Goal: Task Accomplishment & Management: Manage account settings

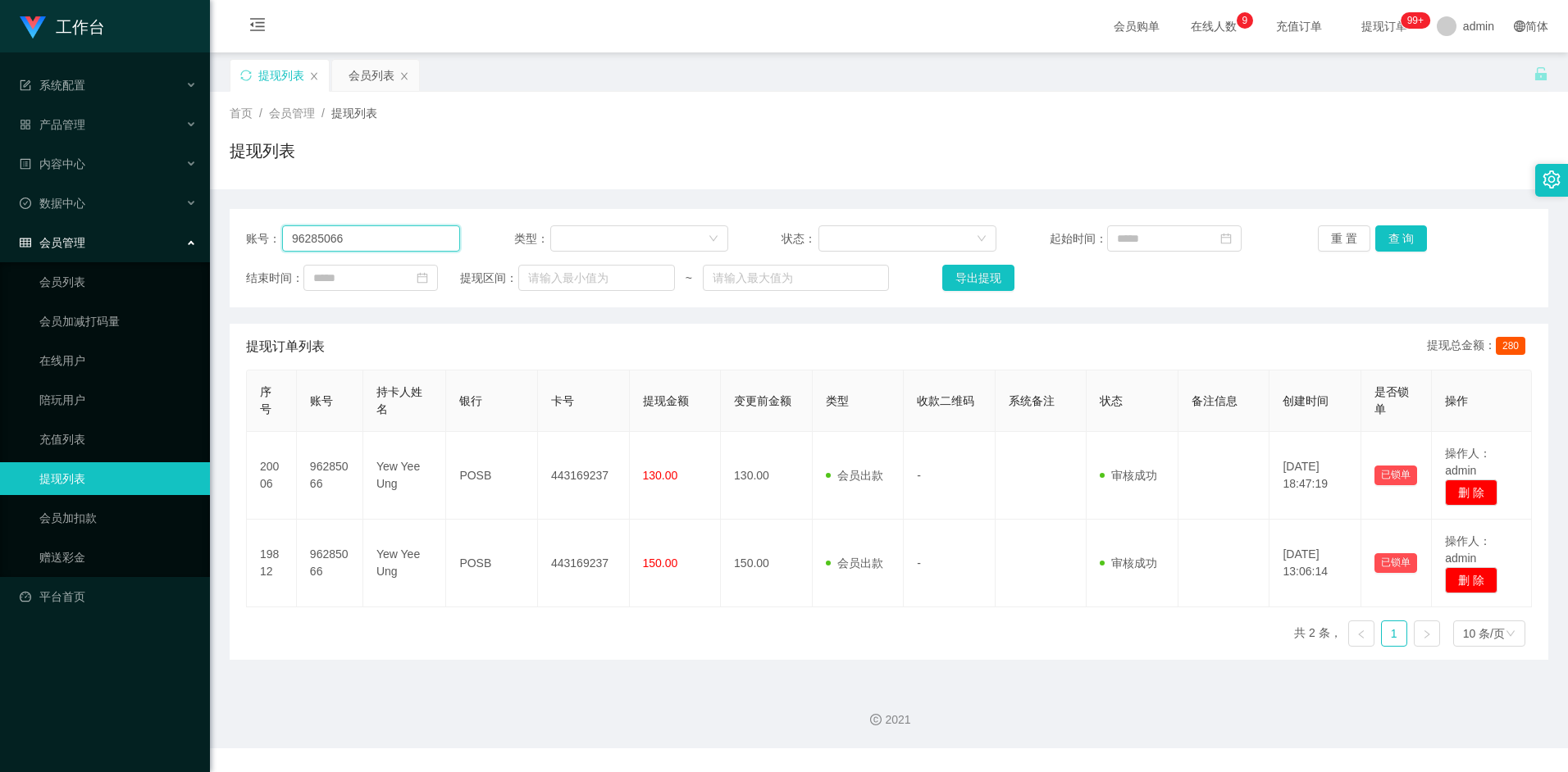
click at [388, 231] on input "96285066" at bounding box center [371, 239] width 178 height 26
drag, startPoint x: 384, startPoint y: 233, endPoint x: 250, endPoint y: 223, distance: 134.4
click at [203, 223] on section "工作台 系统配置 产品管理 内容中心 数据中心 会员管理 会员列表 会员加减打码量 在线用户 陪玩用户 充值列表 提现列表 会员加扣款 赠送彩金 平台首页 保…" at bounding box center [784, 374] width 1568 height 749
drag, startPoint x: 331, startPoint y: 230, endPoint x: 202, endPoint y: 230, distance: 129.0
click at [202, 230] on section "工作台 系统配置 产品管理 内容中心 数据中心 会员管理 会员列表 会员加减打码量 在线用户 陪玩用户 充值列表 提现列表 会员加扣款 赠送彩金 平台首页 保…" at bounding box center [784, 374] width 1568 height 749
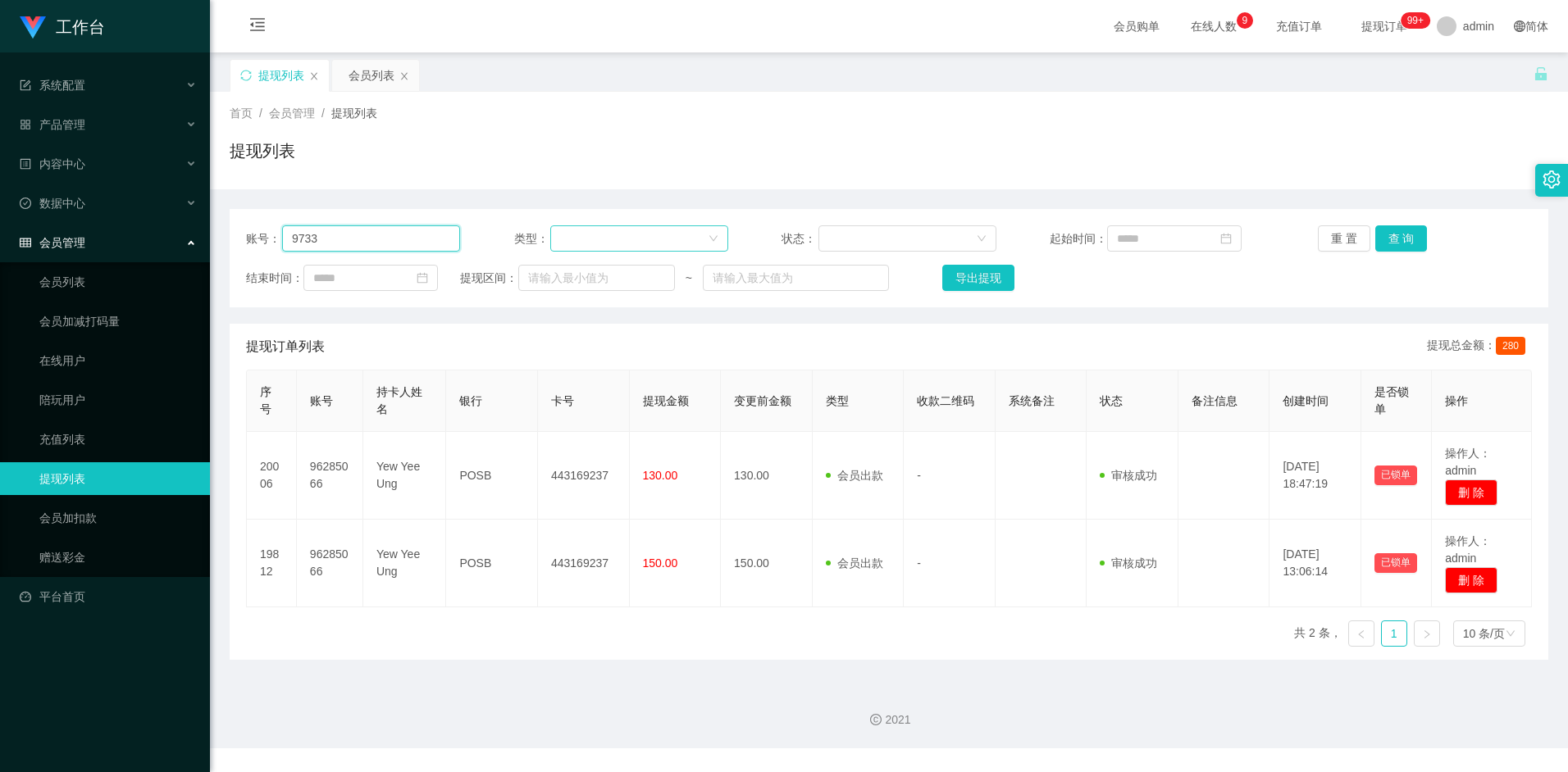
paste input "1034"
type input "97331034"
click at [1418, 235] on button "查 询" at bounding box center [1401, 239] width 53 height 26
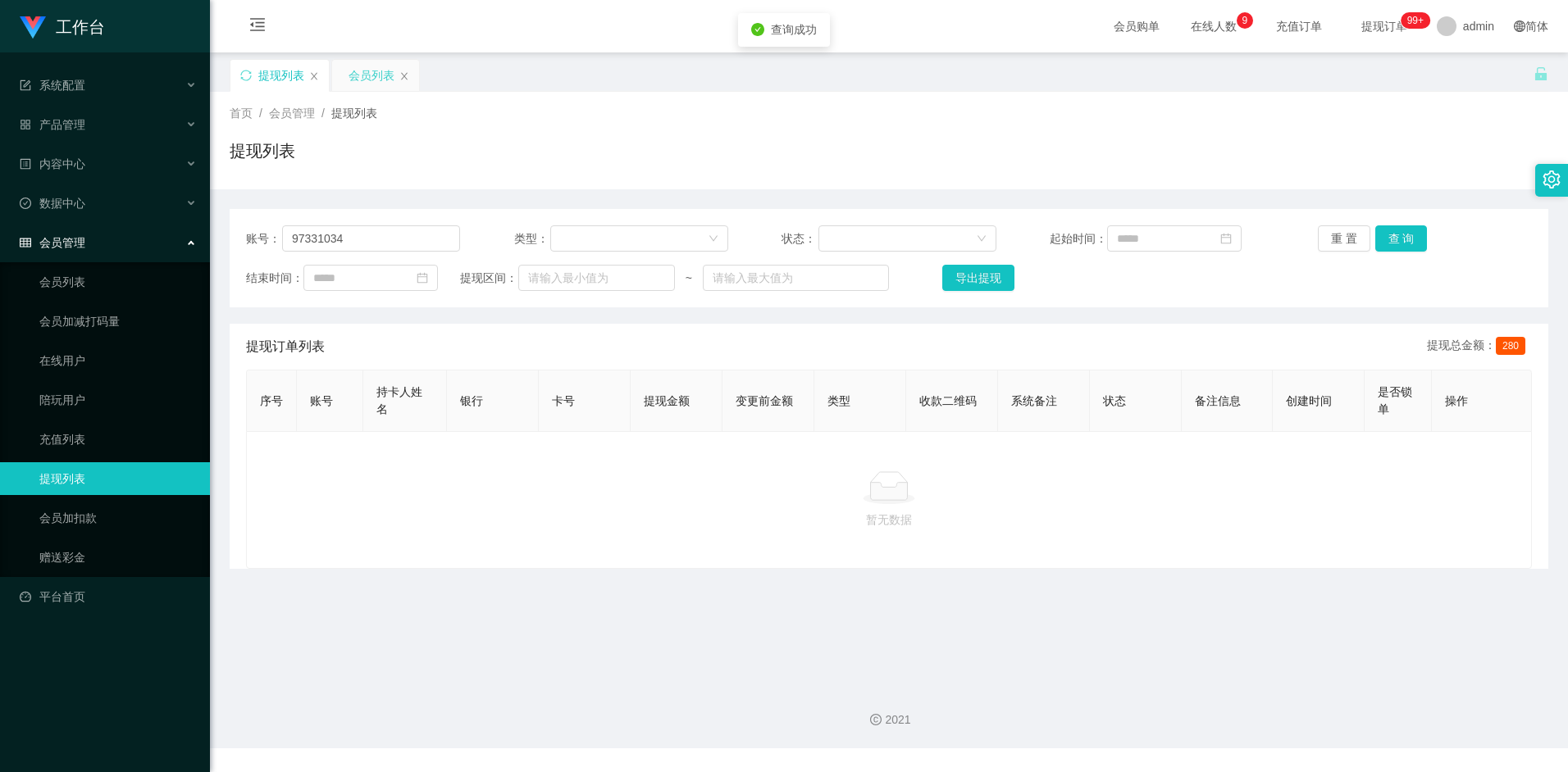
click at [359, 72] on div "会员列表" at bounding box center [372, 76] width 46 height 31
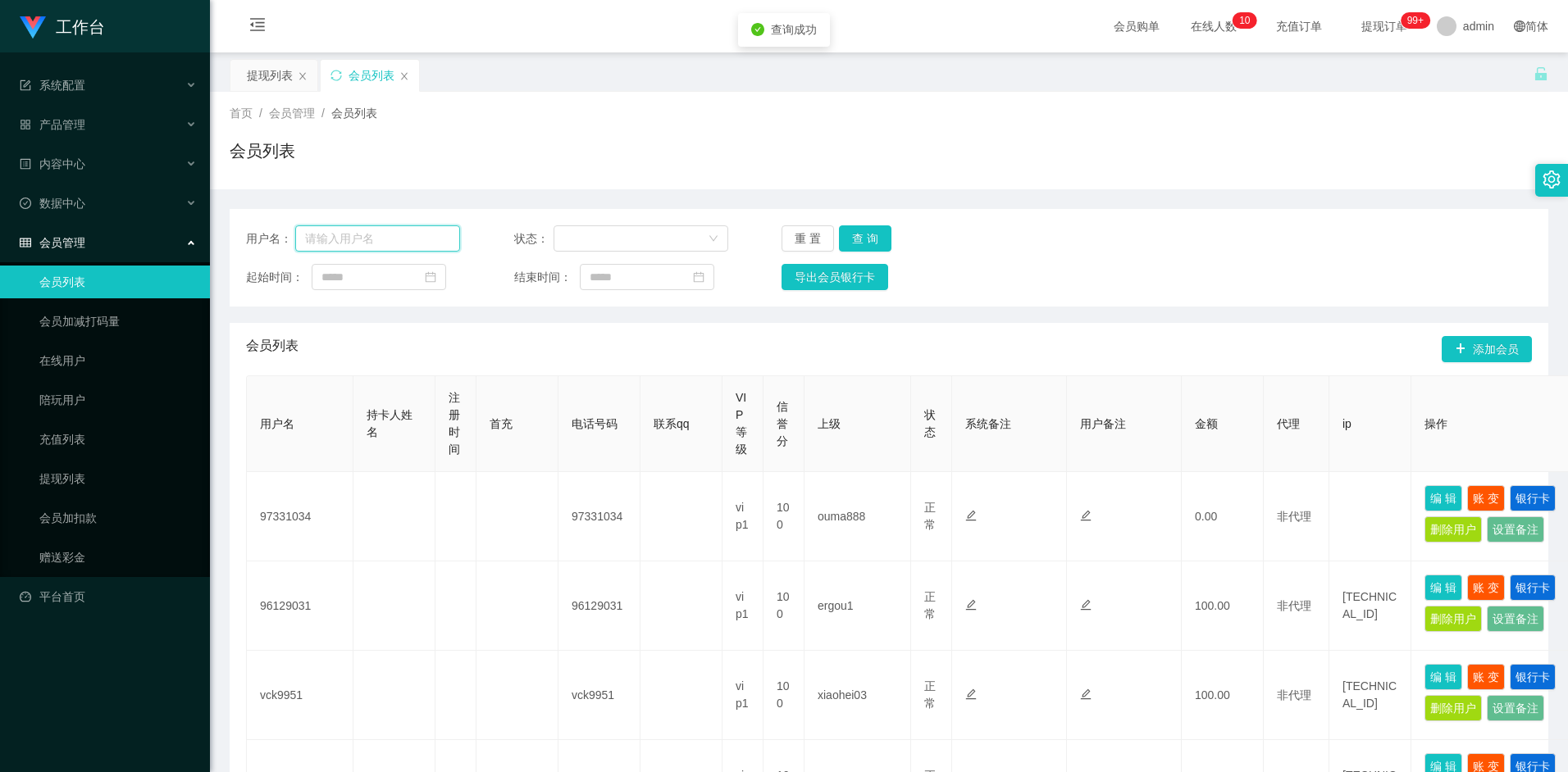
click at [400, 246] on input "text" at bounding box center [377, 239] width 165 height 26
paste input "97331034"
type input "97331034"
click at [862, 240] on button "查 询" at bounding box center [864, 239] width 53 height 26
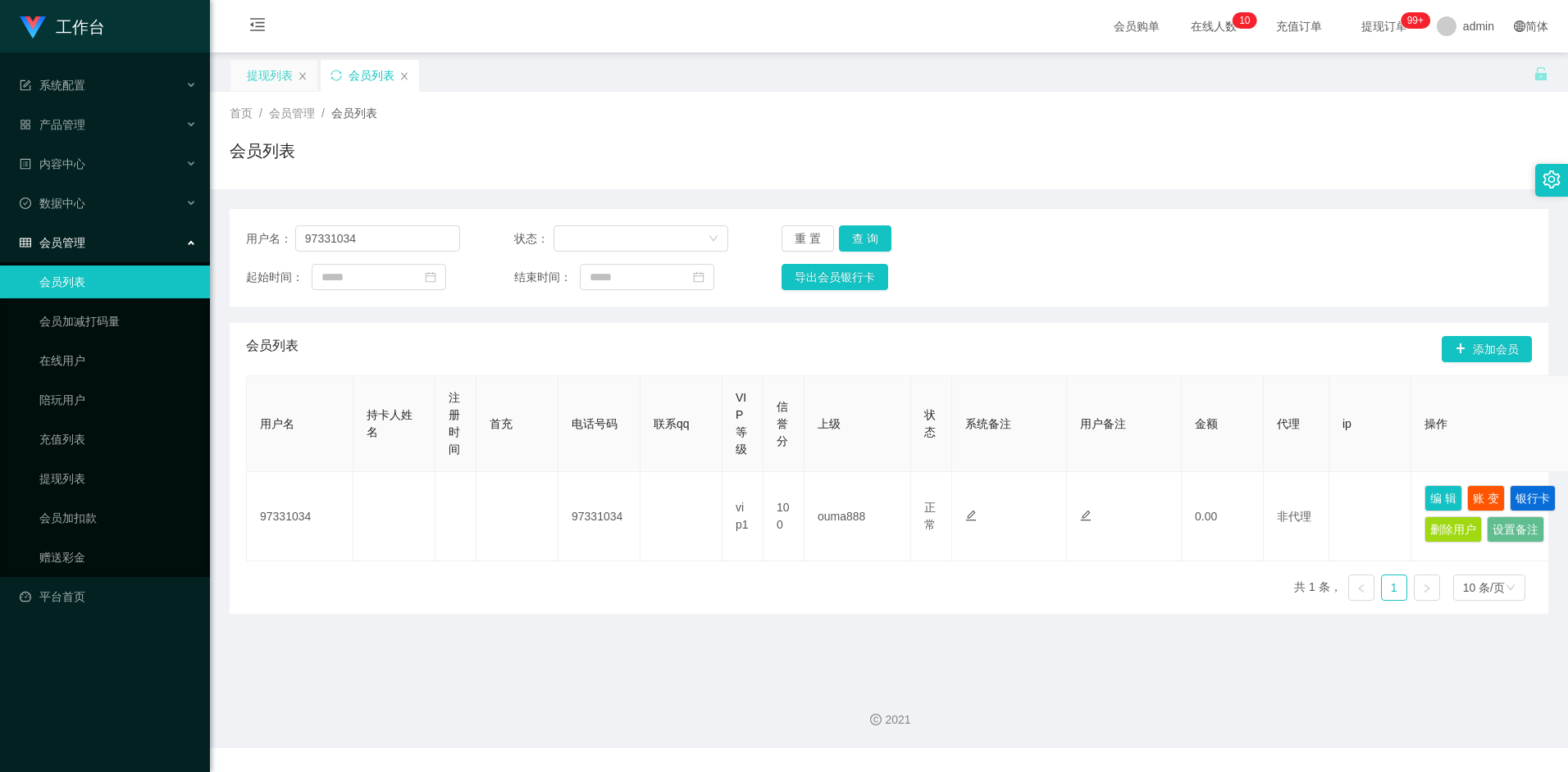
click at [257, 70] on div "提现列表" at bounding box center [270, 76] width 46 height 31
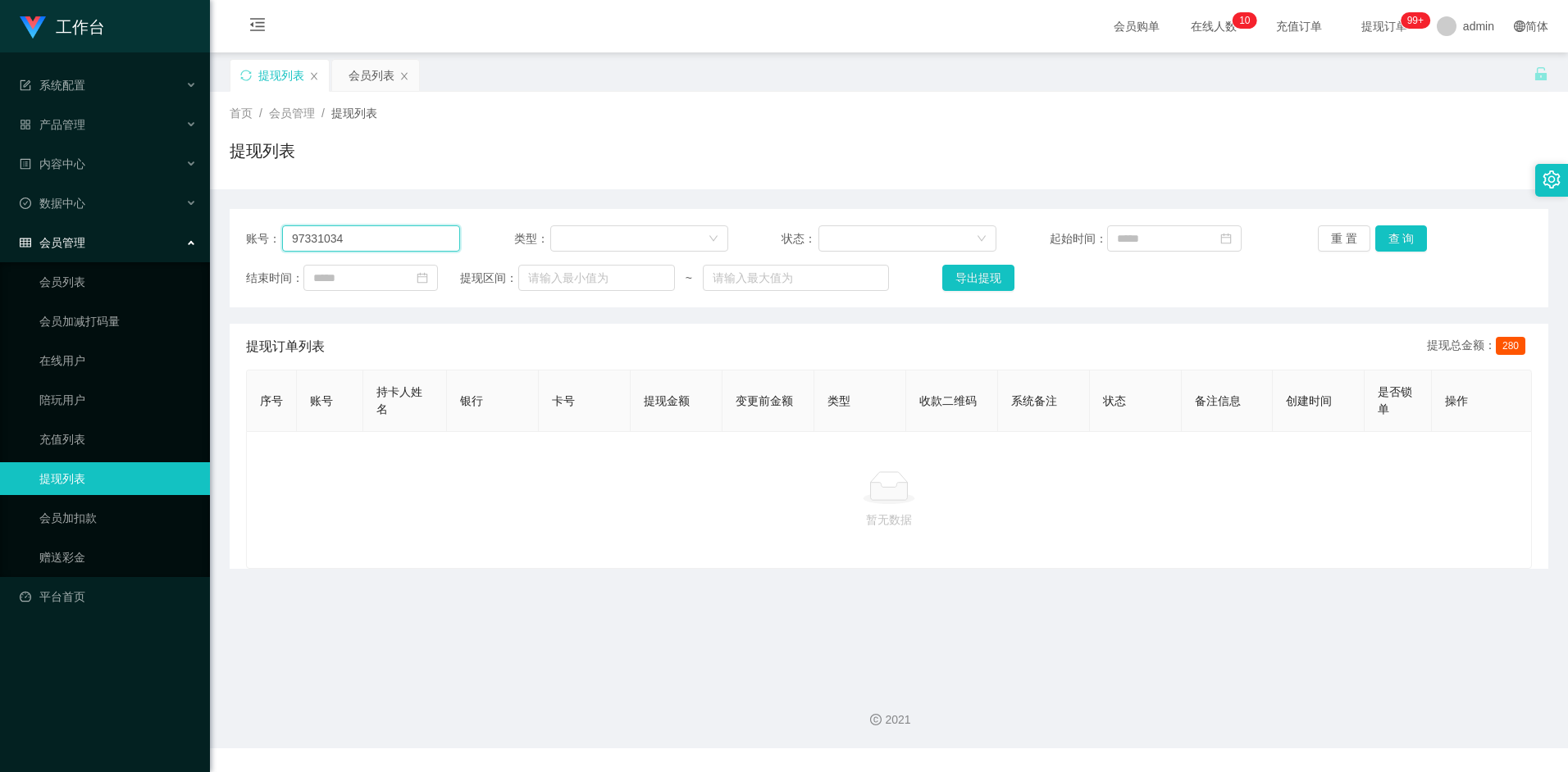
drag, startPoint x: 399, startPoint y: 248, endPoint x: 250, endPoint y: 250, distance: 149.0
click at [250, 250] on div "账号： 97331034" at bounding box center [352, 239] width 214 height 26
paste input "97331034"
type input "9"
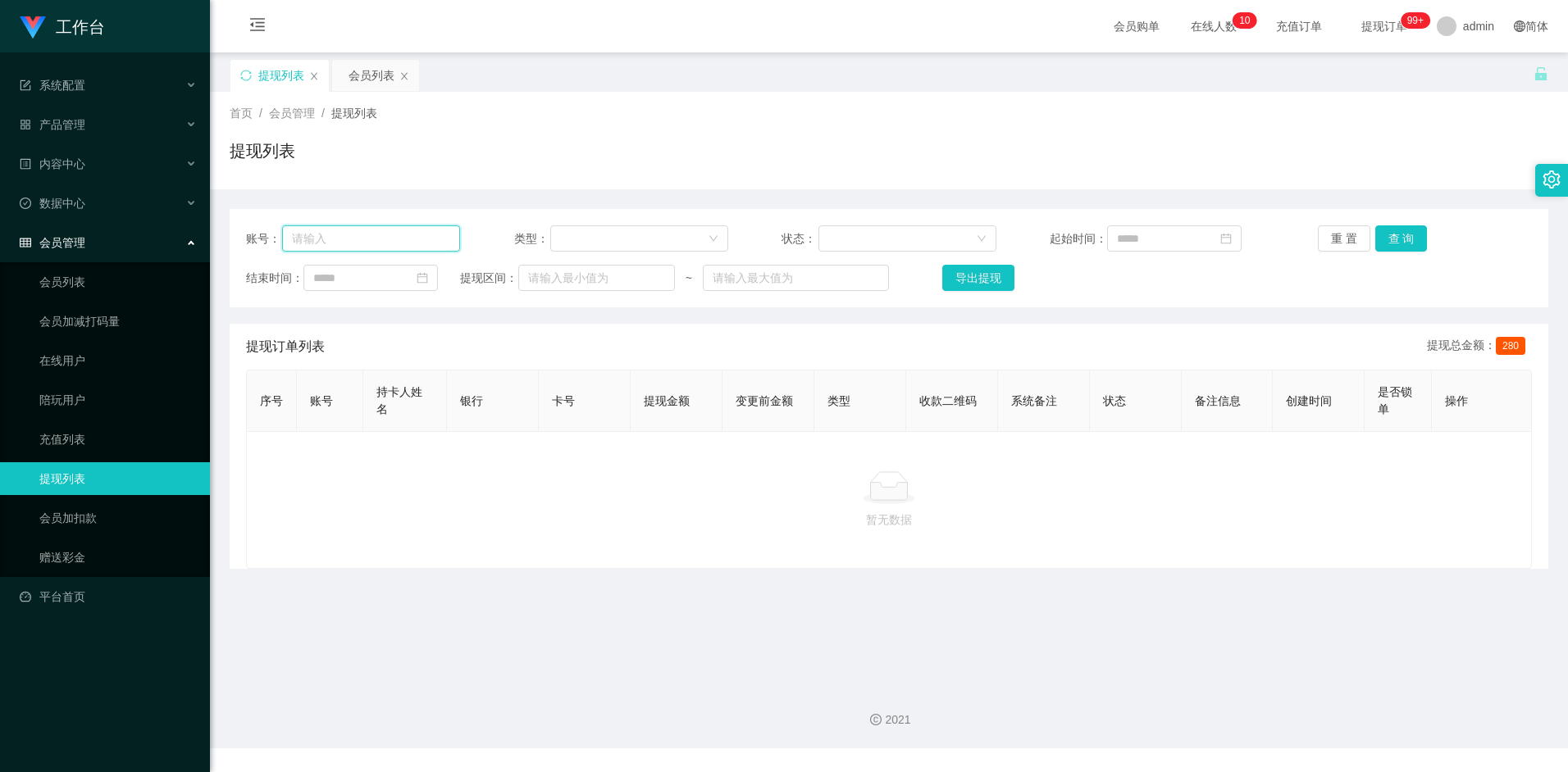
paste input "97331034"
type input "97331034"
click at [1409, 249] on button "查 询" at bounding box center [1401, 239] width 53 height 26
click at [366, 67] on div "会员列表" at bounding box center [372, 76] width 46 height 31
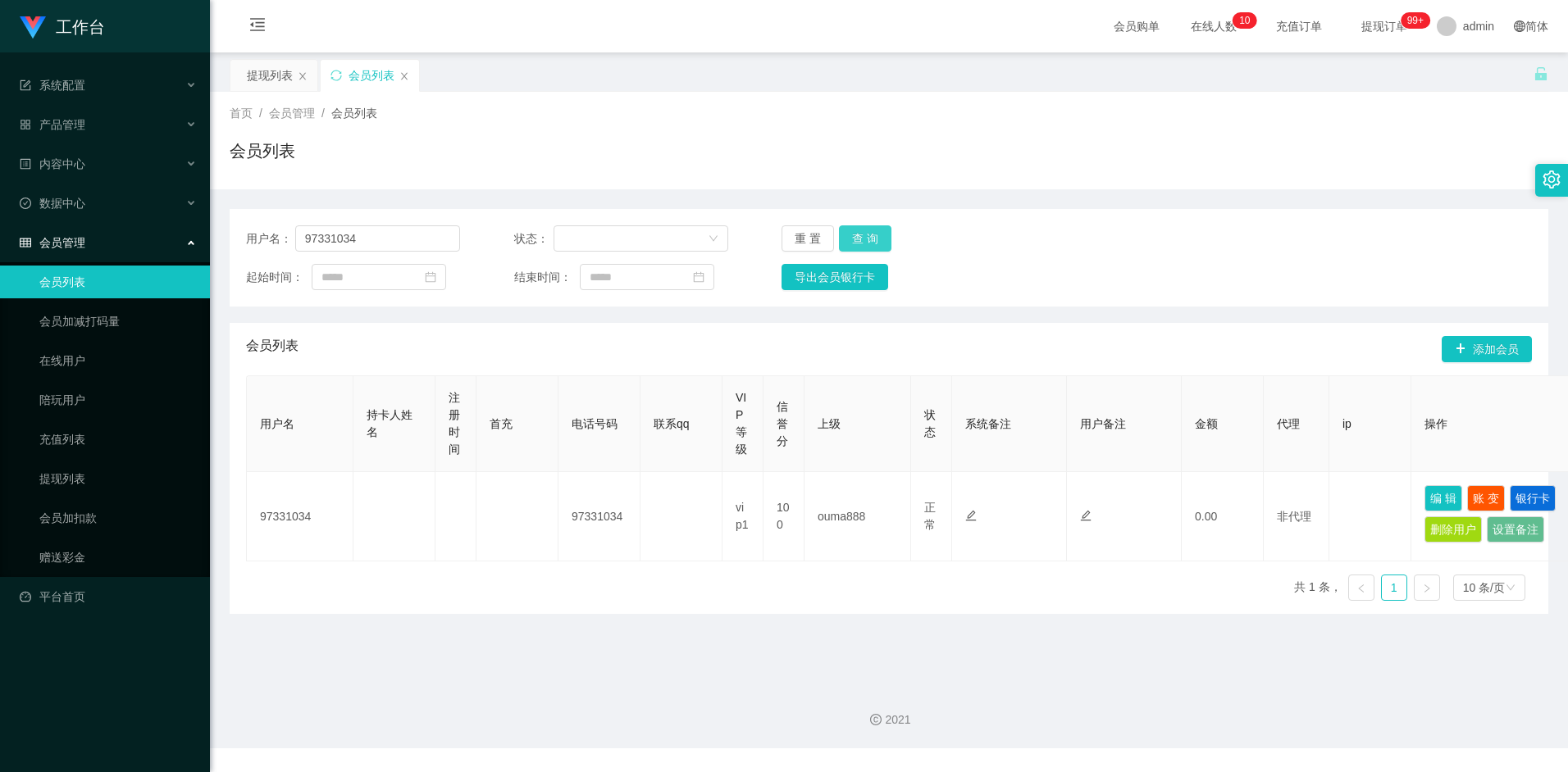
click at [869, 235] on button "查 询" at bounding box center [864, 239] width 53 height 26
drag, startPoint x: 269, startPoint y: 74, endPoint x: 288, endPoint y: 89, distance: 24.2
click at [269, 74] on div "提现列表" at bounding box center [270, 76] width 46 height 31
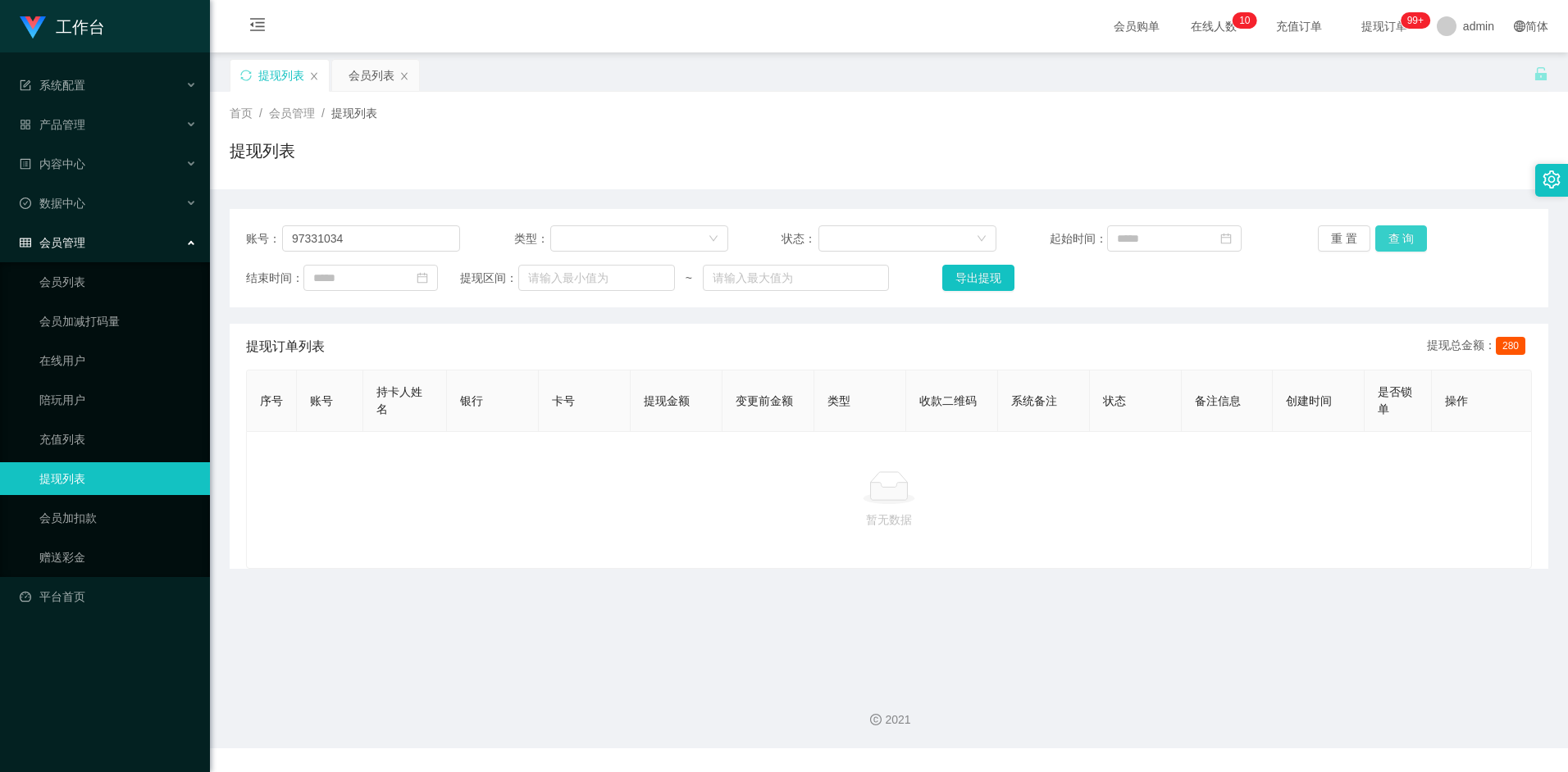
click at [1396, 249] on button "查 询" at bounding box center [1401, 239] width 53 height 26
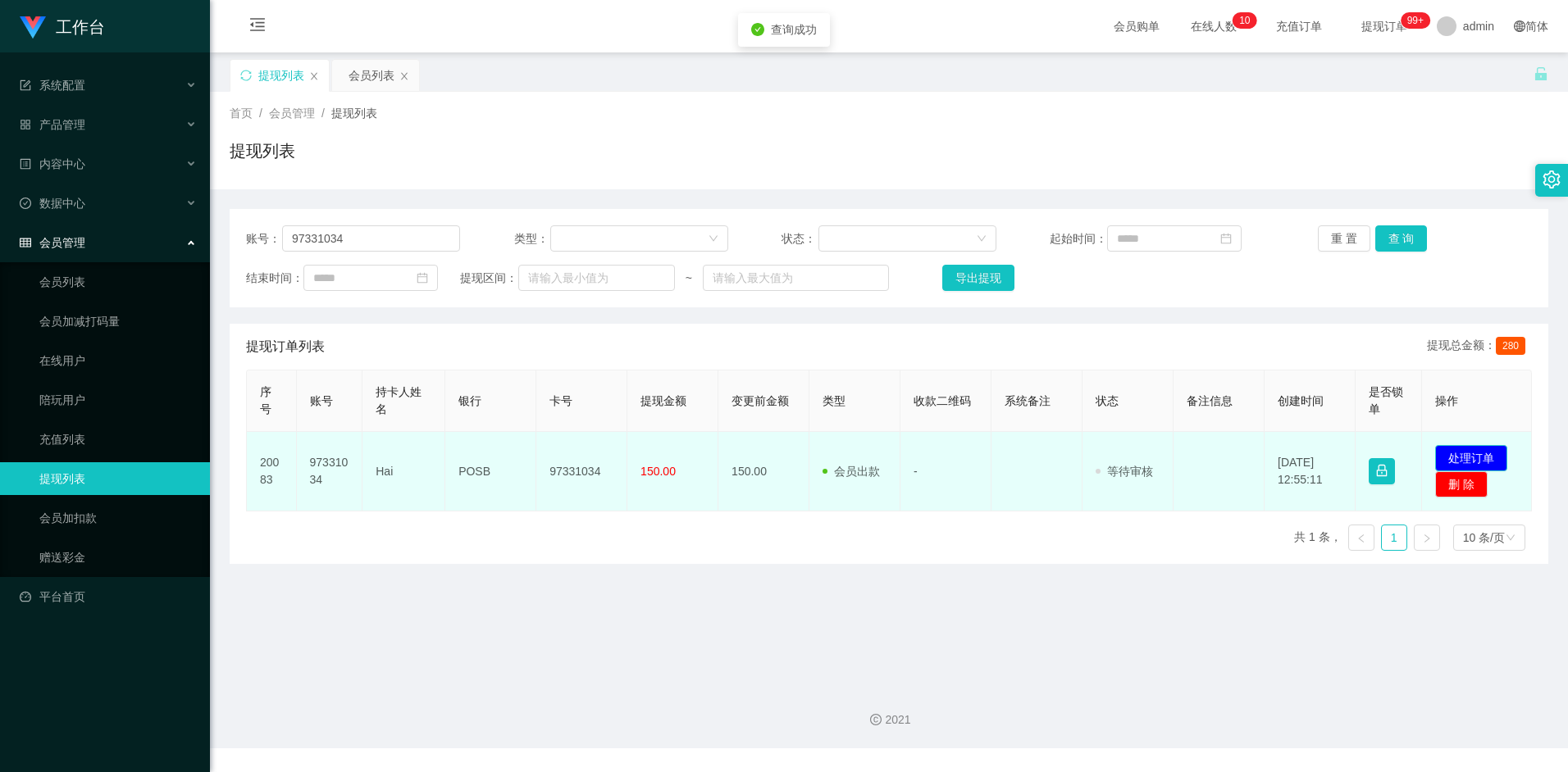
click at [1456, 452] on button "处理订单" at bounding box center [1471, 459] width 72 height 26
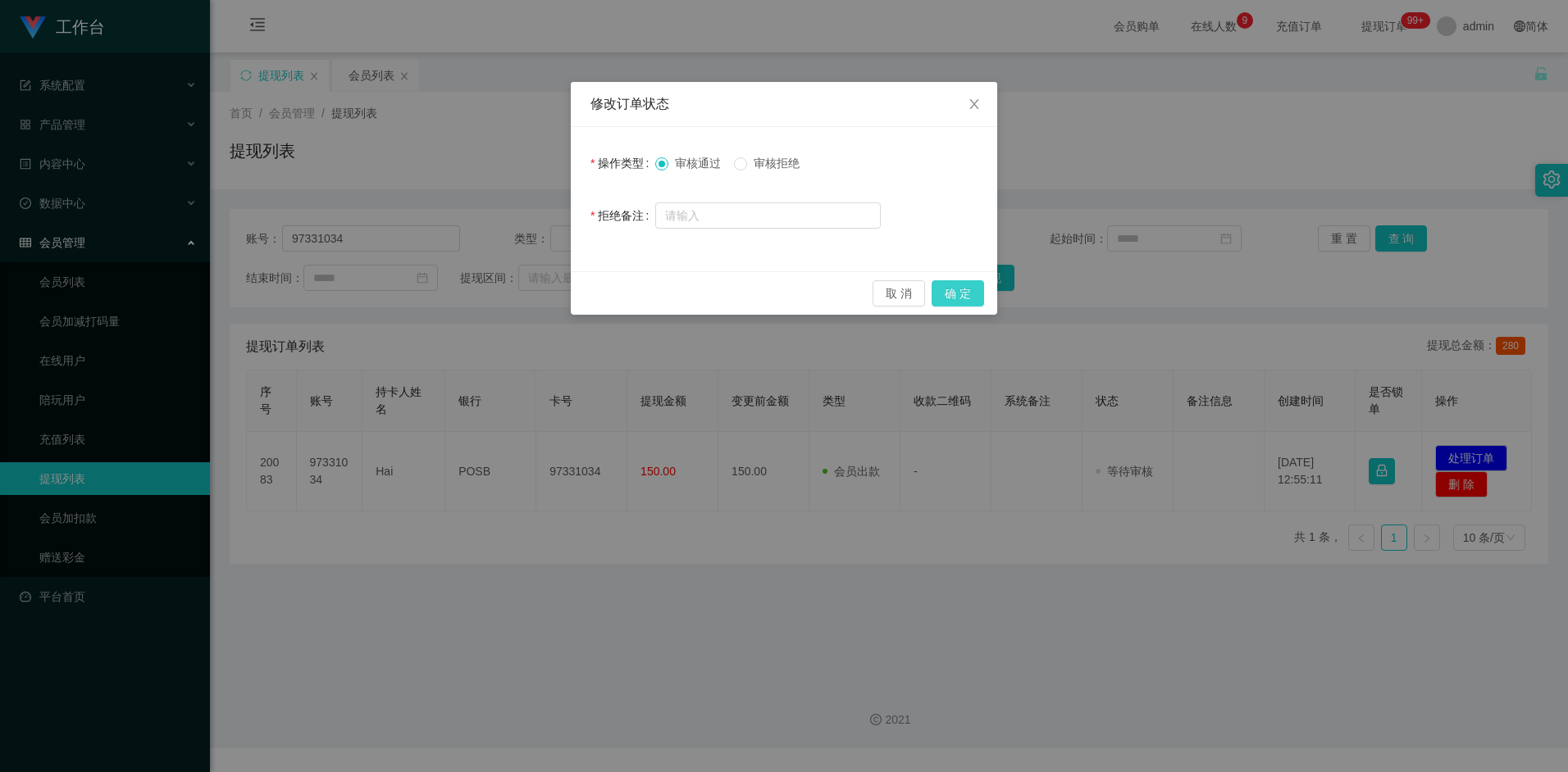
click at [958, 295] on button "确 定" at bounding box center [957, 293] width 53 height 26
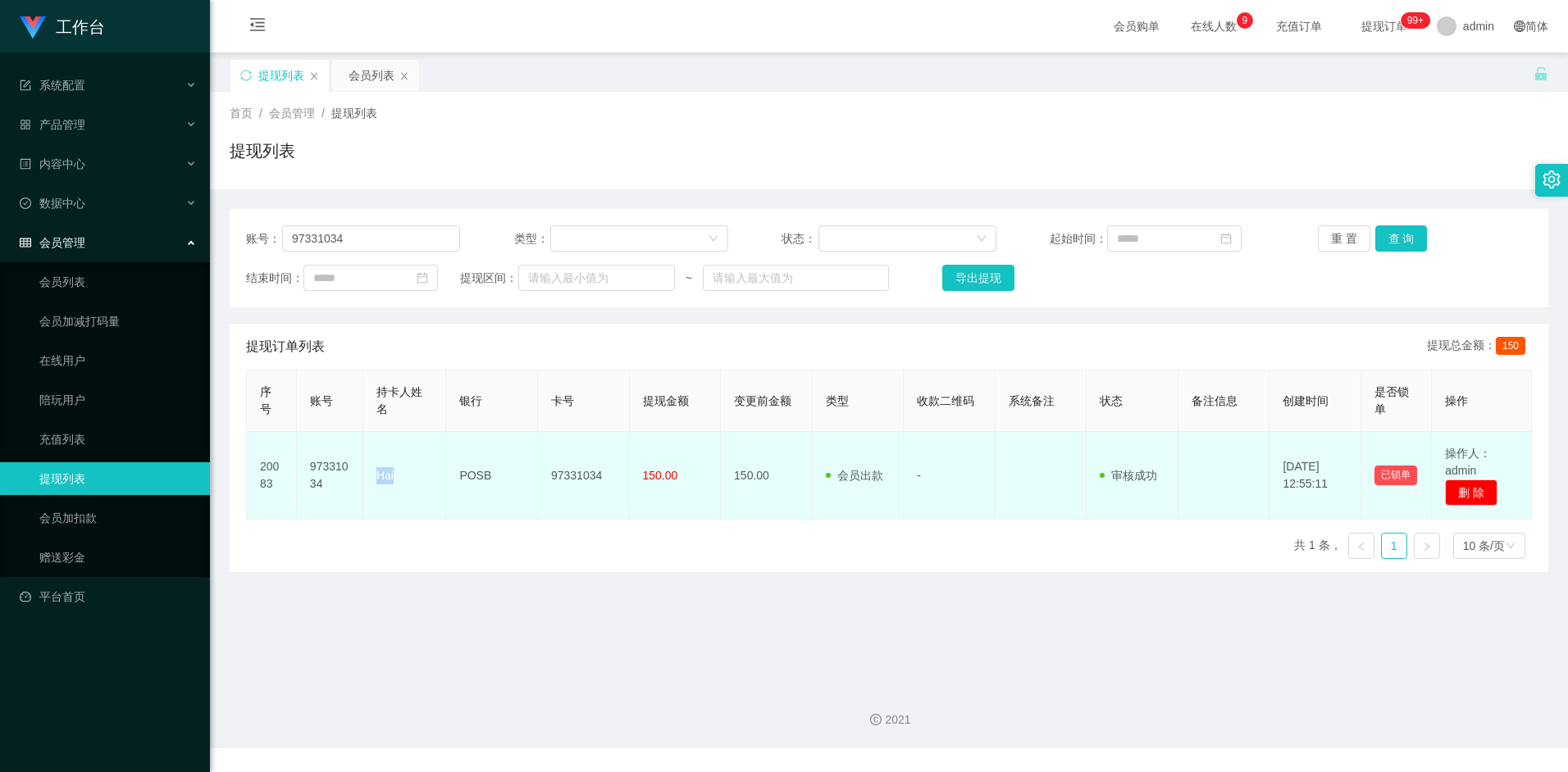
drag, startPoint x: 378, startPoint y: 477, endPoint x: 395, endPoint y: 477, distance: 17.0
click at [395, 477] on td "Hai" at bounding box center [405, 475] width 83 height 88
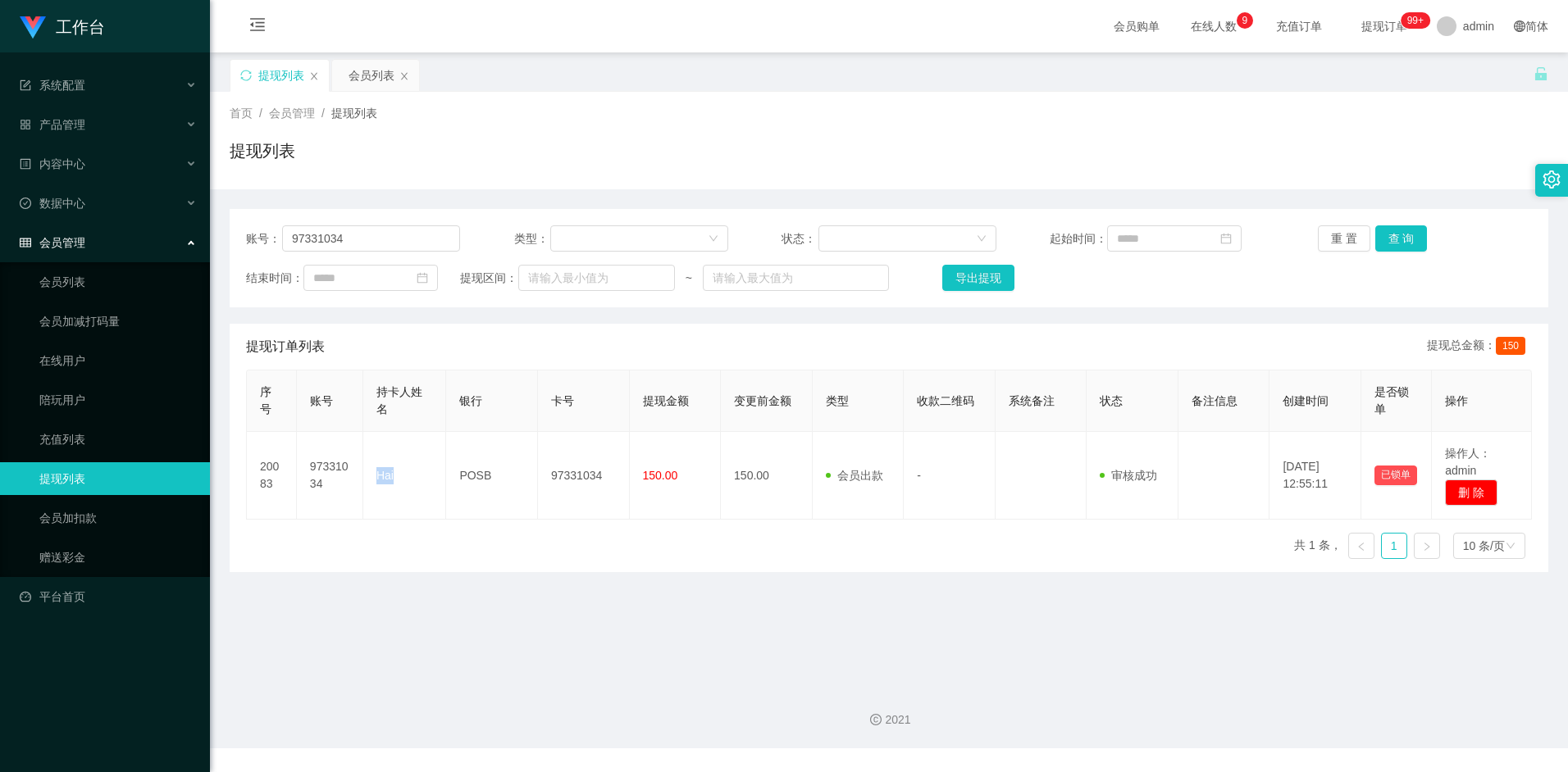
copy td "Hai"
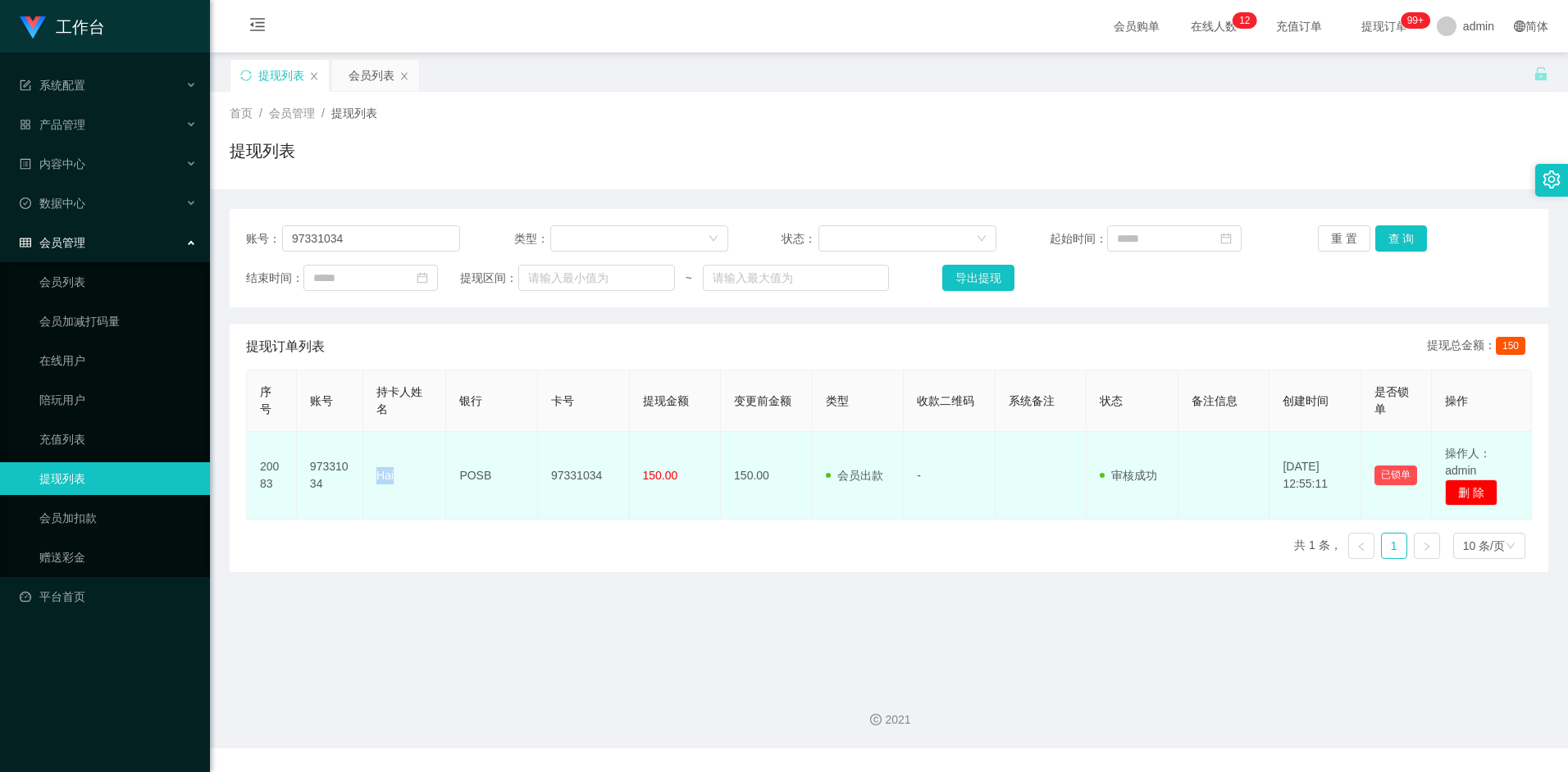
click at [388, 479] on td "Hai" at bounding box center [405, 475] width 83 height 88
click at [394, 473] on td "Hai" at bounding box center [405, 475] width 83 height 88
click at [387, 480] on td "Hai" at bounding box center [405, 475] width 83 height 88
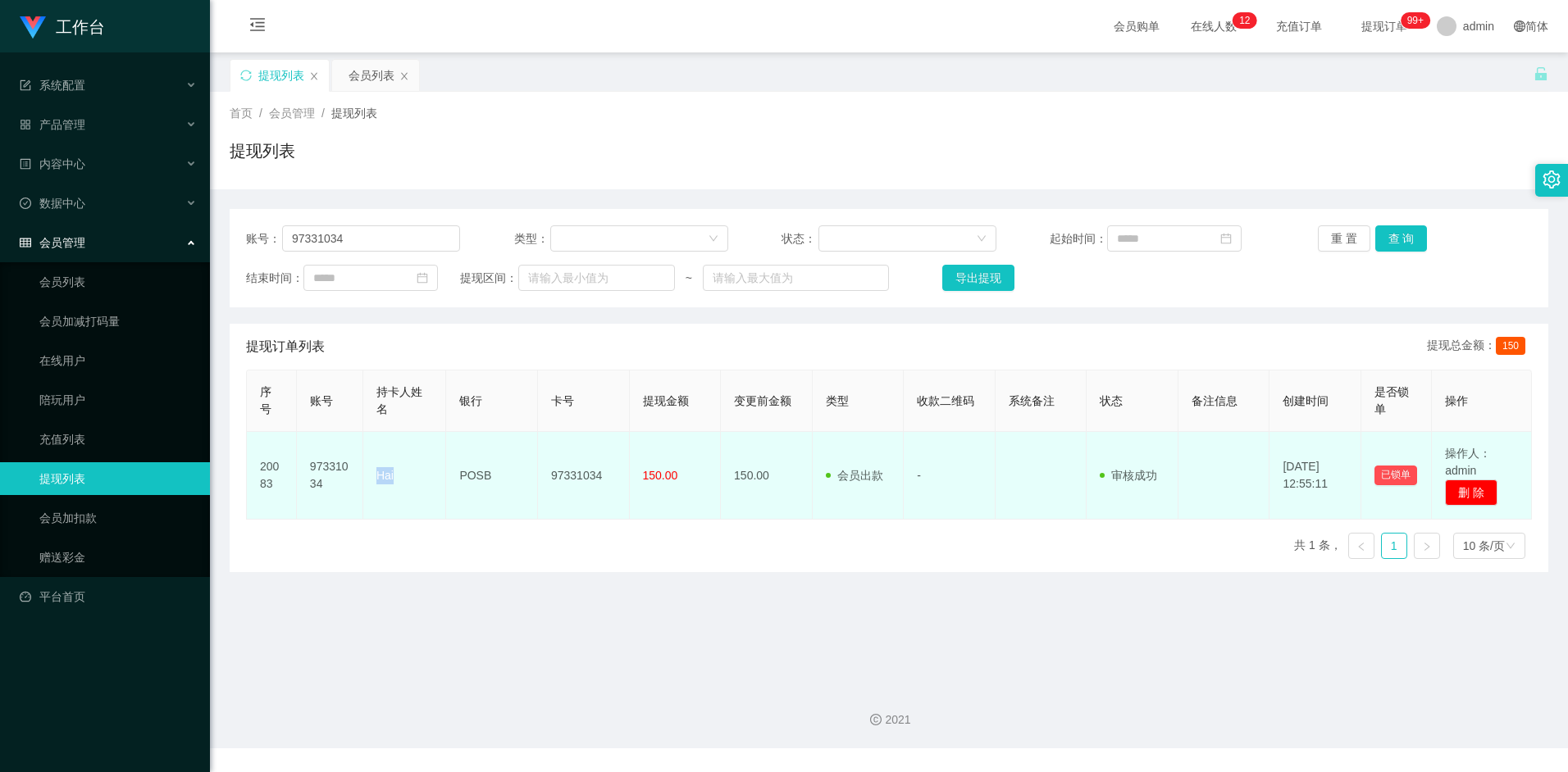
copy td "Hai"
click at [574, 474] on td "97331034" at bounding box center [583, 475] width 92 height 88
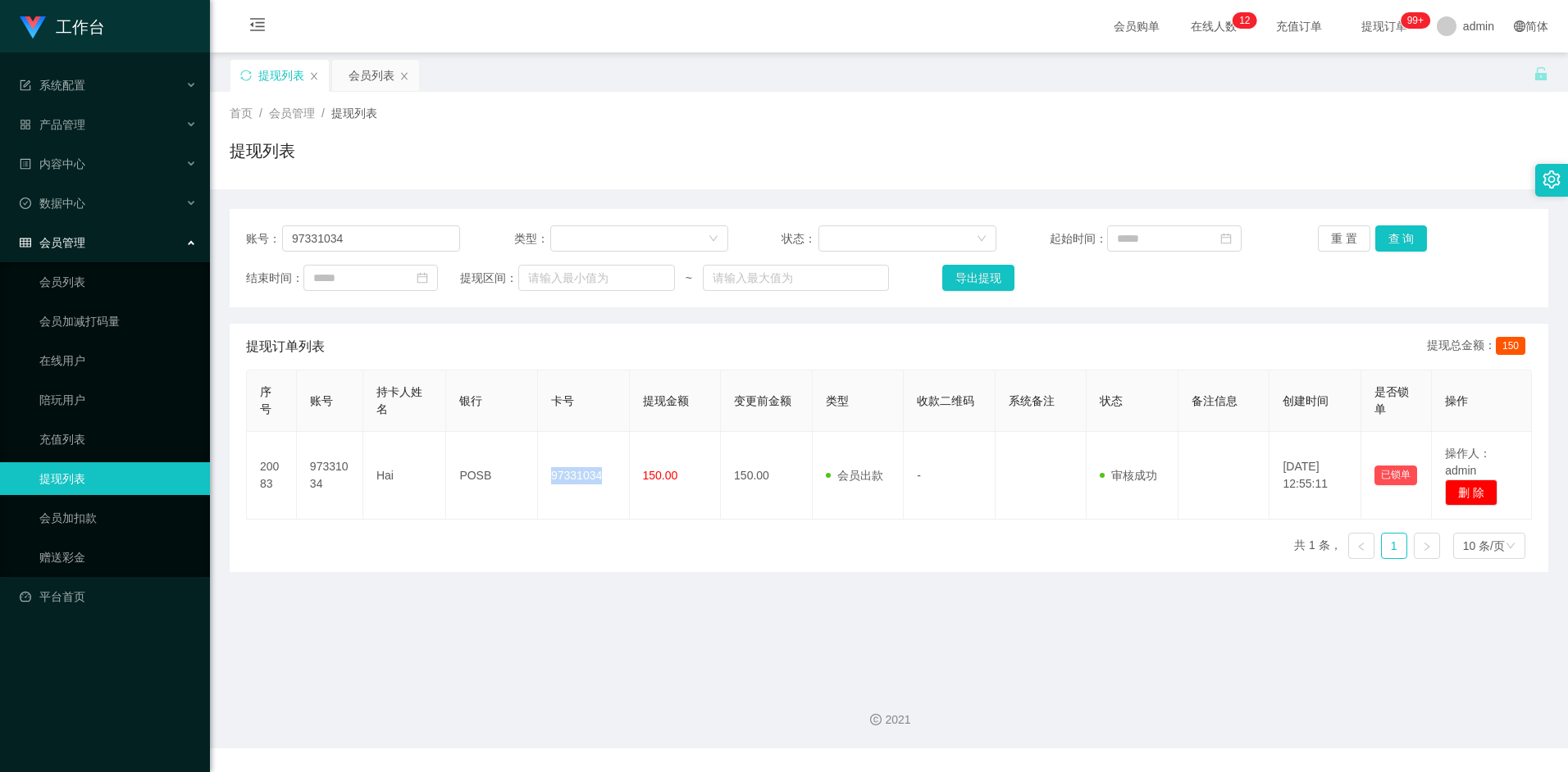
copy td "97331034"
click at [405, 236] on input "97331034" at bounding box center [371, 239] width 178 height 26
paste input "Kan5499"
drag, startPoint x: 405, startPoint y: 236, endPoint x: 190, endPoint y: 227, distance: 215.2
click at [190, 227] on section "工作台 系统配置 产品管理 内容中心 数据中心 会员管理 会员列表 会员加减打码量 在线用户 陪玩用户 充值列表 提现列表 会员加扣款 赠送彩金 平台首页 保…" at bounding box center [784, 374] width 1568 height 749
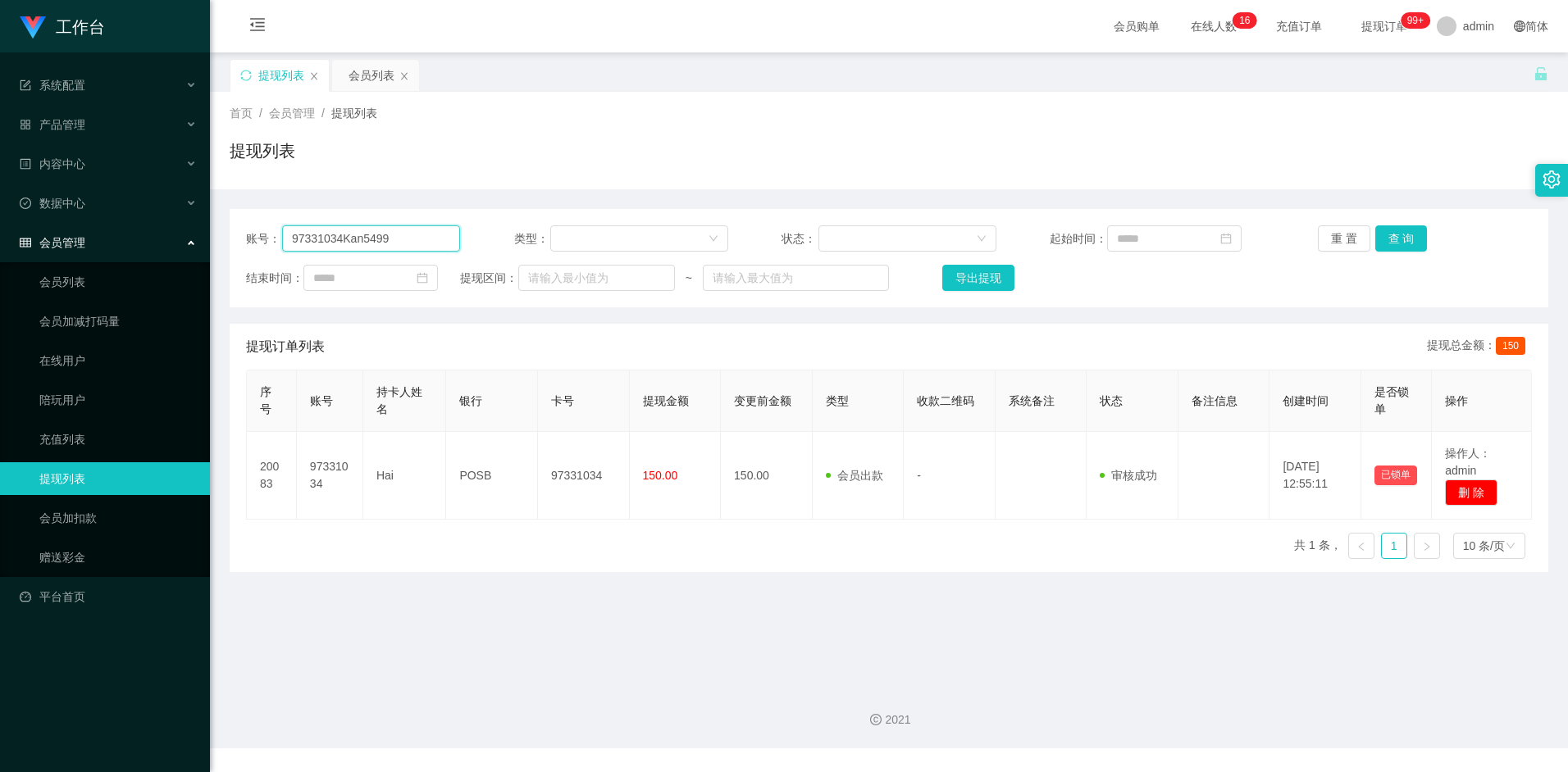
paste input "text"
type input "Kan5499"
click at [1395, 244] on button "查 询" at bounding box center [1401, 239] width 53 height 26
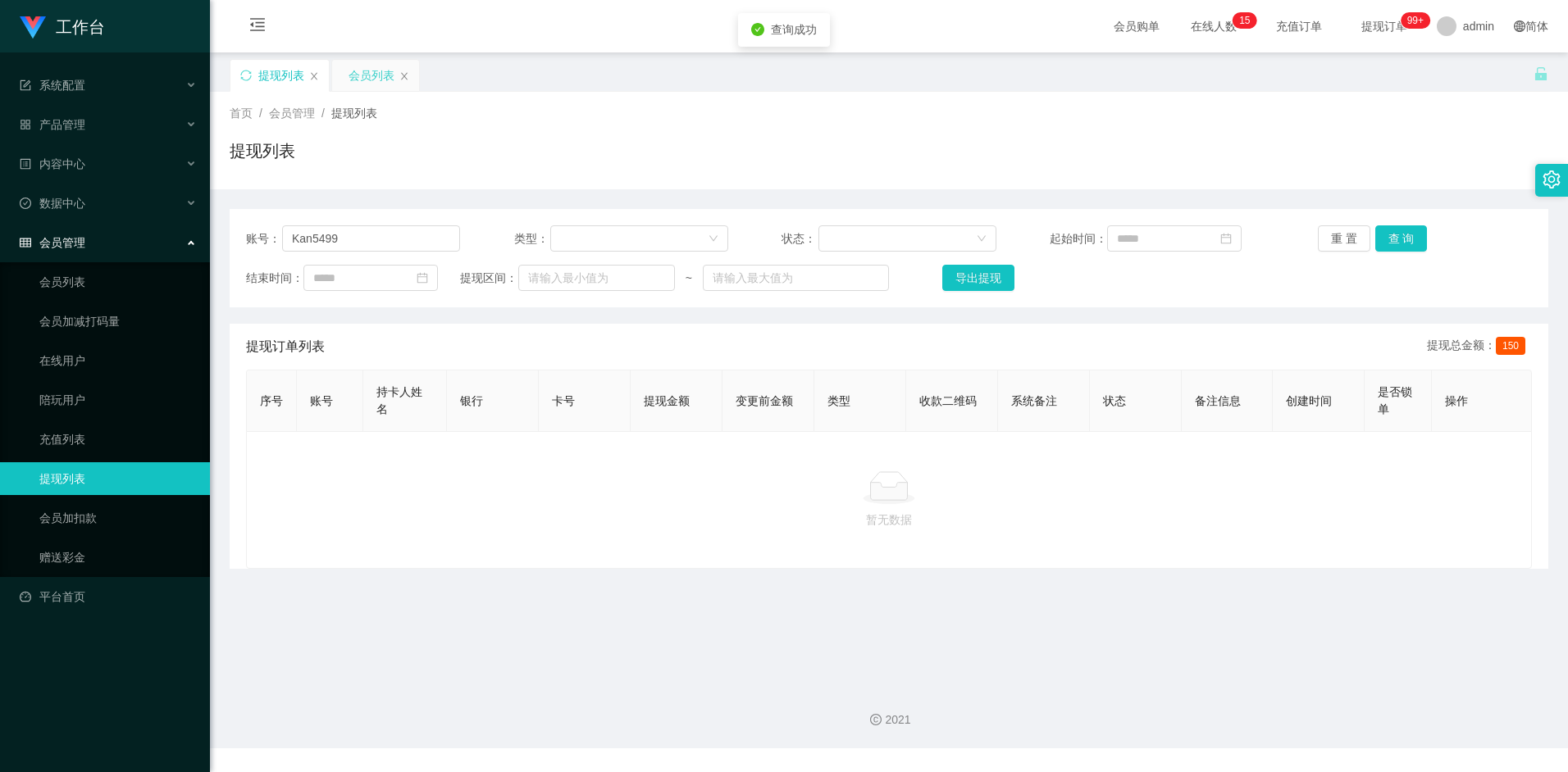
click at [371, 67] on div "会员列表" at bounding box center [372, 76] width 46 height 31
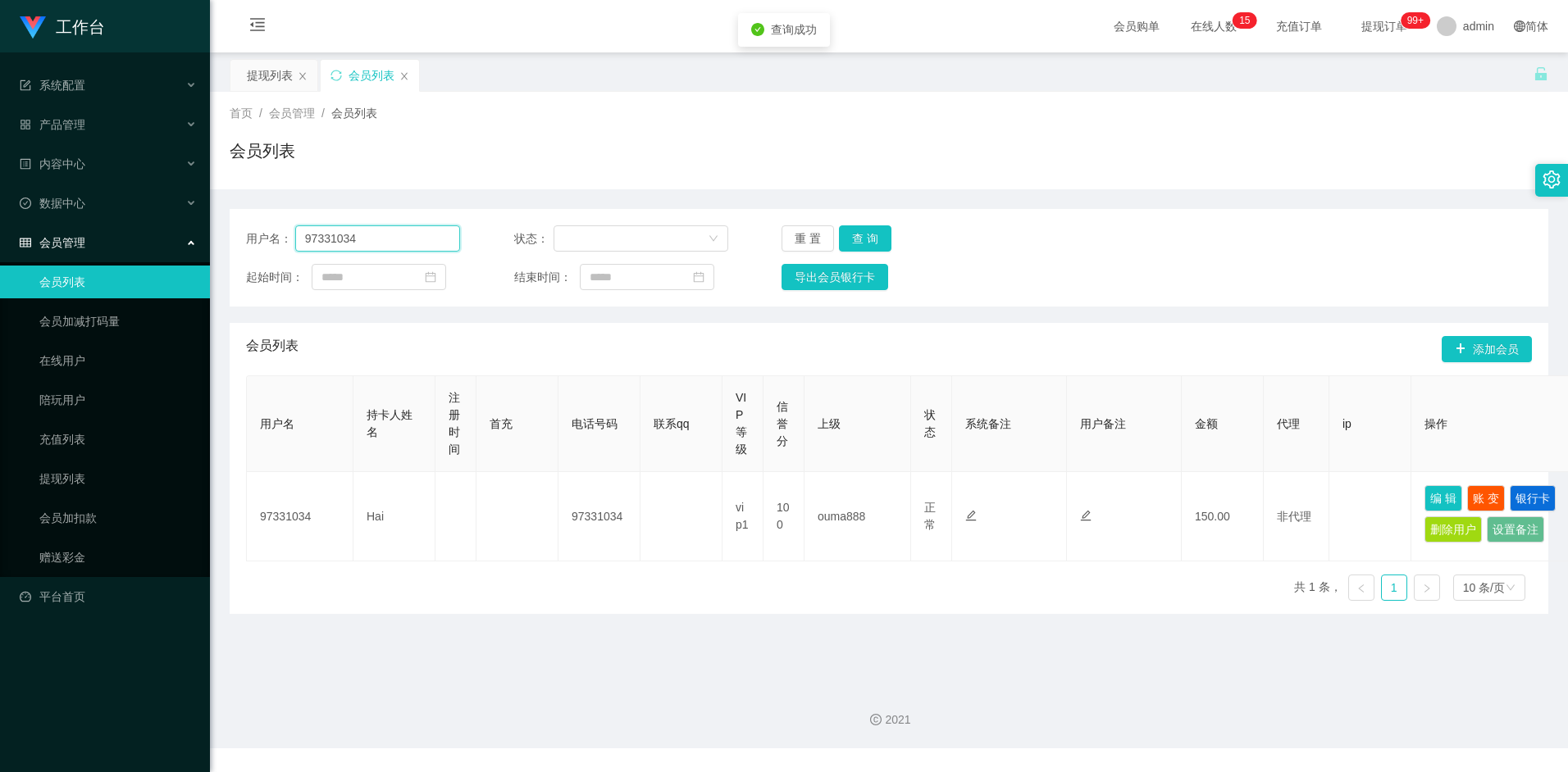
drag, startPoint x: 383, startPoint y: 236, endPoint x: 229, endPoint y: 235, distance: 154.0
click at [229, 235] on div "用户名： 97331034 状态： 重 置 查 询 起始时间： 结束时间： 导出会员银行卡" at bounding box center [888, 258] width 1318 height 98
paste input "Kan5499"
type input "Kan5499"
click at [867, 235] on button "查 询" at bounding box center [864, 239] width 53 height 26
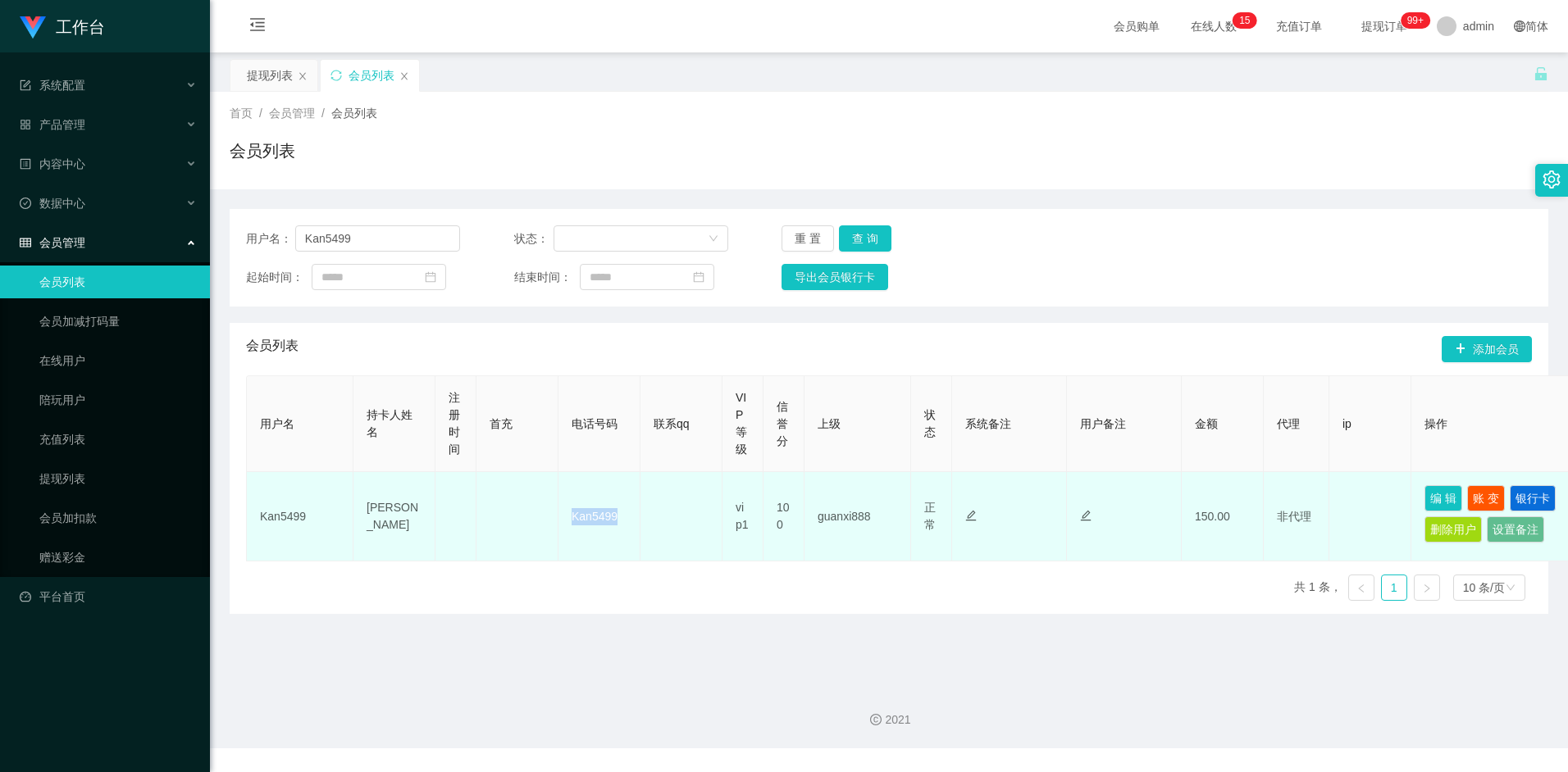
drag, startPoint x: 571, startPoint y: 515, endPoint x: 647, endPoint y: 521, distance: 76.2
click at [647, 521] on tr "Kan5499 Kan wai keong Kan5499 vip1 100 guanxi888 正常 禁止登录 禁止投注 禁止提现 禁止充值 150.00 …" at bounding box center [911, 517] width 1329 height 90
drag, startPoint x: 647, startPoint y: 521, endPoint x: 597, endPoint y: 521, distance: 50.0
click at [598, 521] on td "Kan5499" at bounding box center [599, 517] width 82 height 90
drag, startPoint x: 579, startPoint y: 512, endPoint x: 628, endPoint y: 512, distance: 49.0
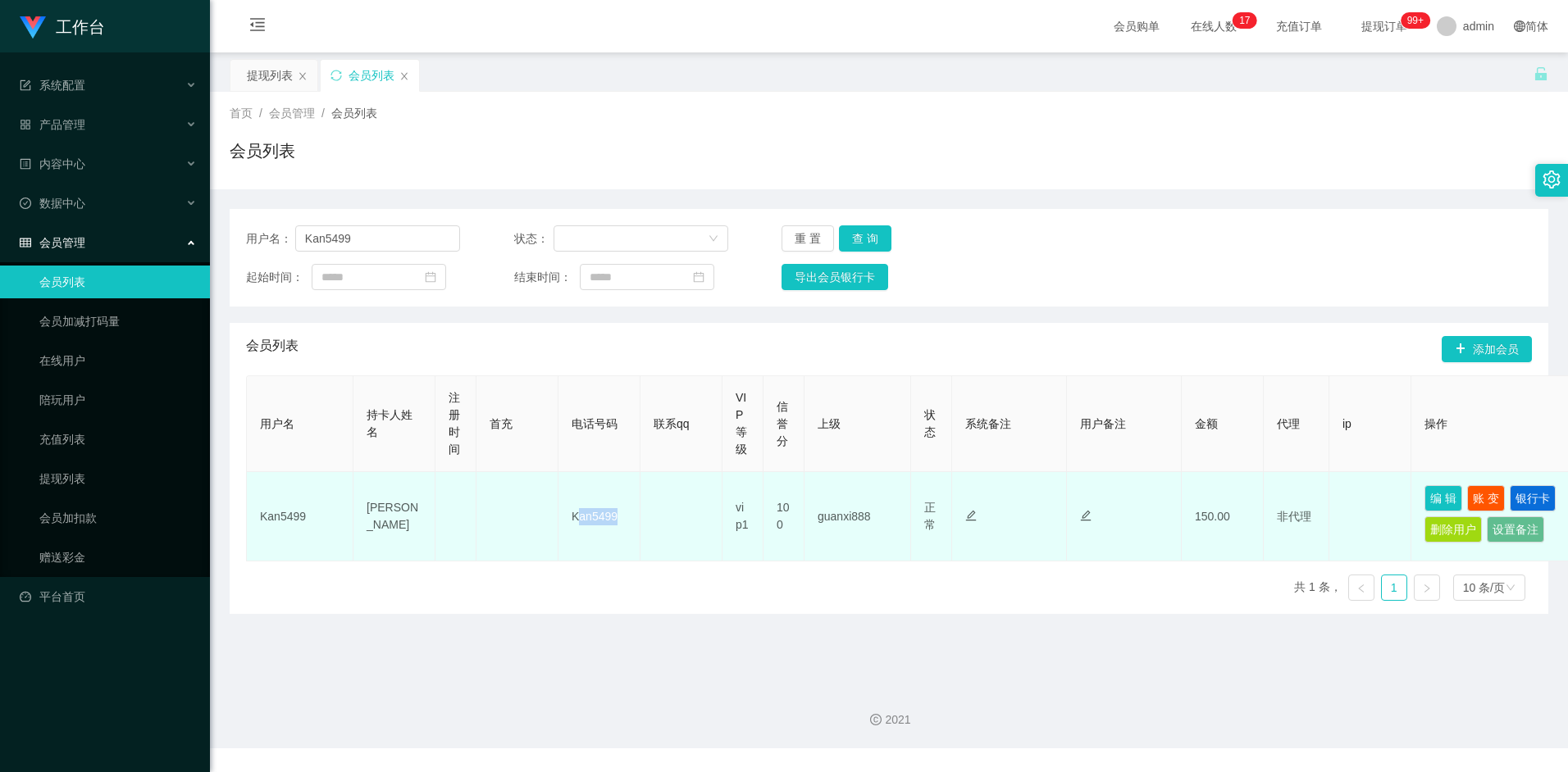
click at [628, 512] on td "Kan5499" at bounding box center [599, 517] width 82 height 90
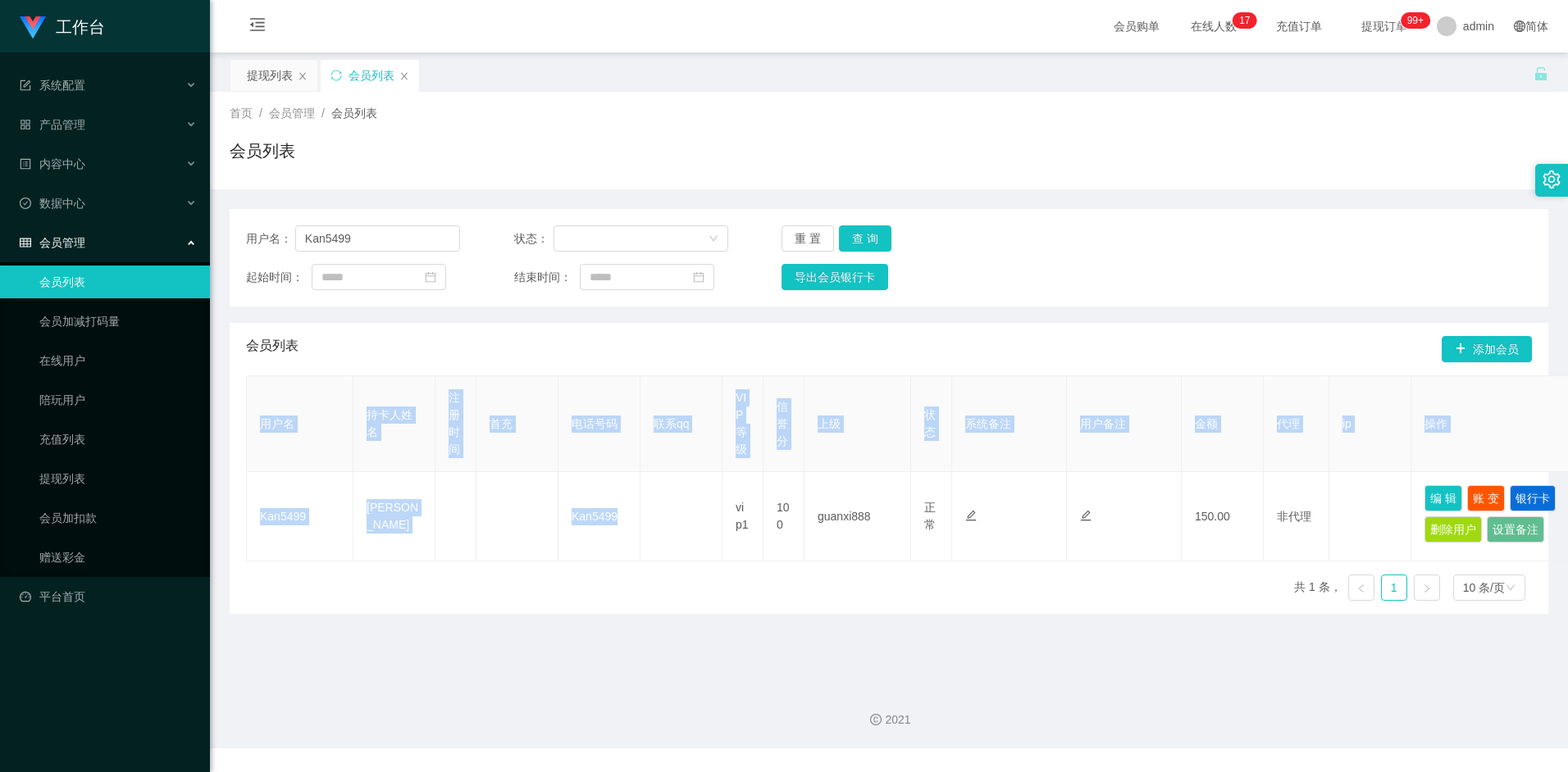
click at [668, 566] on div "用户名 持卡人姓名 注册时间 首充 电话号码 联系qq VIP等级 信誉分 上级 状态 系统备注 用户备注 金额 代理 ip 操作 Kan5499 Kan w…" at bounding box center [888, 495] width 1286 height 239
drag, startPoint x: 668, startPoint y: 566, endPoint x: 772, endPoint y: 611, distance: 113.3
click at [772, 610] on div "用户名 持卡人姓名 注册时间 首充 电话号码 联系qq VIP等级 信誉分 上级 状态 系统备注 用户备注 金额 代理 ip 操作 Kan5499 Kan w…" at bounding box center [888, 495] width 1286 height 239
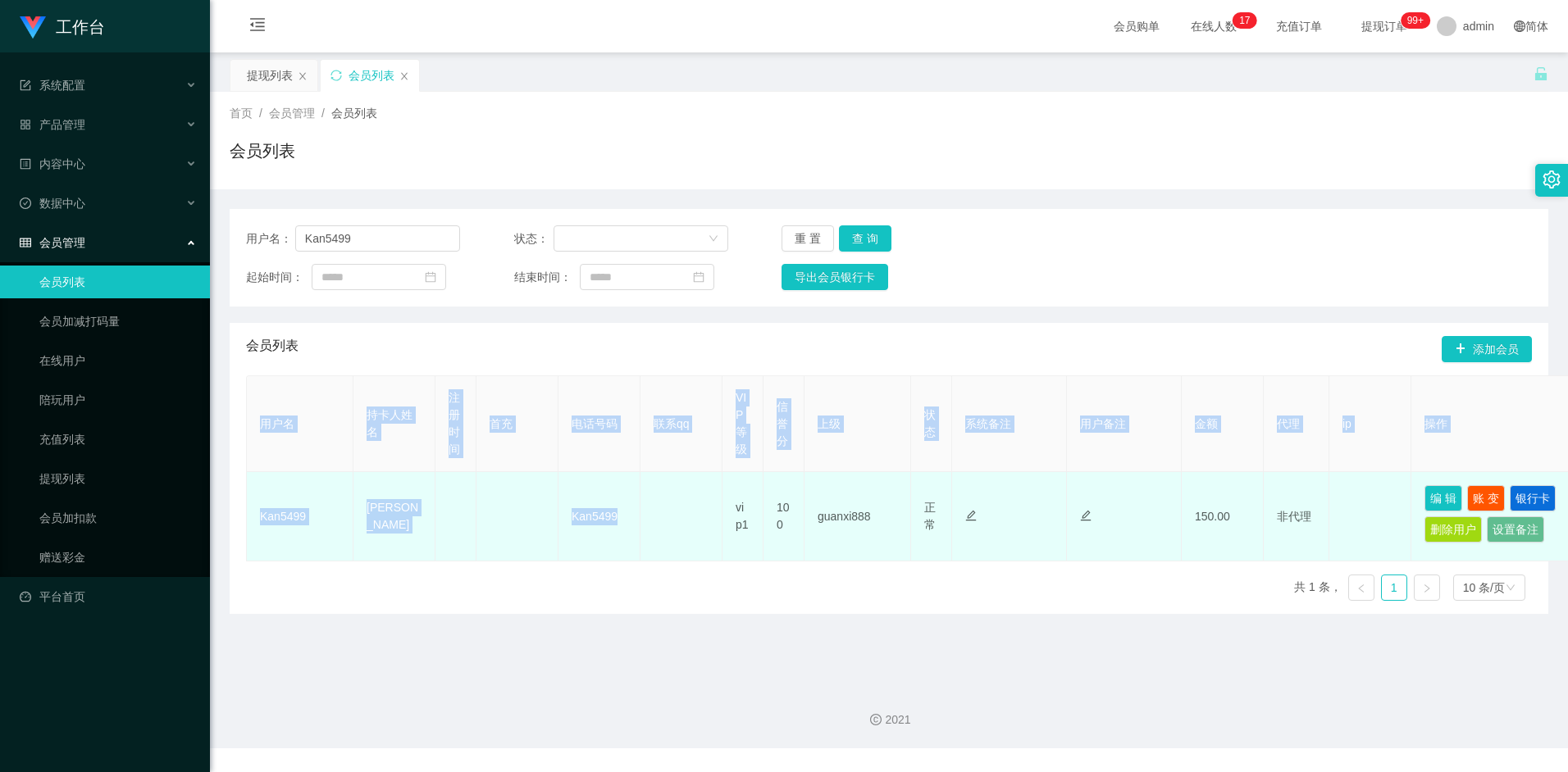
drag, startPoint x: 909, startPoint y: 591, endPoint x: 669, endPoint y: 500, distance: 256.7
click at [669, 500] on td at bounding box center [681, 517] width 82 height 90
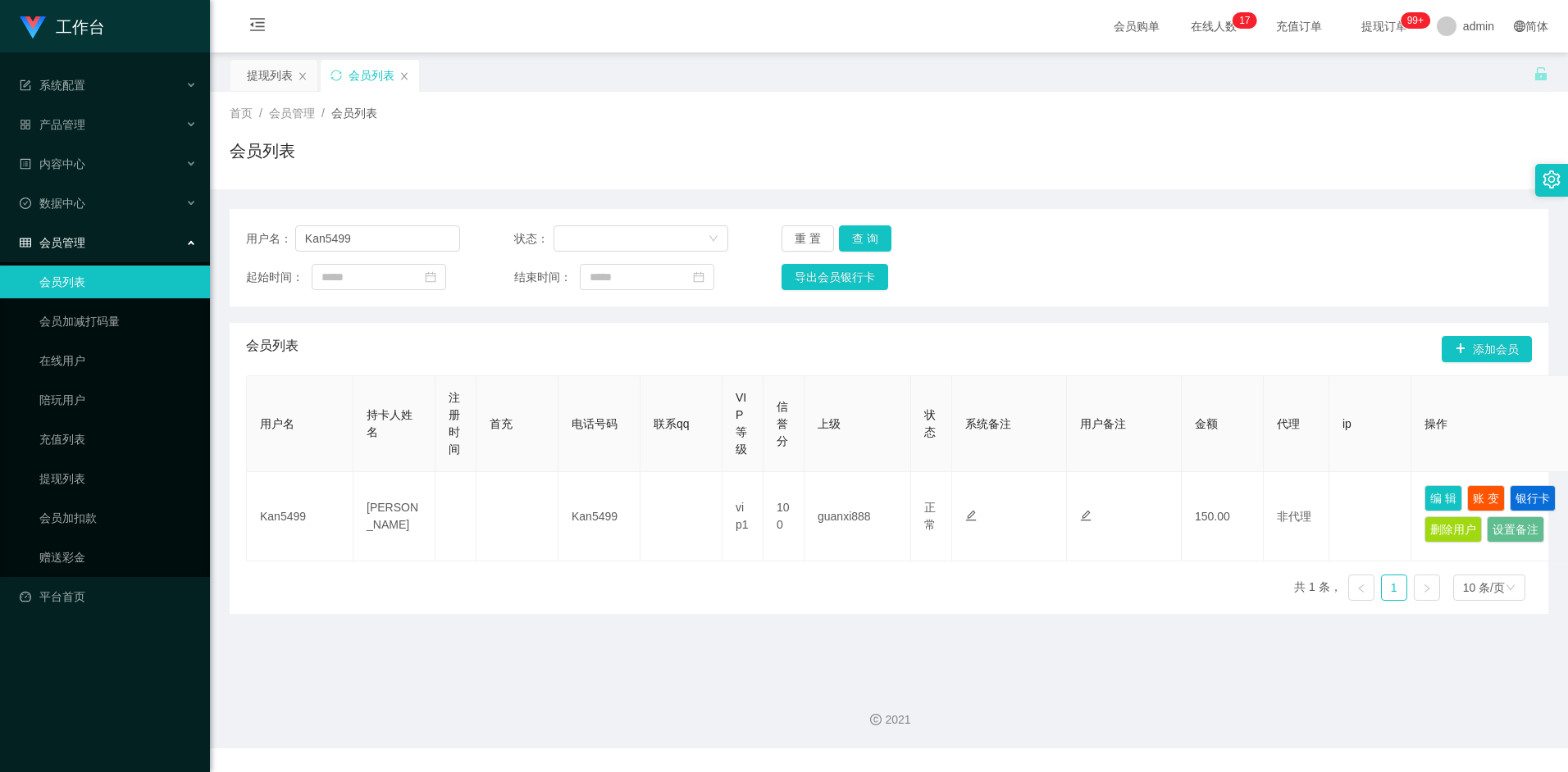
click at [868, 222] on div "用户名： Kan5499 状态： 重 置 查 询 起始时间： 结束时间： 导出会员银行卡" at bounding box center [888, 258] width 1318 height 98
click at [867, 230] on button "查 询" at bounding box center [864, 239] width 53 height 26
click at [885, 229] on button "查 询" at bounding box center [864, 239] width 53 height 26
click at [263, 70] on div "提现列表" at bounding box center [270, 76] width 46 height 31
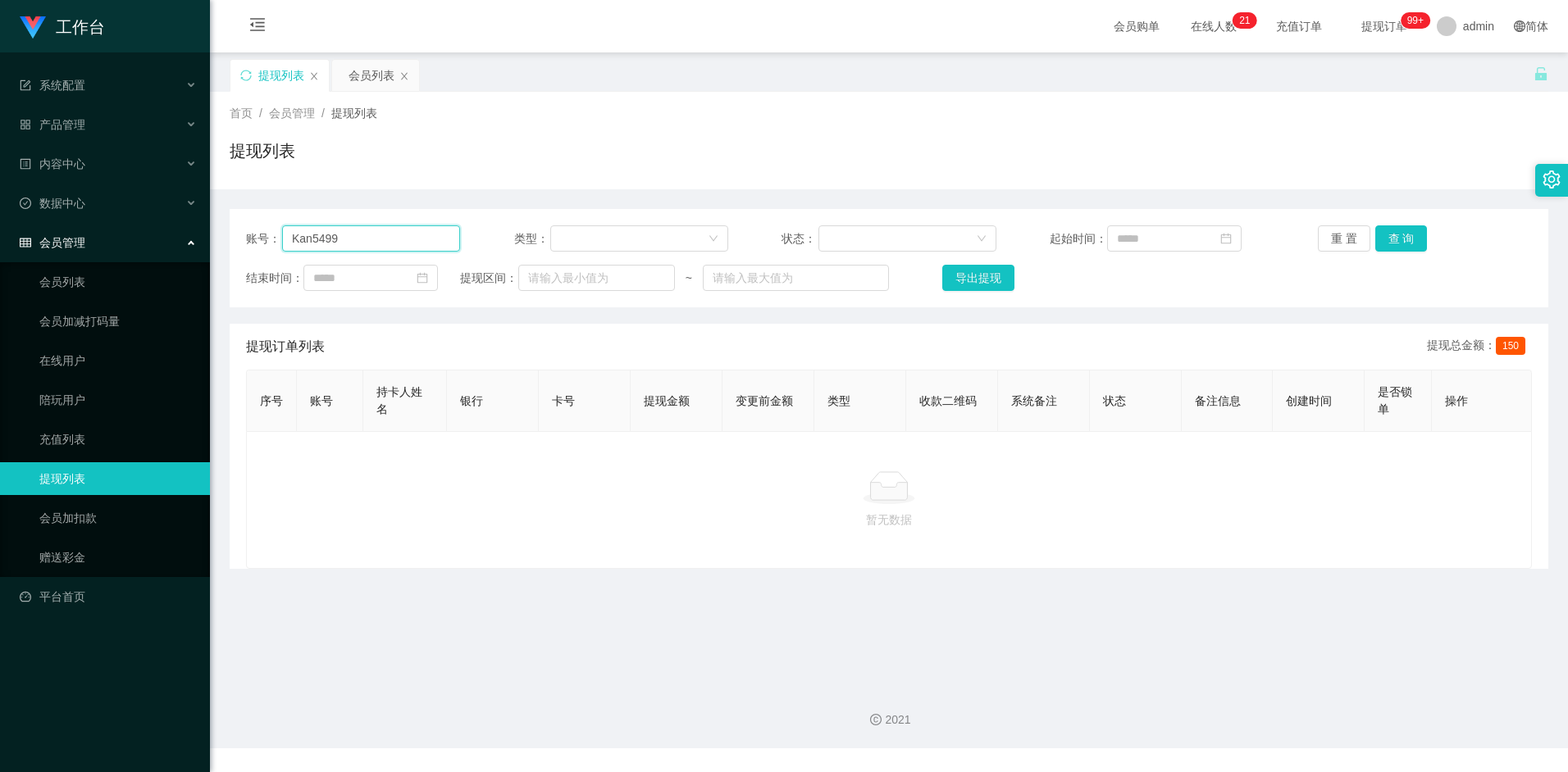
drag, startPoint x: 369, startPoint y: 235, endPoint x: 465, endPoint y: 230, distance: 96.1
click at [369, 235] on input "Kan5499" at bounding box center [371, 239] width 178 height 26
click at [1408, 236] on button "查 询" at bounding box center [1401, 239] width 53 height 26
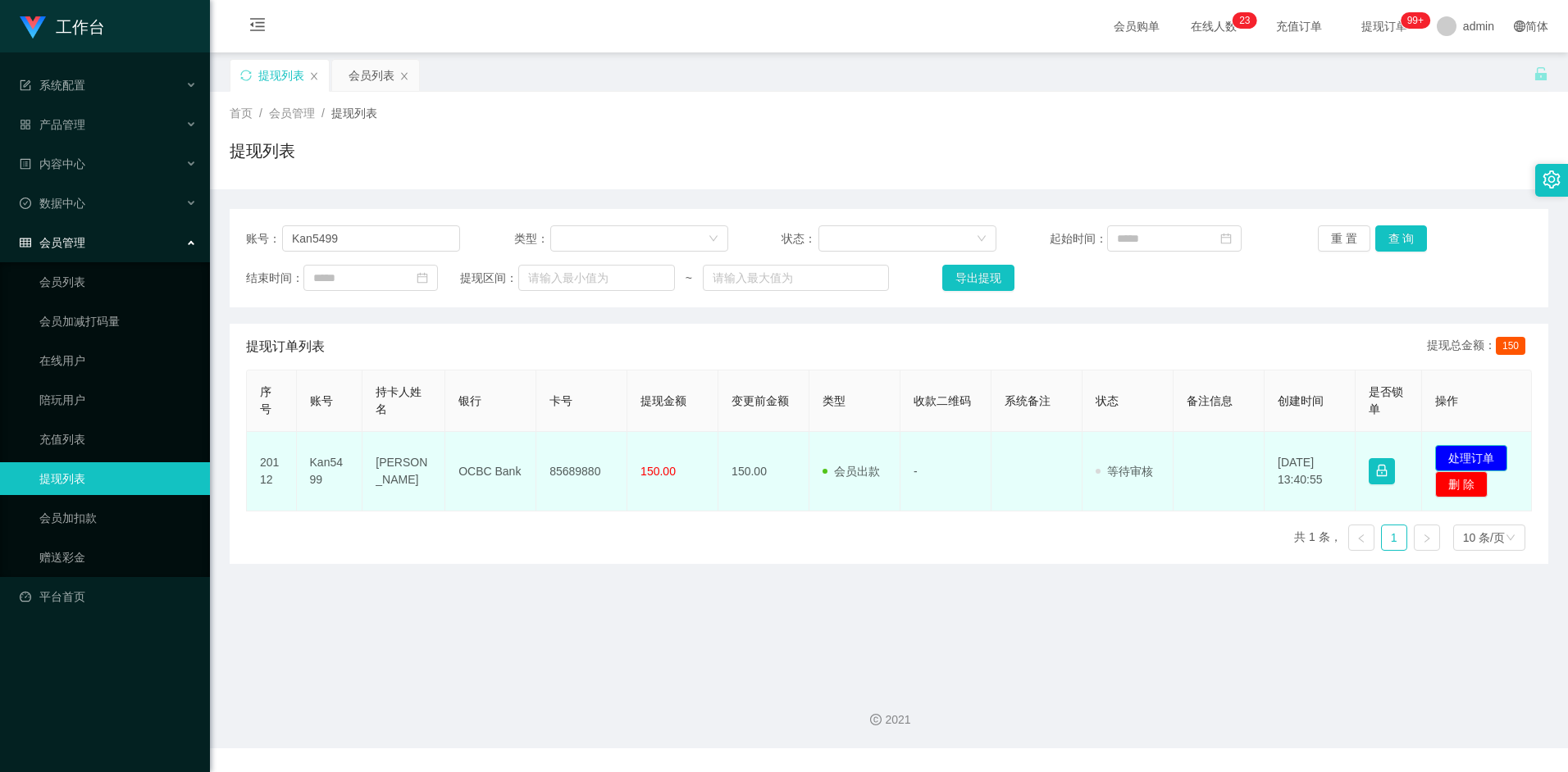
click at [1477, 452] on button "处理订单" at bounding box center [1471, 459] width 72 height 26
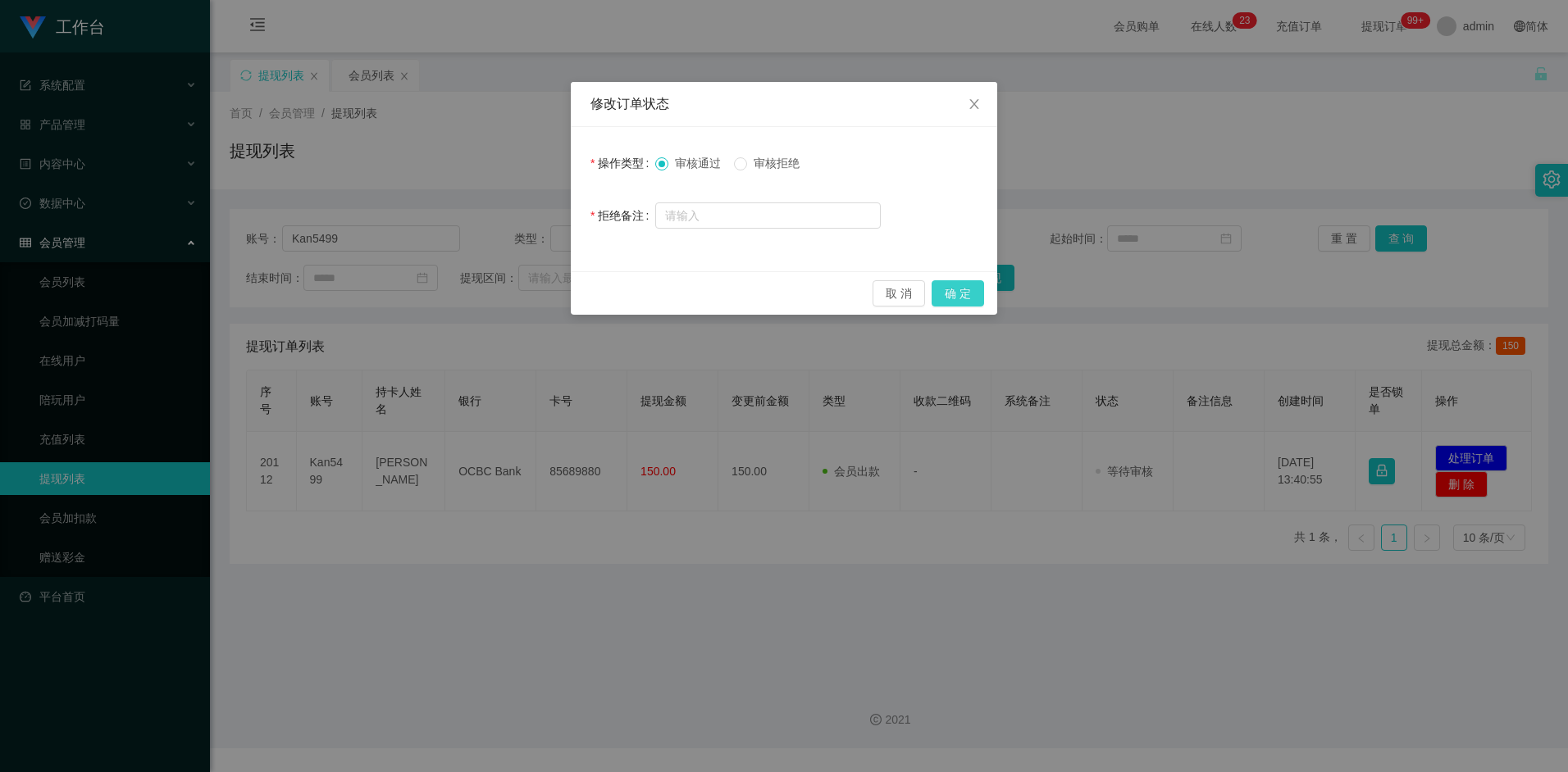
click at [955, 286] on button "确 定" at bounding box center [957, 293] width 53 height 26
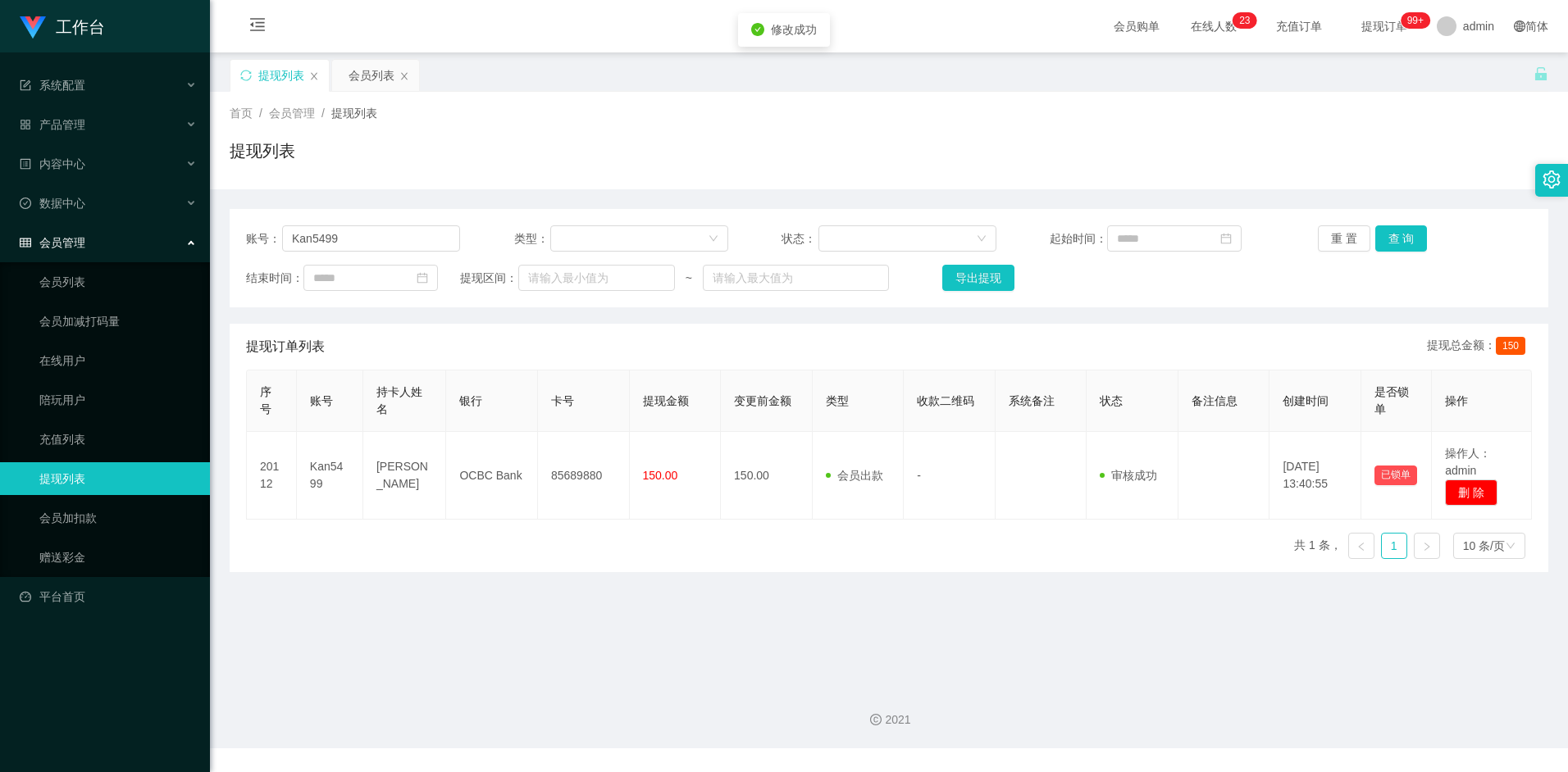
click at [679, 591] on main "关闭左侧 关闭右侧 关闭其它 刷新页面 提现列表 会员列表 首页 / 会员管理 / 提现列表 / 提现列表 账号： Kan5499 类型： 状态： 起始时间：…" at bounding box center [888, 362] width 1358 height 619
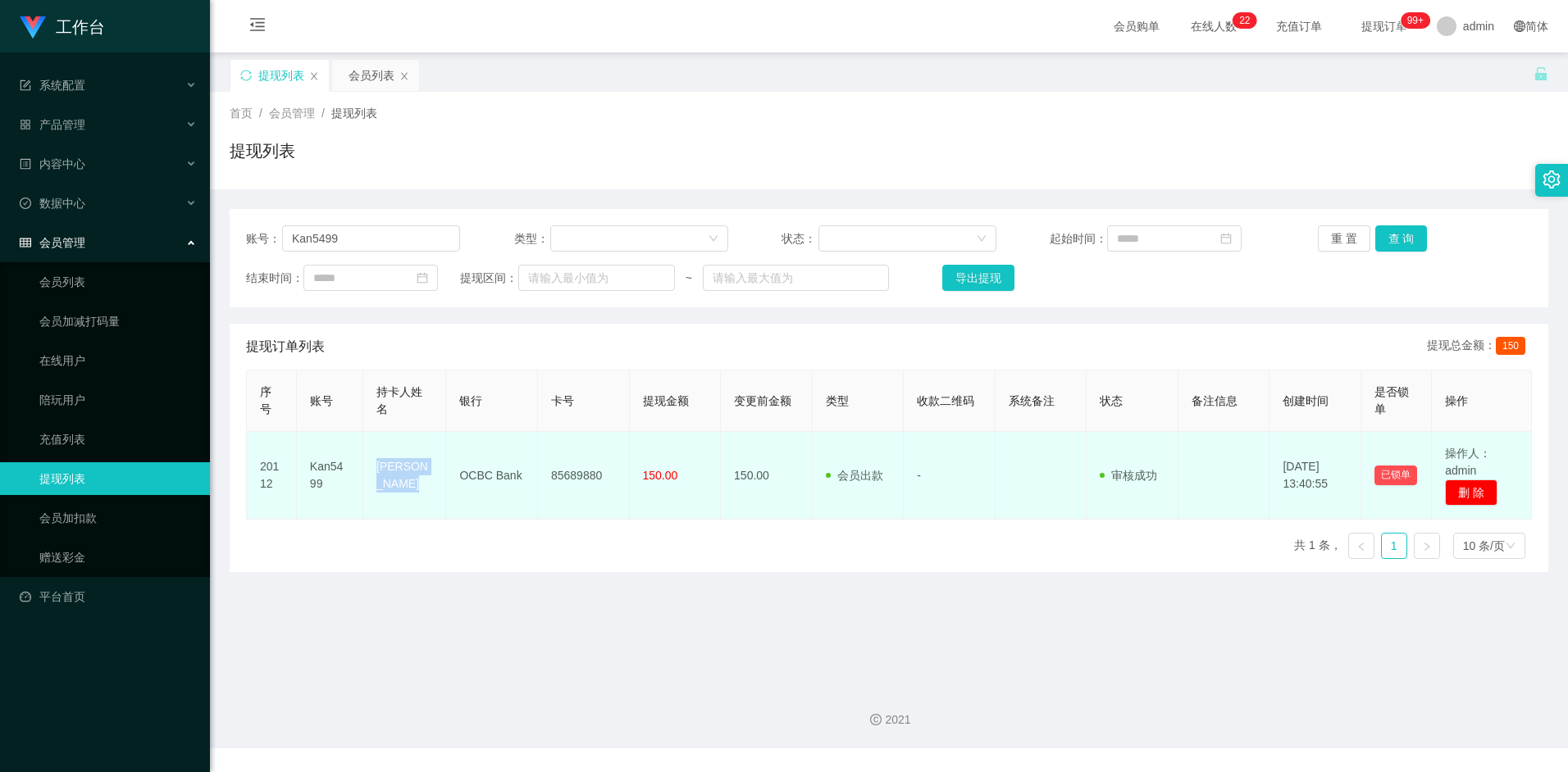
drag, startPoint x: 377, startPoint y: 463, endPoint x: 418, endPoint y: 496, distance: 52.6
click at [418, 496] on td "Kan wai keong" at bounding box center [405, 475] width 83 height 88
copy td "Kan wai keong"
click at [570, 479] on td "85689880" at bounding box center [583, 475] width 92 height 88
drag, startPoint x: 554, startPoint y: 475, endPoint x: 610, endPoint y: 477, distance: 56.0
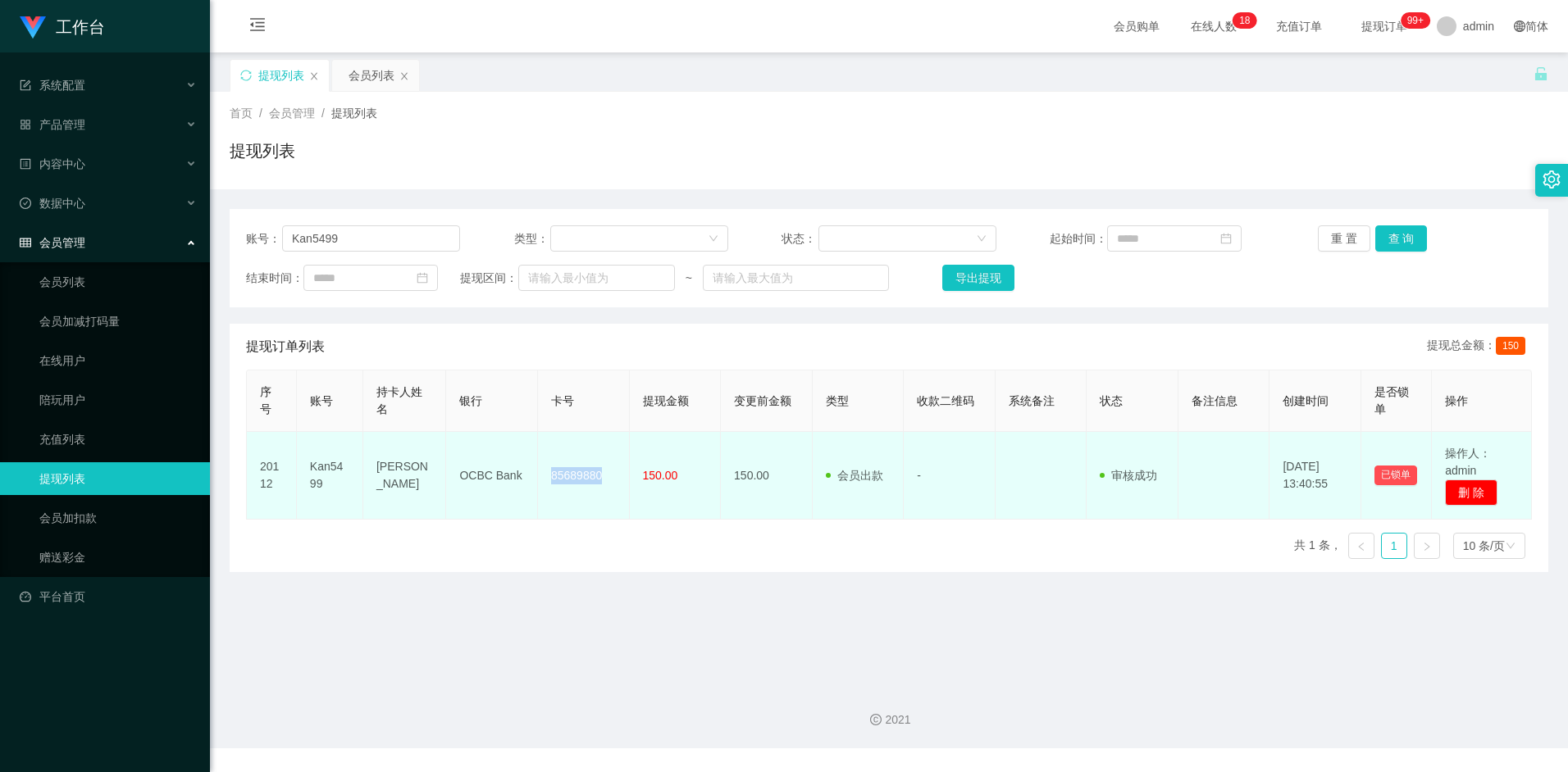
click at [610, 477] on td "85689880" at bounding box center [583, 475] width 92 height 88
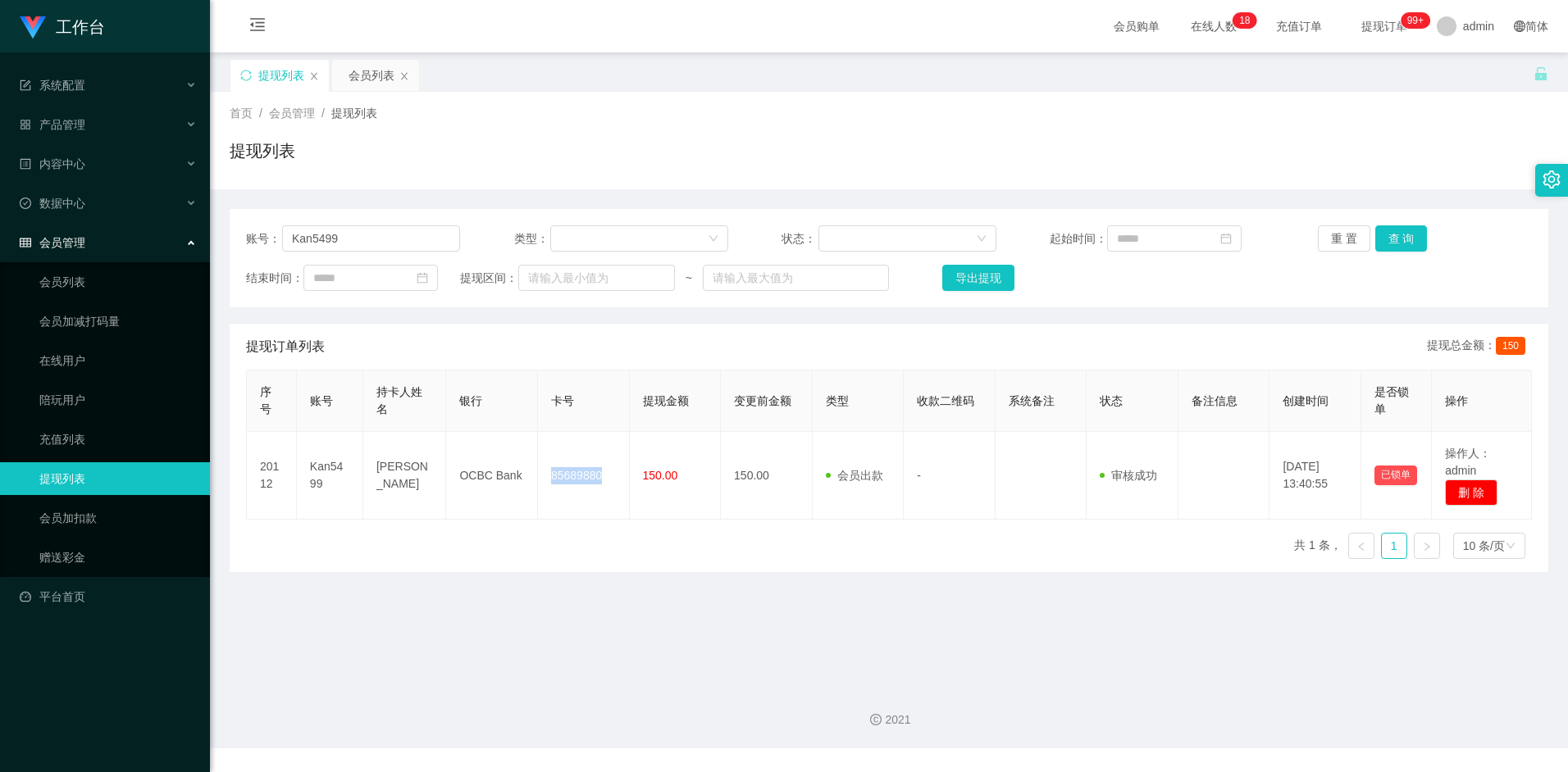
copy td "85689880"
drag, startPoint x: 355, startPoint y: 235, endPoint x: 243, endPoint y: 240, distance: 112.1
click at [243, 240] on div "账号： Kan5499 类型： 状态： 起始时间： 重 置 查 询 结束时间： 提现区间： ~ 导出提现" at bounding box center [888, 258] width 1318 height 98
paste input "Aa656112233"
type input "Aa656112233"
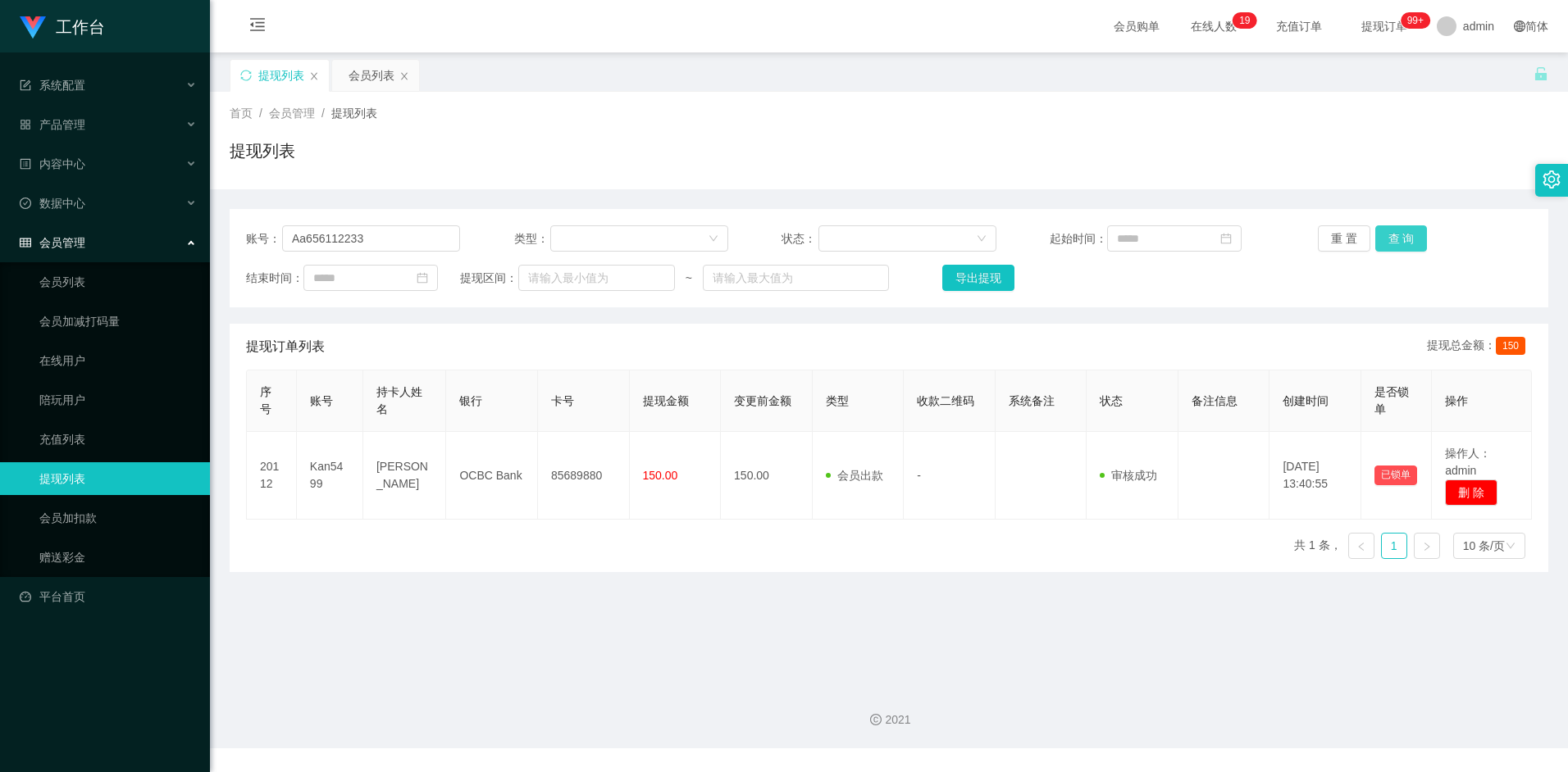
click at [1402, 236] on button "查 询" at bounding box center [1401, 239] width 53 height 26
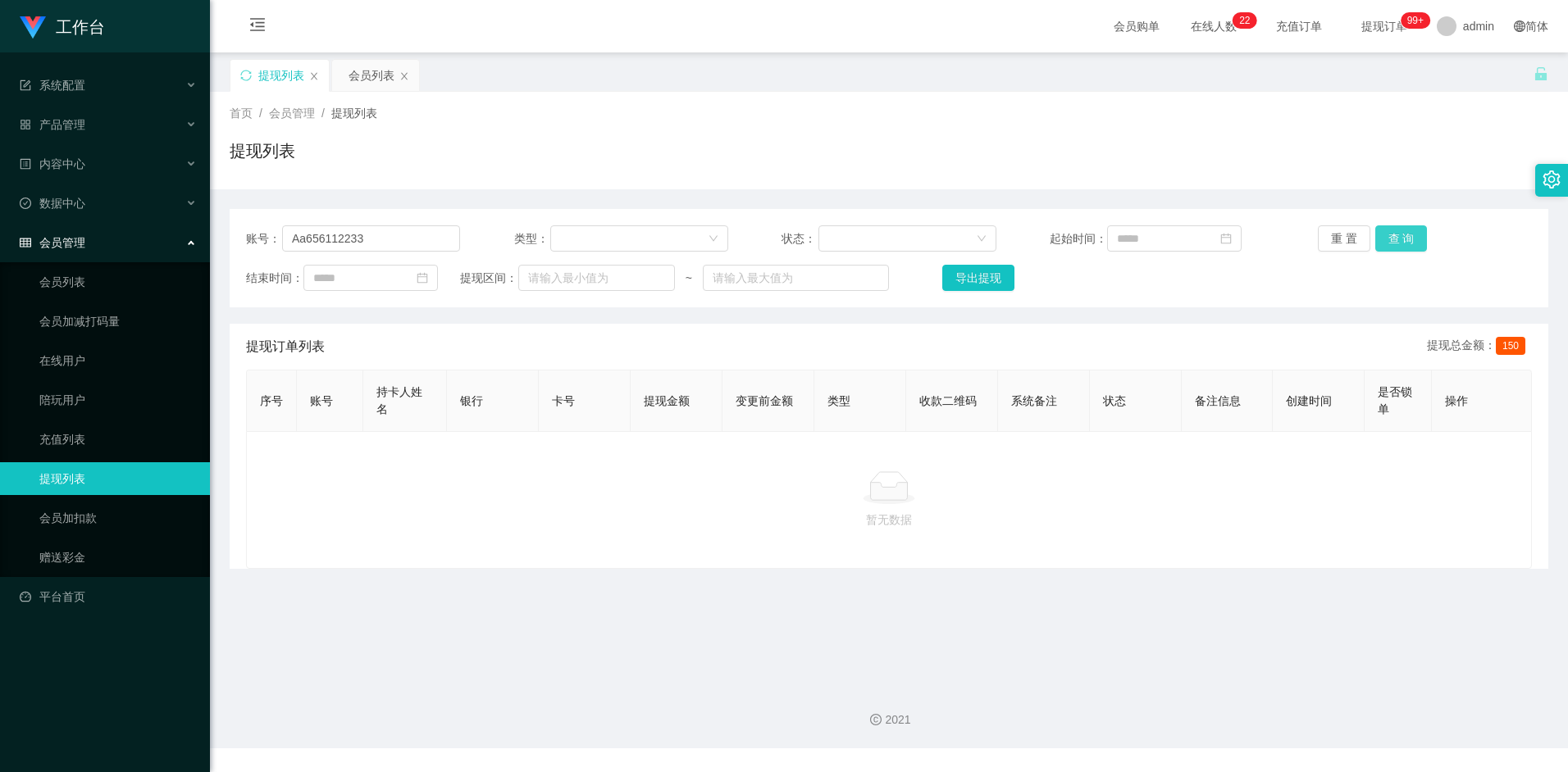
click at [1394, 239] on button "查 询" at bounding box center [1401, 239] width 53 height 26
click at [351, 76] on div "会员列表" at bounding box center [372, 76] width 46 height 31
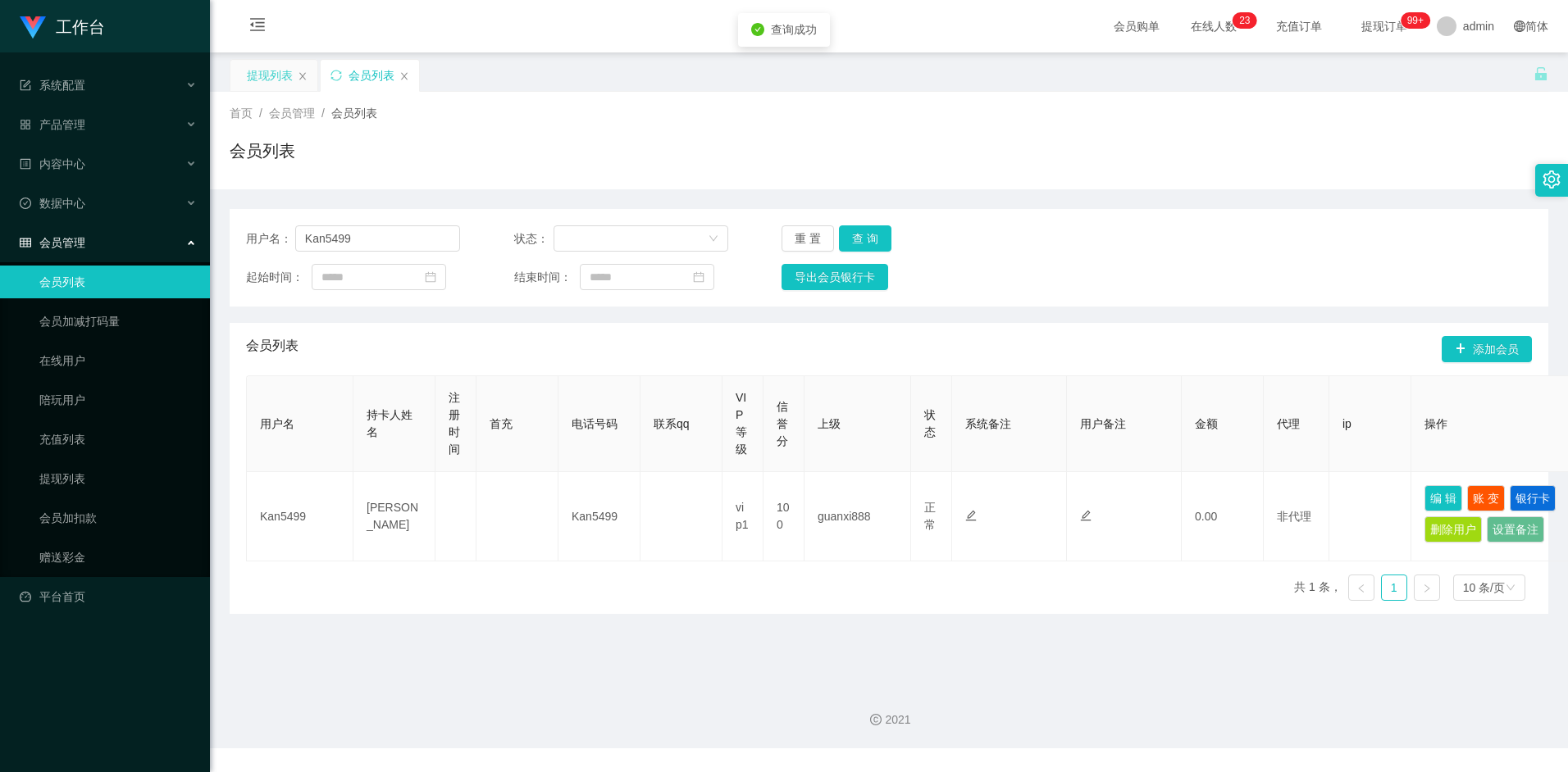
click at [265, 72] on div "提现列表" at bounding box center [270, 76] width 46 height 31
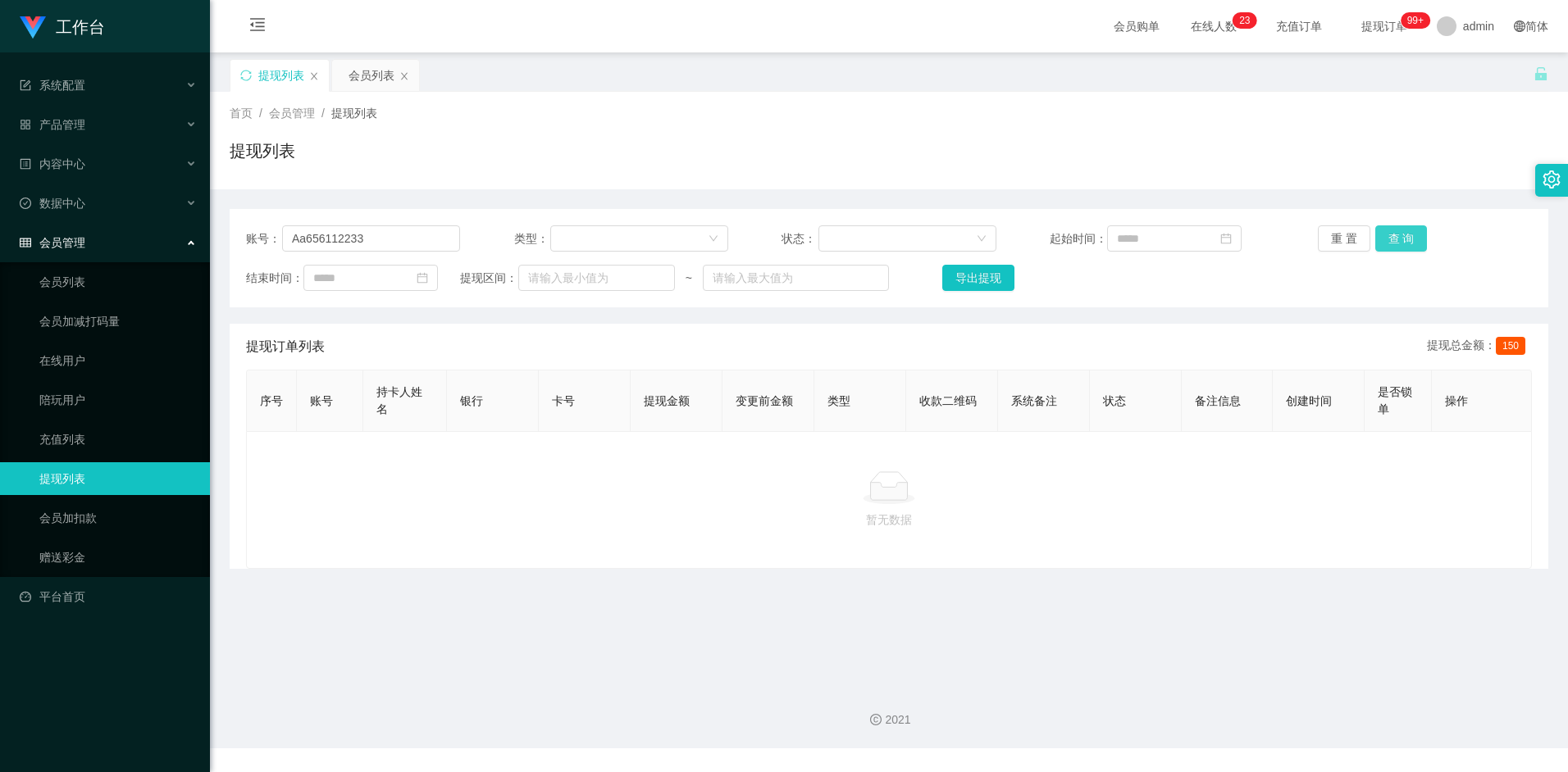
click at [1393, 242] on button "查 询" at bounding box center [1401, 239] width 53 height 26
drag, startPoint x: 1452, startPoint y: 315, endPoint x: 1402, endPoint y: 322, distance: 50.5
click at [1452, 314] on div "账号： Aa656112233 类型： 状态： 起始时间： 重 置 查 询 结束时间： 提现区间： ~ 导出提现 提现订单列表 提现总金额： 150 序号 账…" at bounding box center [888, 388] width 1318 height 360
drag, startPoint x: 396, startPoint y: 243, endPoint x: 222, endPoint y: 238, distance: 174.1
click at [222, 238] on main "关闭左侧 关闭右侧 关闭其它 刷新页面 提现列表 会员列表 首页 / 会员管理 / 提现列表 / 提现列表 账号： Aa656112233 类型： 状态： 起…" at bounding box center [888, 362] width 1358 height 619
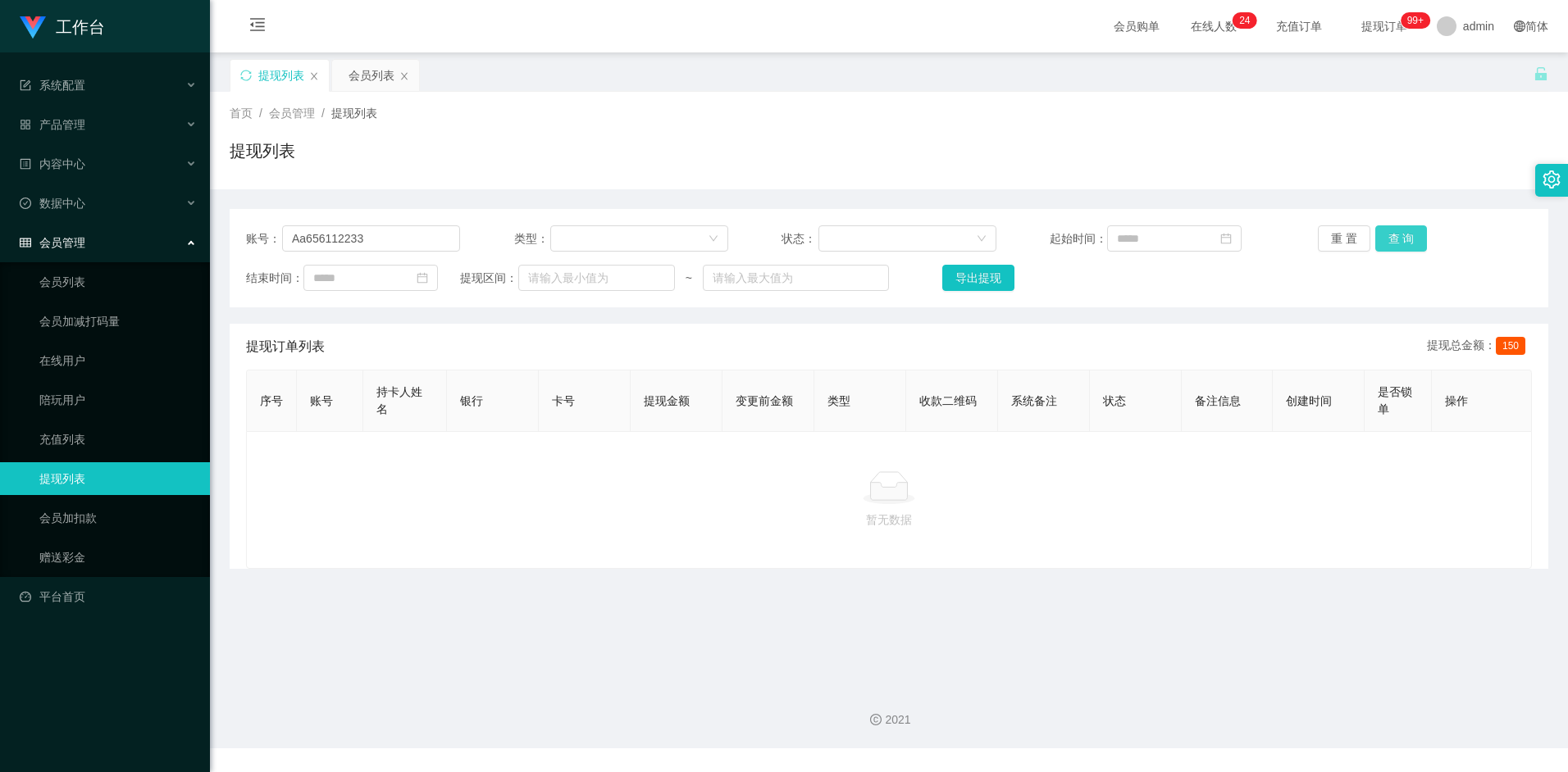
click at [1422, 239] on button "查 询" at bounding box center [1401, 239] width 53 height 26
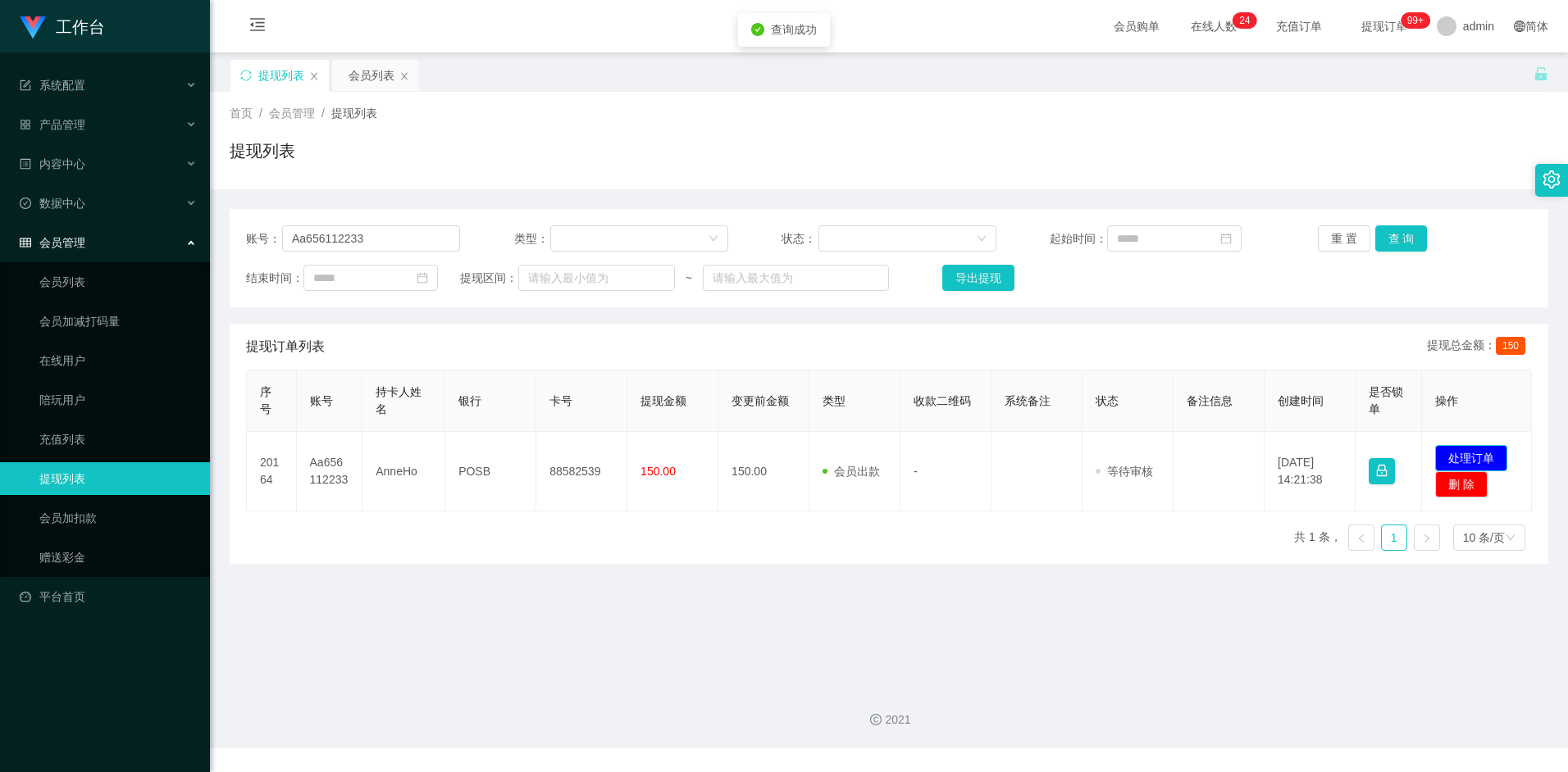
drag, startPoint x: 1471, startPoint y: 448, endPoint x: 1374, endPoint y: 434, distance: 98.0
click at [1471, 448] on button "处理订单" at bounding box center [1471, 459] width 72 height 26
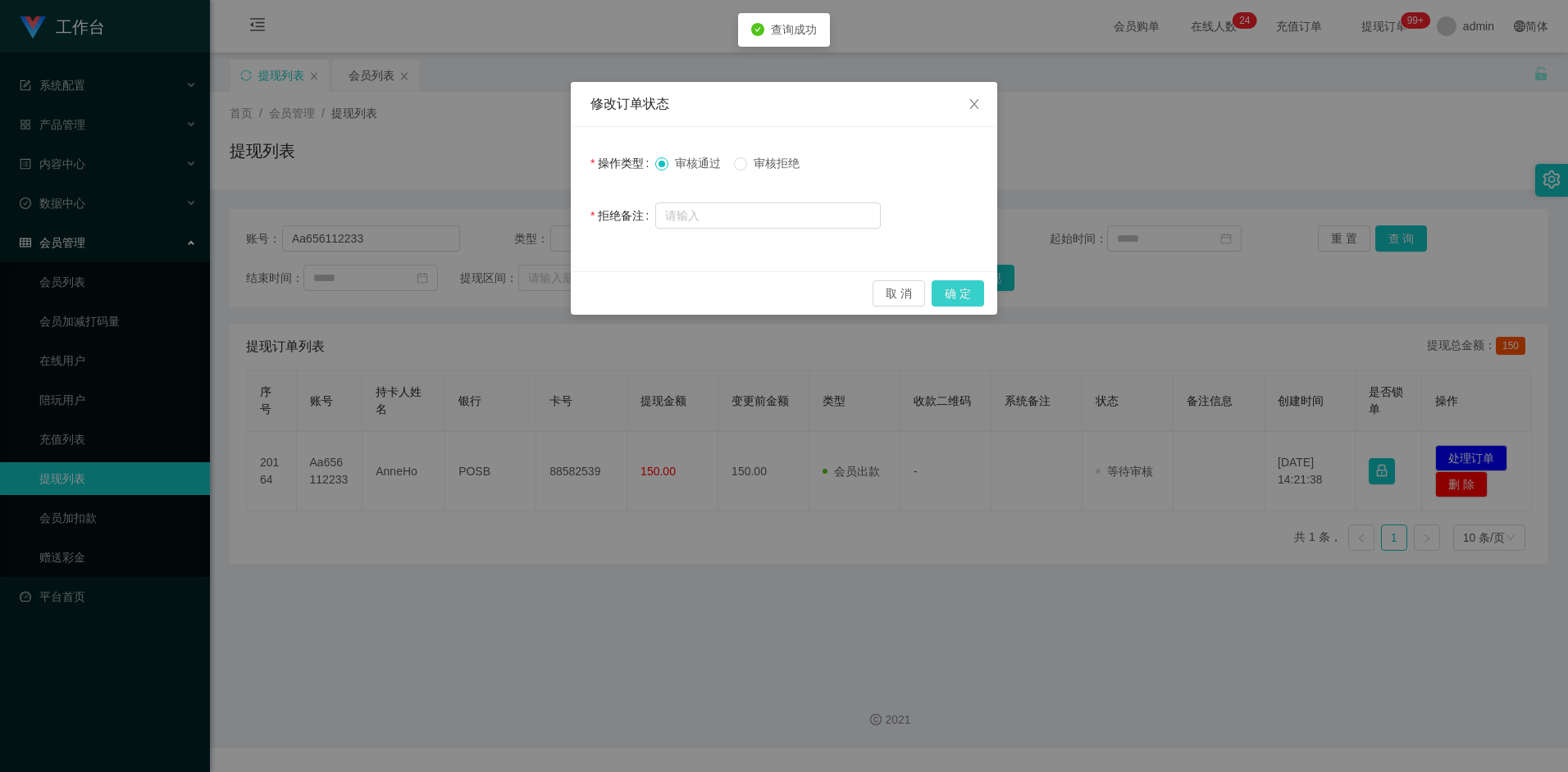
click at [952, 297] on button "确 定" at bounding box center [957, 293] width 53 height 26
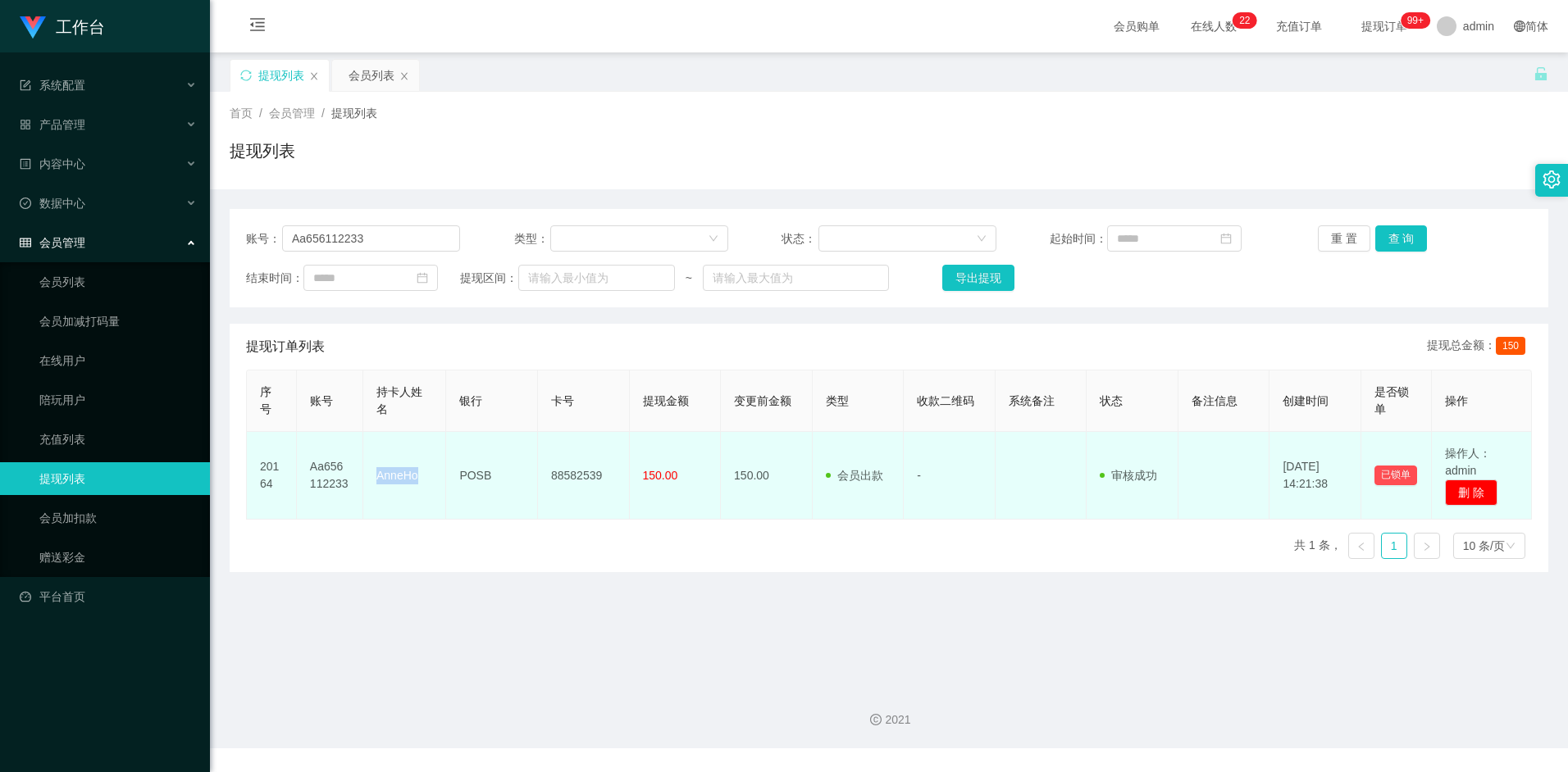
drag, startPoint x: 376, startPoint y: 474, endPoint x: 421, endPoint y: 474, distance: 45.0
click at [421, 474] on td "AnneHo" at bounding box center [405, 475] width 83 height 88
copy td "AnneHo"
click at [400, 474] on td "AnneHo" at bounding box center [405, 475] width 83 height 88
click at [399, 474] on td "AnneHo" at bounding box center [405, 475] width 83 height 88
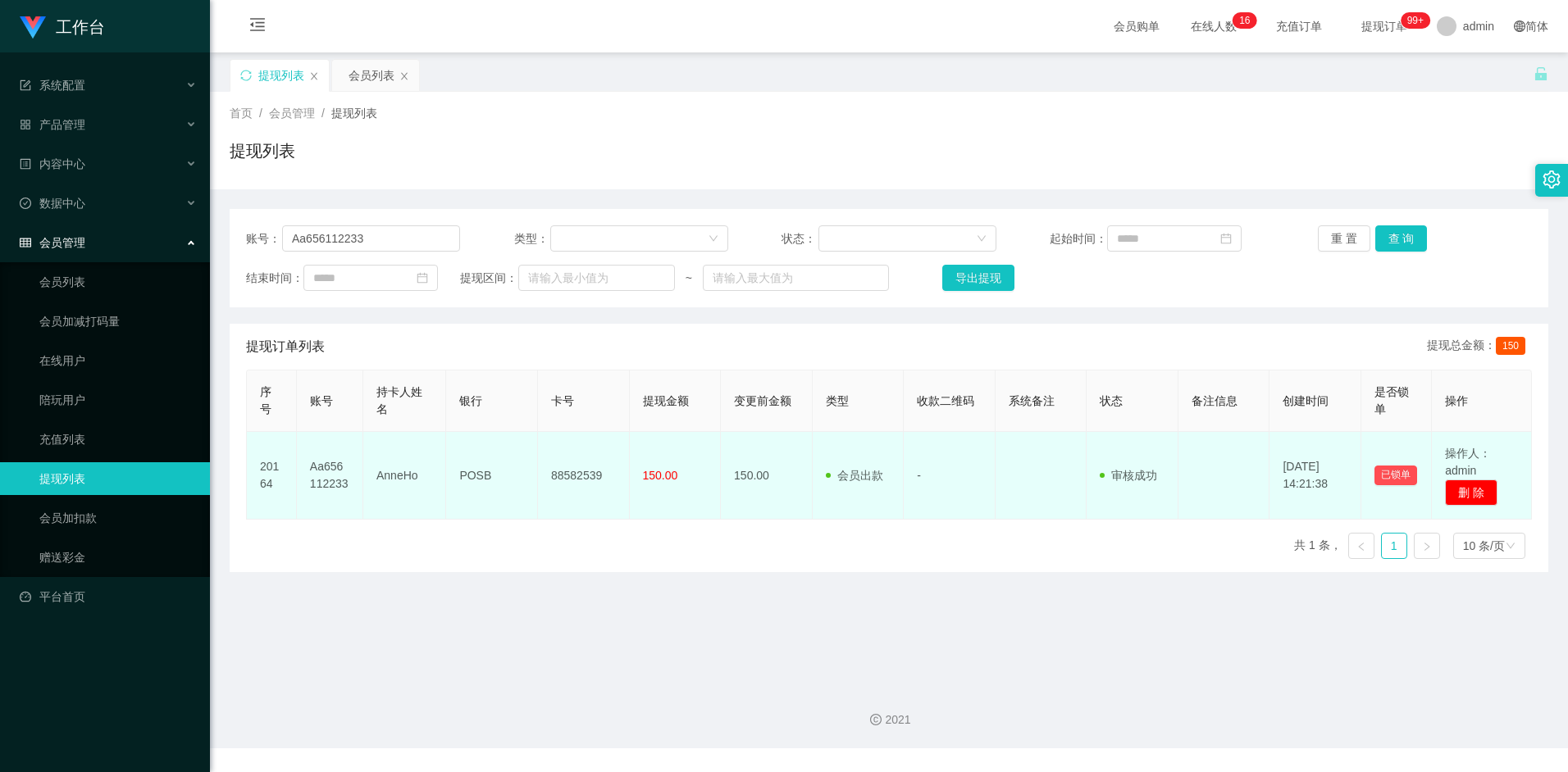
click at [569, 479] on td "88582539" at bounding box center [583, 475] width 92 height 88
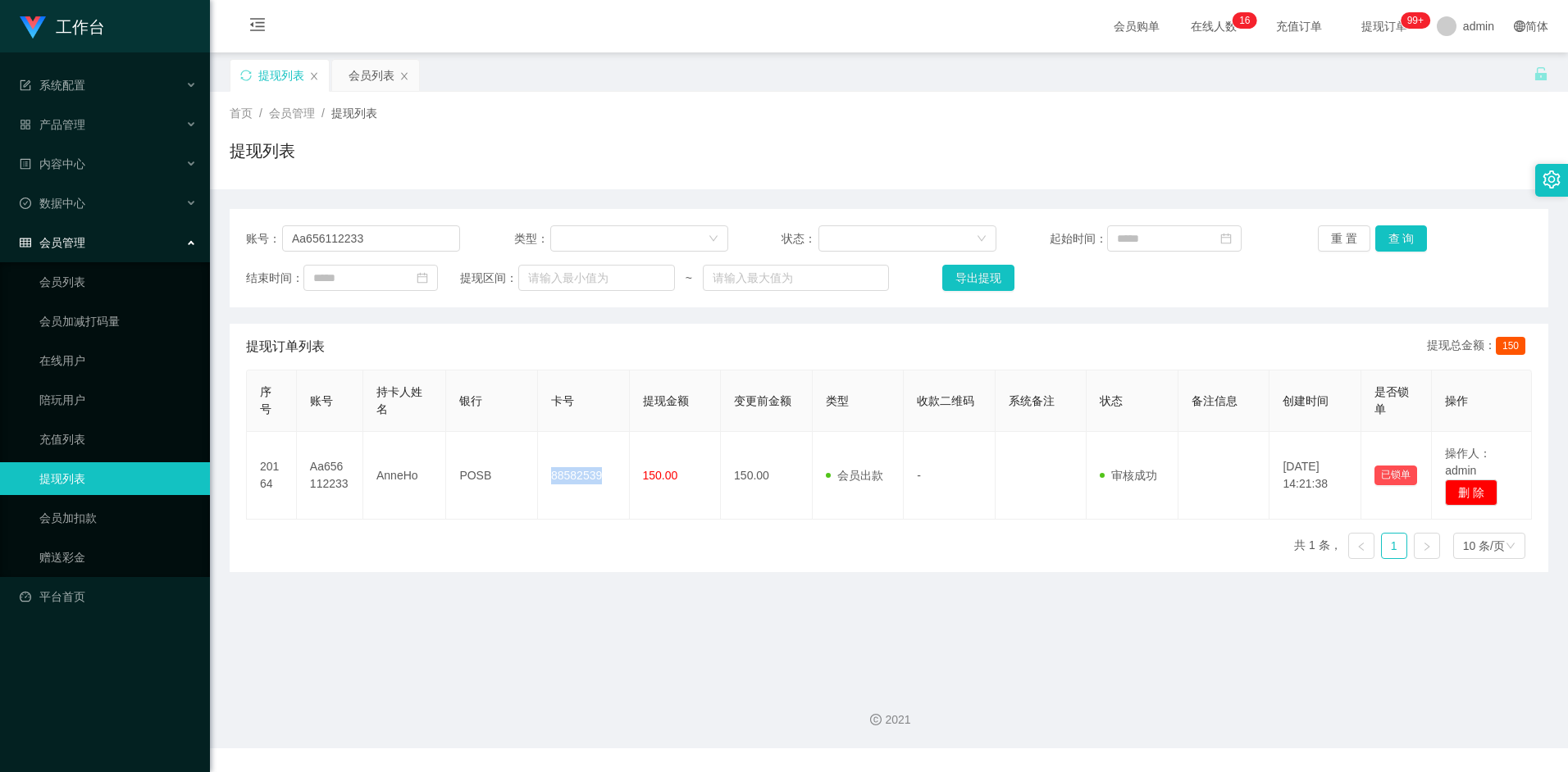
copy td "88582539"
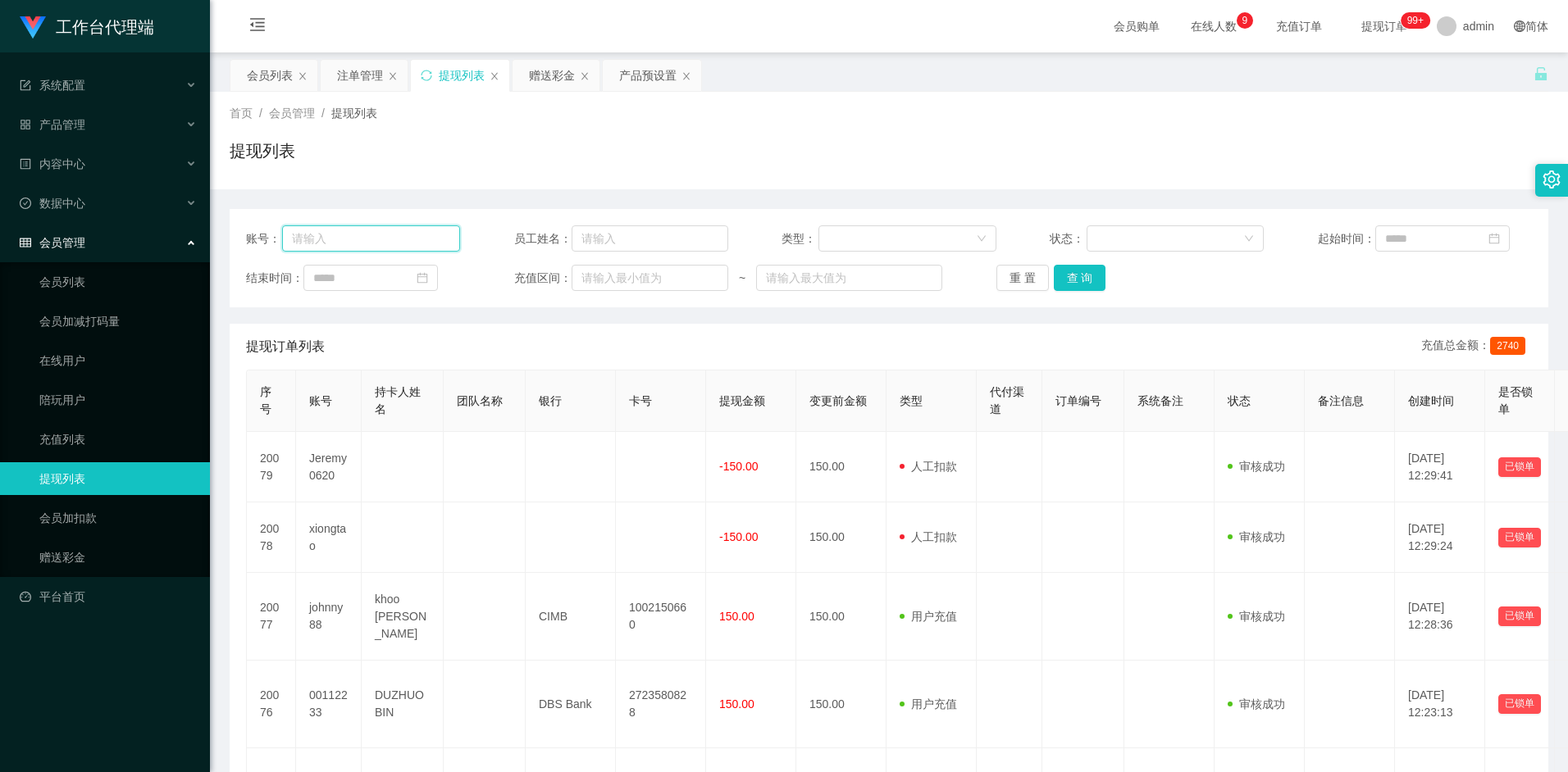
click at [362, 236] on input "text" at bounding box center [371, 239] width 178 height 26
paste input "97331034"
type input "97331034"
click at [269, 74] on div "会员列表" at bounding box center [270, 76] width 46 height 31
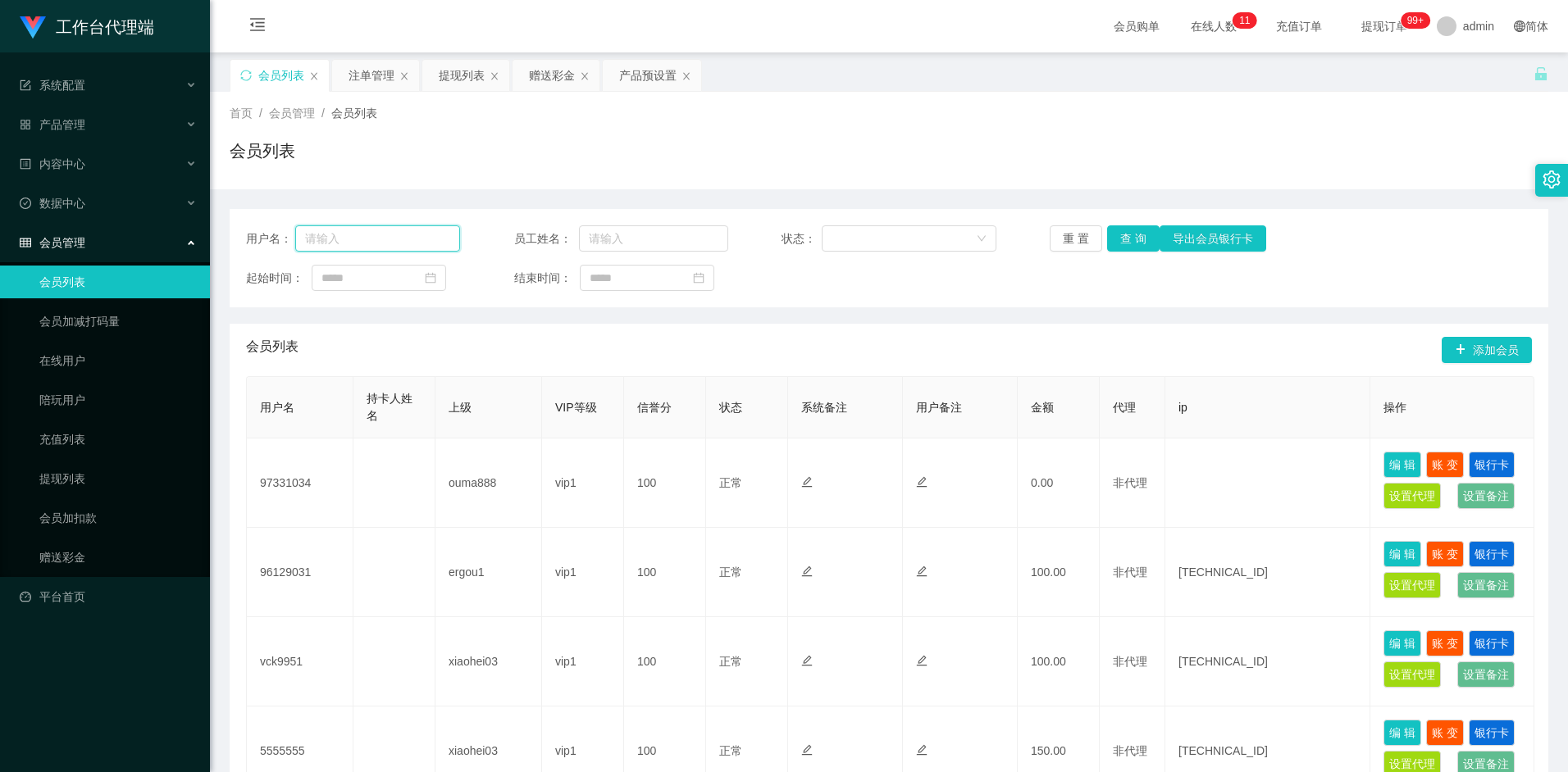
click at [349, 242] on input "text" at bounding box center [377, 239] width 165 height 26
paste input "97331034"
type input "97331034"
click at [1138, 239] on button "查 询" at bounding box center [1133, 239] width 53 height 26
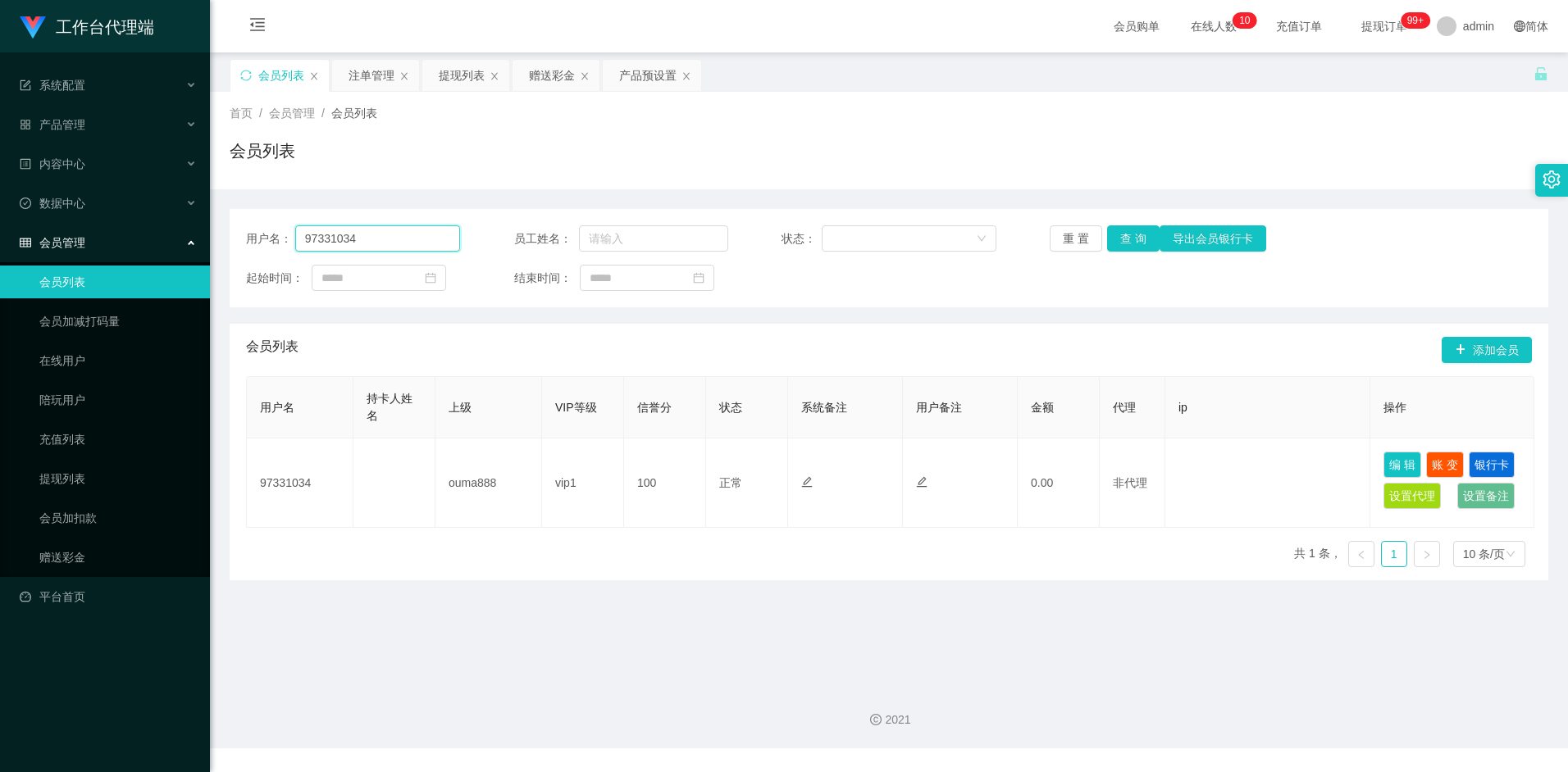
drag, startPoint x: 369, startPoint y: 228, endPoint x: 277, endPoint y: 238, distance: 92.5
click at [269, 237] on div "用户名： 97331034" at bounding box center [352, 239] width 214 height 26
drag, startPoint x: 525, startPoint y: 351, endPoint x: 441, endPoint y: 248, distance: 132.9
click at [525, 349] on div "会员列表 添加会员" at bounding box center [888, 349] width 1286 height 53
click at [553, 75] on div "赠送彩金" at bounding box center [552, 76] width 46 height 31
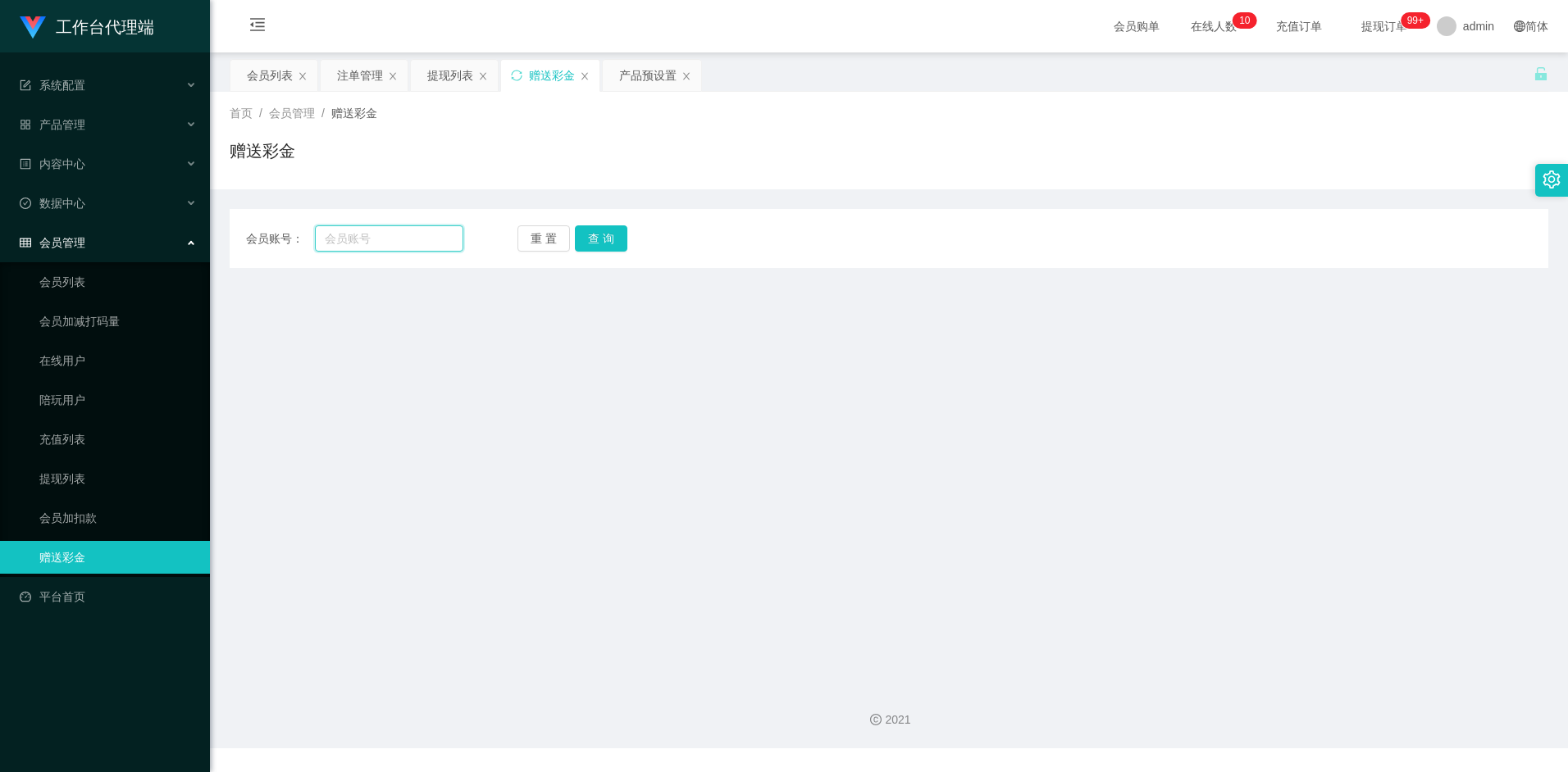
click at [394, 240] on input "text" at bounding box center [389, 239] width 148 height 26
paste input "97331034"
type input "97331034"
click at [613, 233] on button "查 询" at bounding box center [601, 239] width 53 height 26
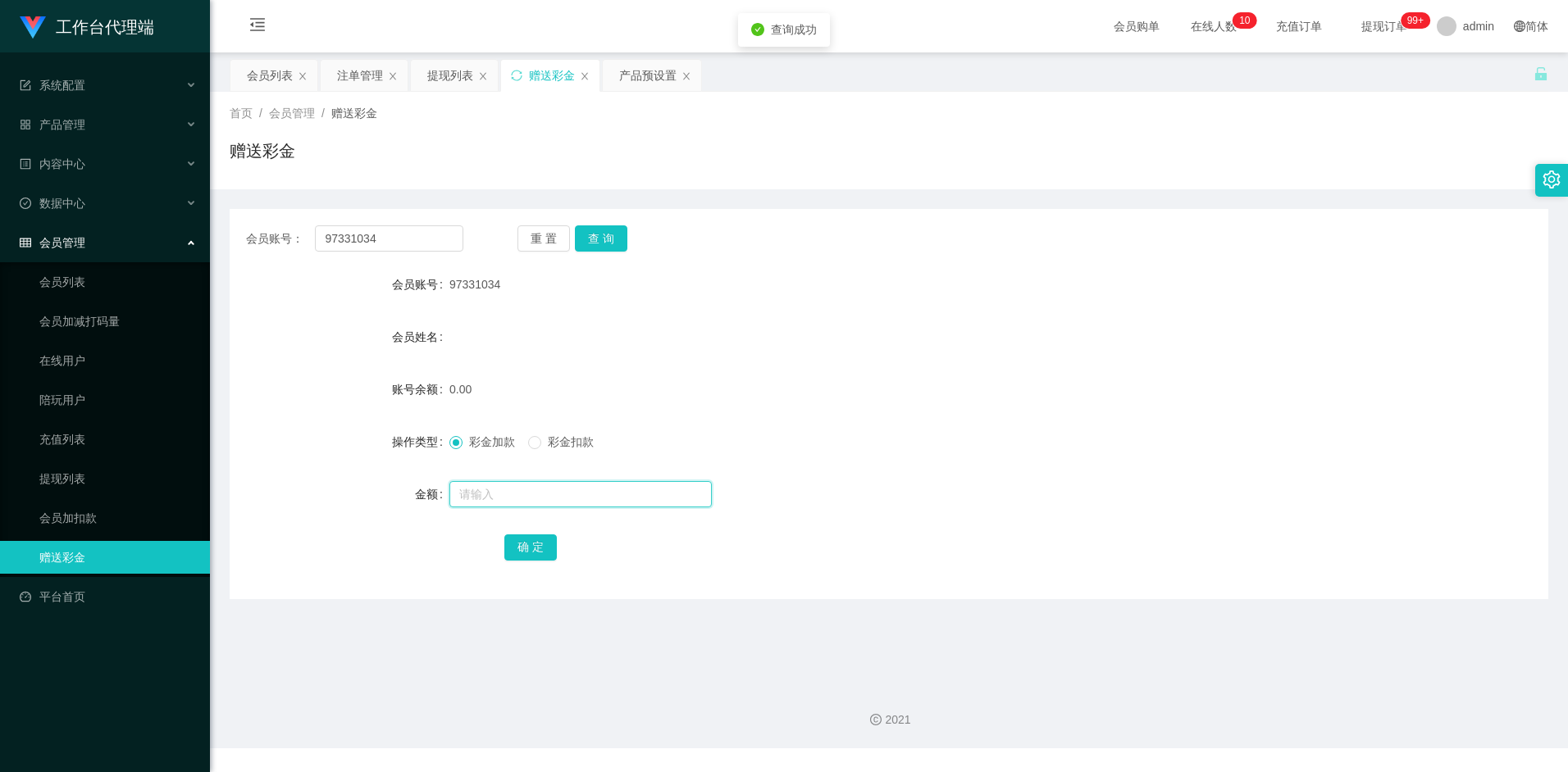
click at [471, 484] on input "text" at bounding box center [581, 495] width 263 height 26
type input "100"
click at [531, 551] on button "确 定" at bounding box center [530, 547] width 53 height 26
click at [790, 415] on form "会员账号 97331034 会员姓名 账号余额 100.00 操作类型 彩金加款 彩金扣款 金额 确 定" at bounding box center [888, 415] width 1318 height 295
click at [763, 398] on div "100.00" at bounding box center [834, 389] width 769 height 32
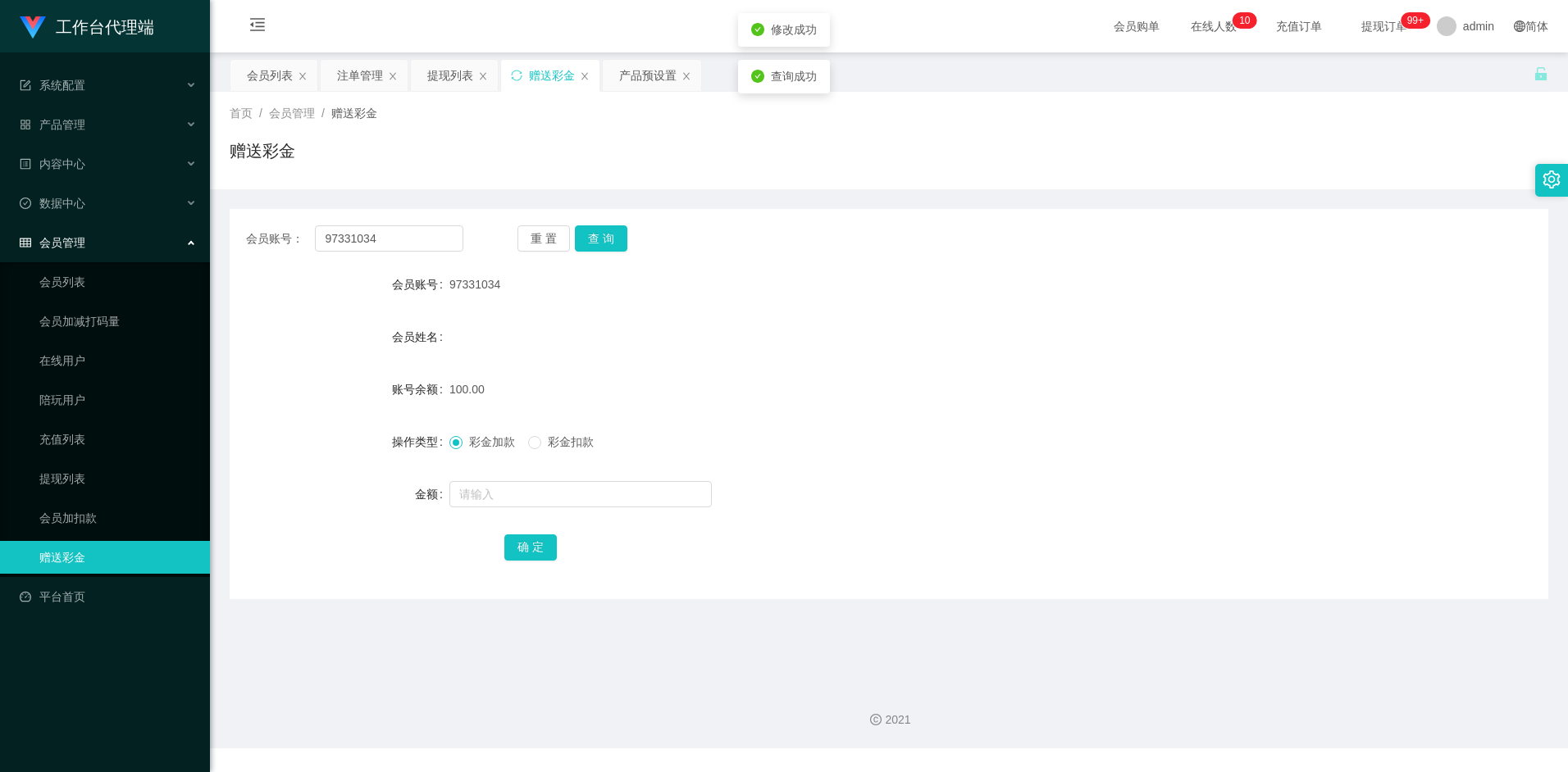
click at [655, 362] on form "会员账号 97331034 会员姓名 账号余额 100.00 操作类型 彩金加款 彩金扣款 金额 确 定" at bounding box center [888, 415] width 1318 height 295
click at [644, 80] on div "产品预设置" at bounding box center [648, 76] width 57 height 31
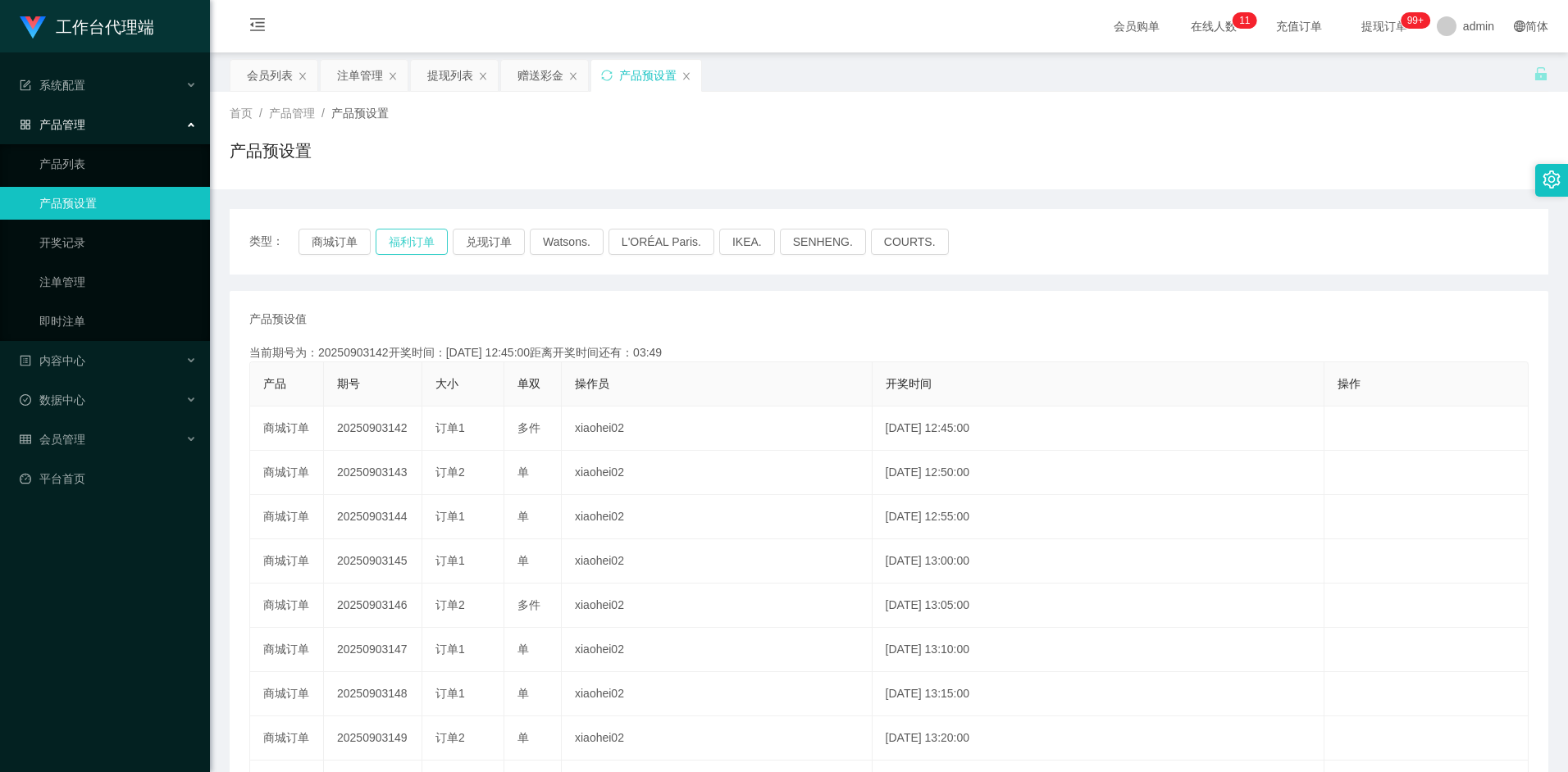
click at [418, 243] on button "福利订单" at bounding box center [411, 241] width 72 height 26
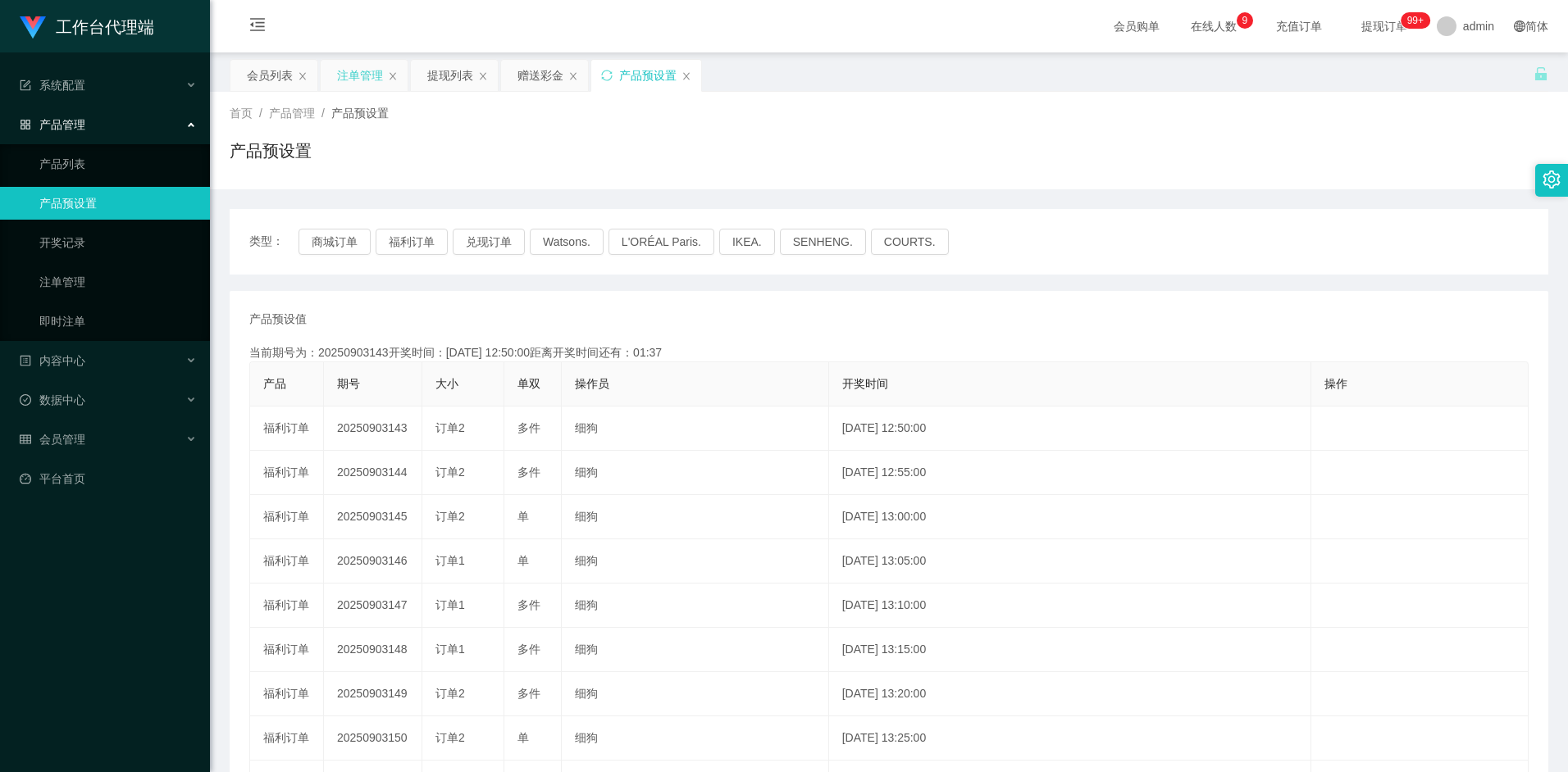
drag, startPoint x: 361, startPoint y: 74, endPoint x: 364, endPoint y: 82, distance: 8.5
click at [361, 74] on div "注单管理" at bounding box center [360, 76] width 46 height 31
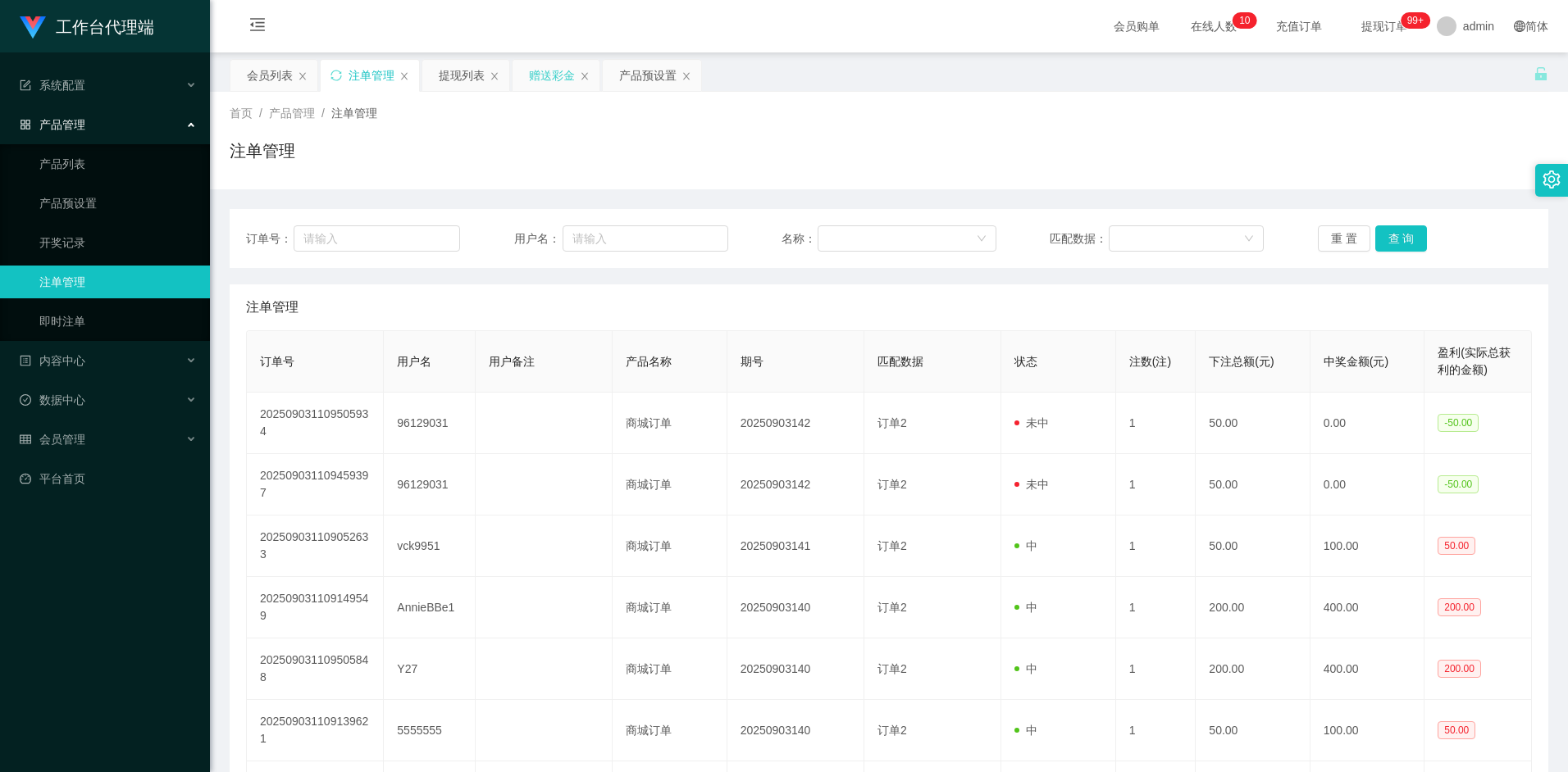
click at [545, 76] on div "赠送彩金" at bounding box center [552, 76] width 46 height 31
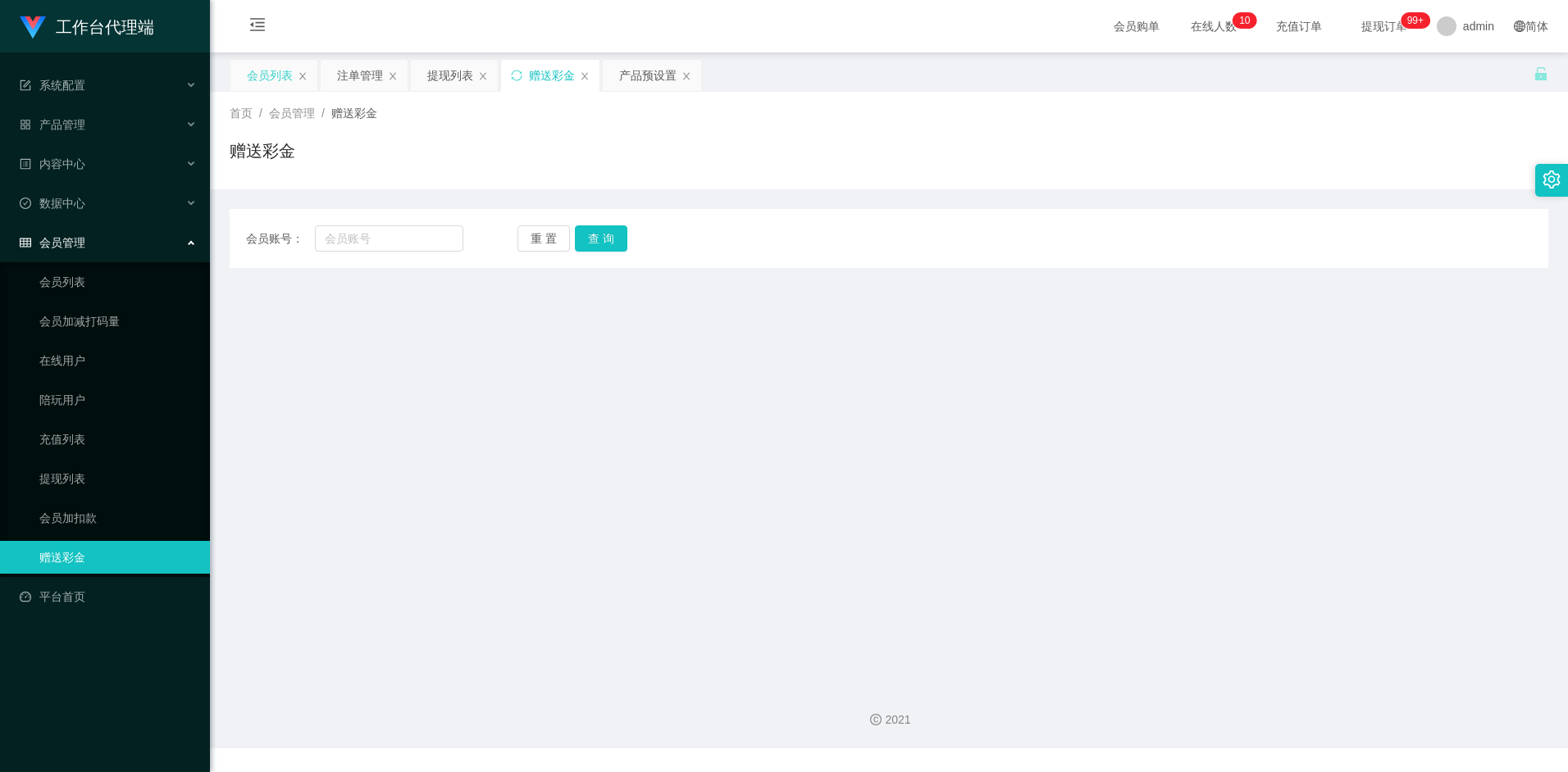
click at [276, 82] on div "会员列表" at bounding box center [270, 76] width 46 height 31
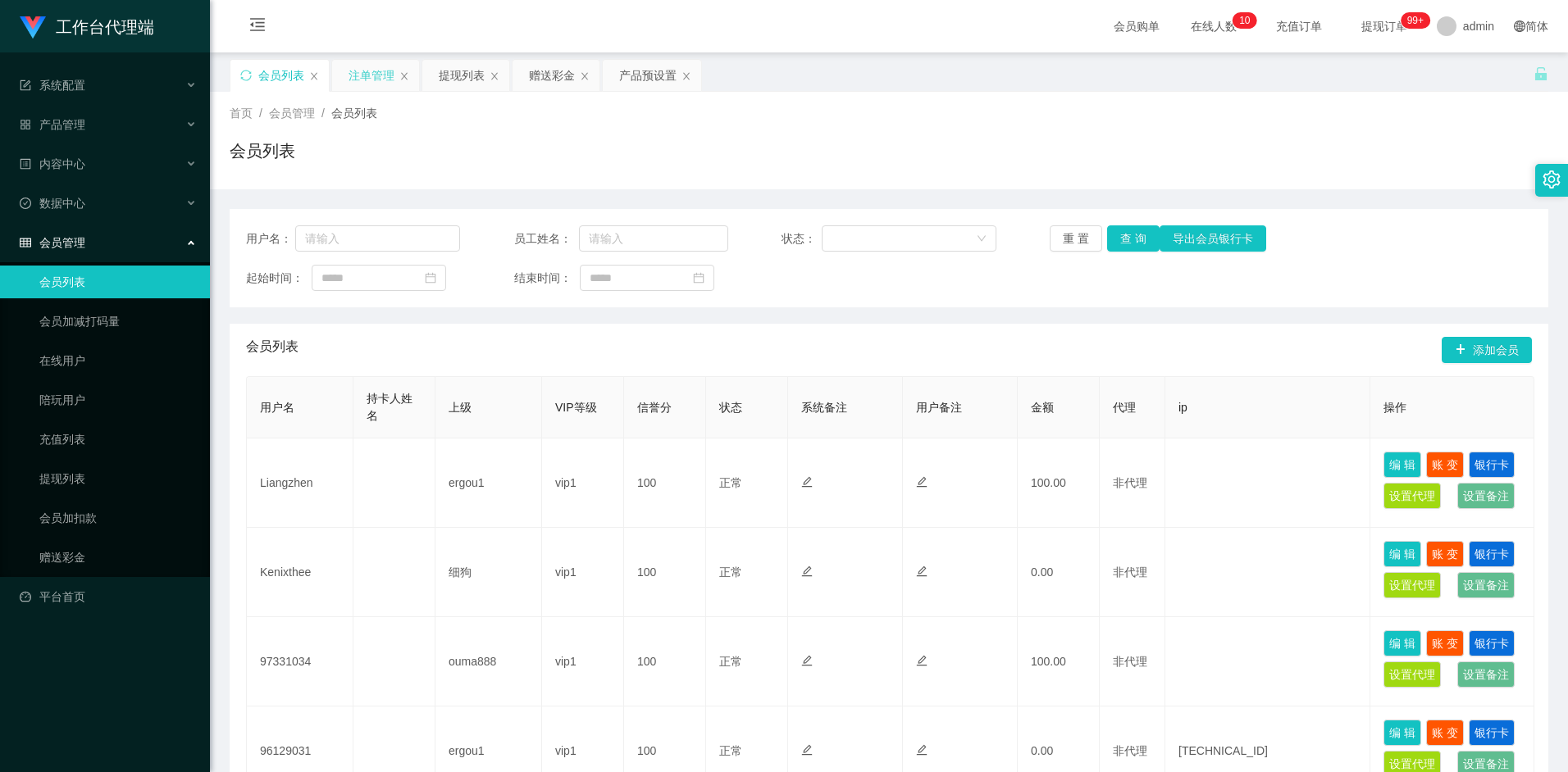
click at [365, 72] on div "注单管理" at bounding box center [372, 76] width 46 height 31
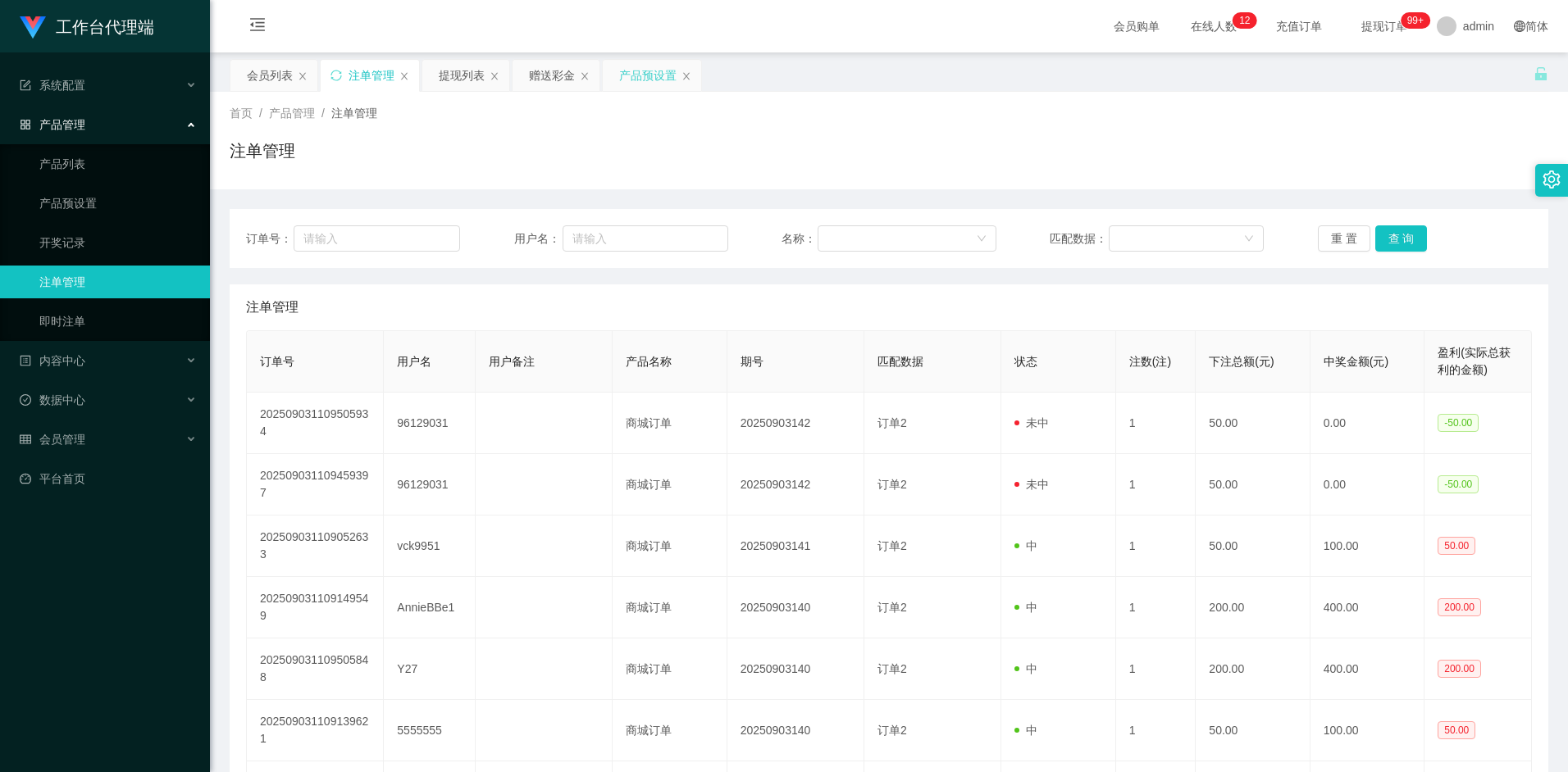
click at [627, 63] on div "产品预设置" at bounding box center [648, 76] width 57 height 31
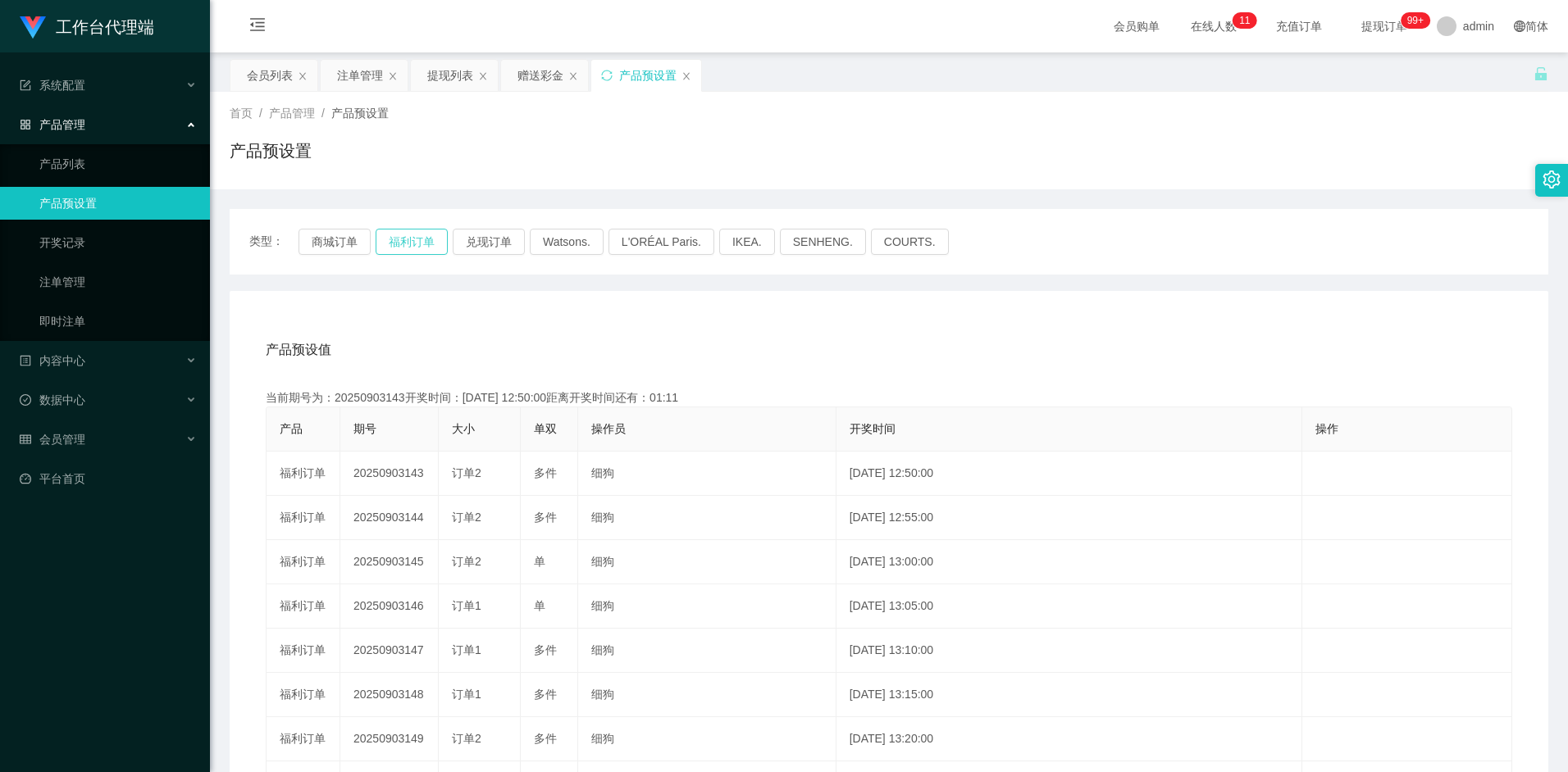
click at [410, 246] on button "福利订单" at bounding box center [411, 241] width 72 height 26
click at [339, 248] on button "商城订单" at bounding box center [335, 241] width 72 height 26
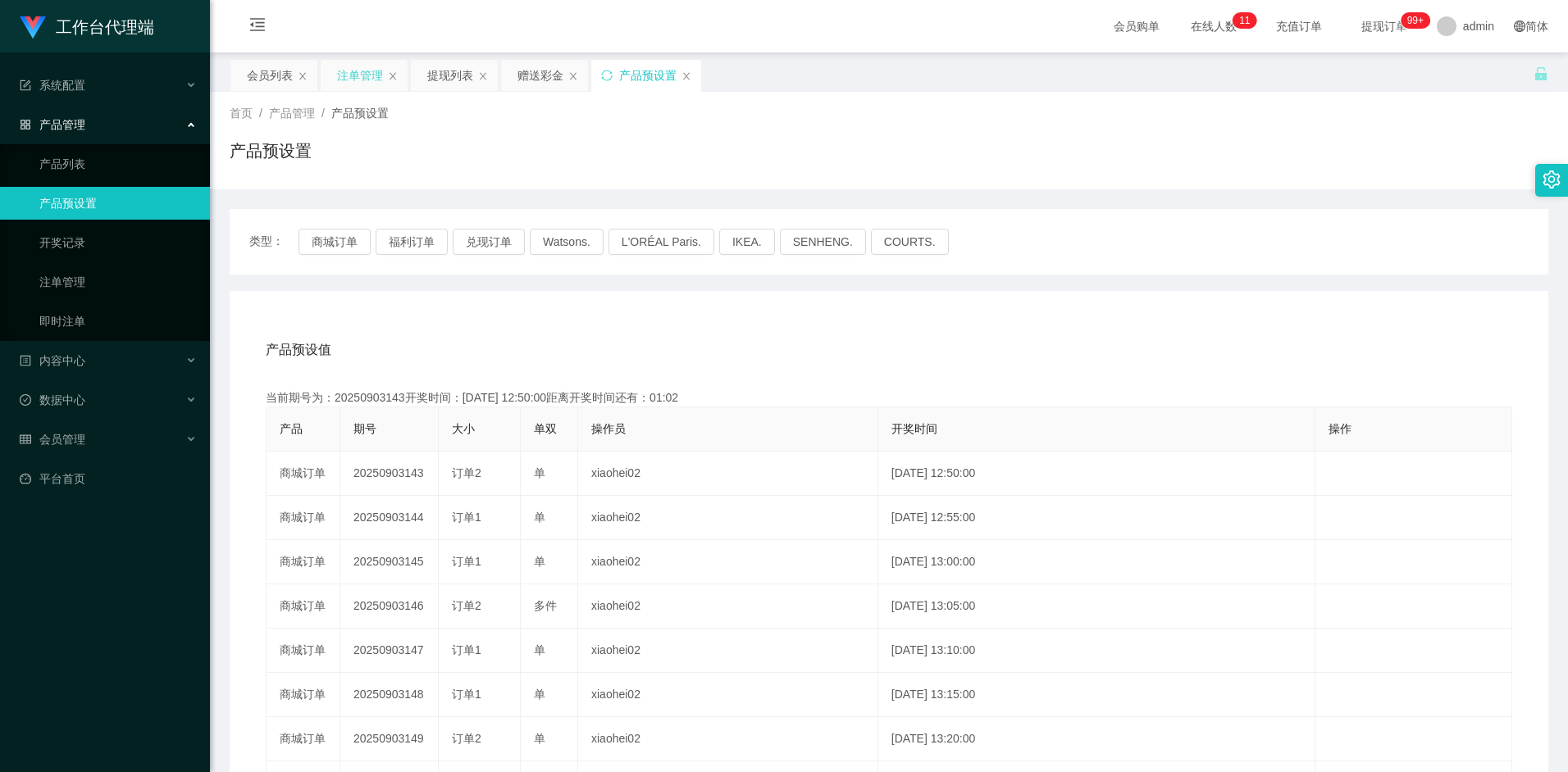
drag, startPoint x: 438, startPoint y: 73, endPoint x: 374, endPoint y: 86, distance: 65.3
click at [413, 114] on div "关闭左侧 关闭右侧 关闭其它 刷新页面 会员列表 注单管理 提现列表 赠送彩金 产品预设置 首页 / 产品管理 / 产品预设置 / 产品预设置 类型： 商城订…" at bounding box center [888, 513] width 1318 height 908
click at [351, 68] on div "注单管理" at bounding box center [360, 76] width 46 height 31
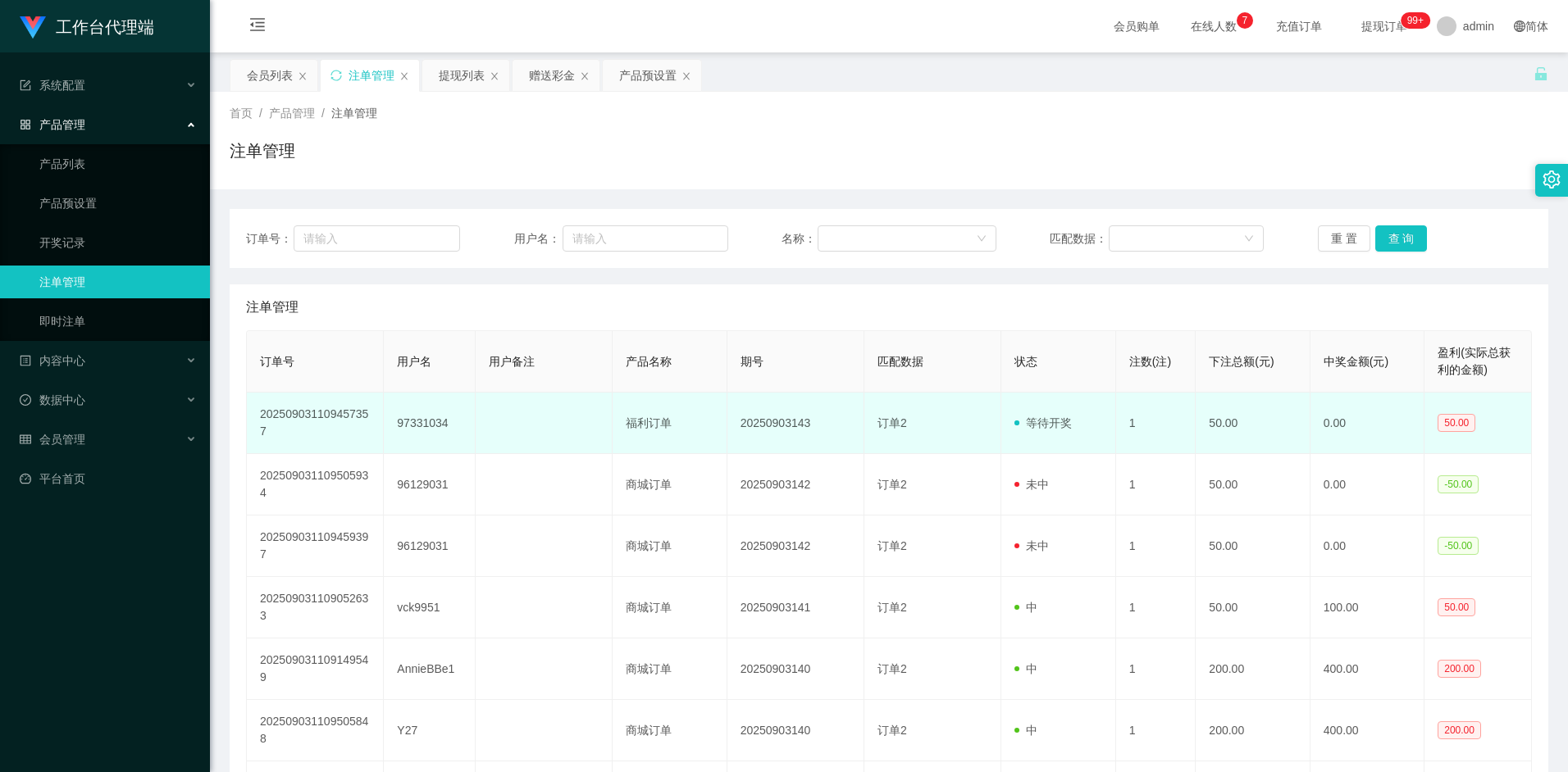
click at [408, 427] on td "97331034" at bounding box center [429, 423] width 92 height 62
copy td "97331034"
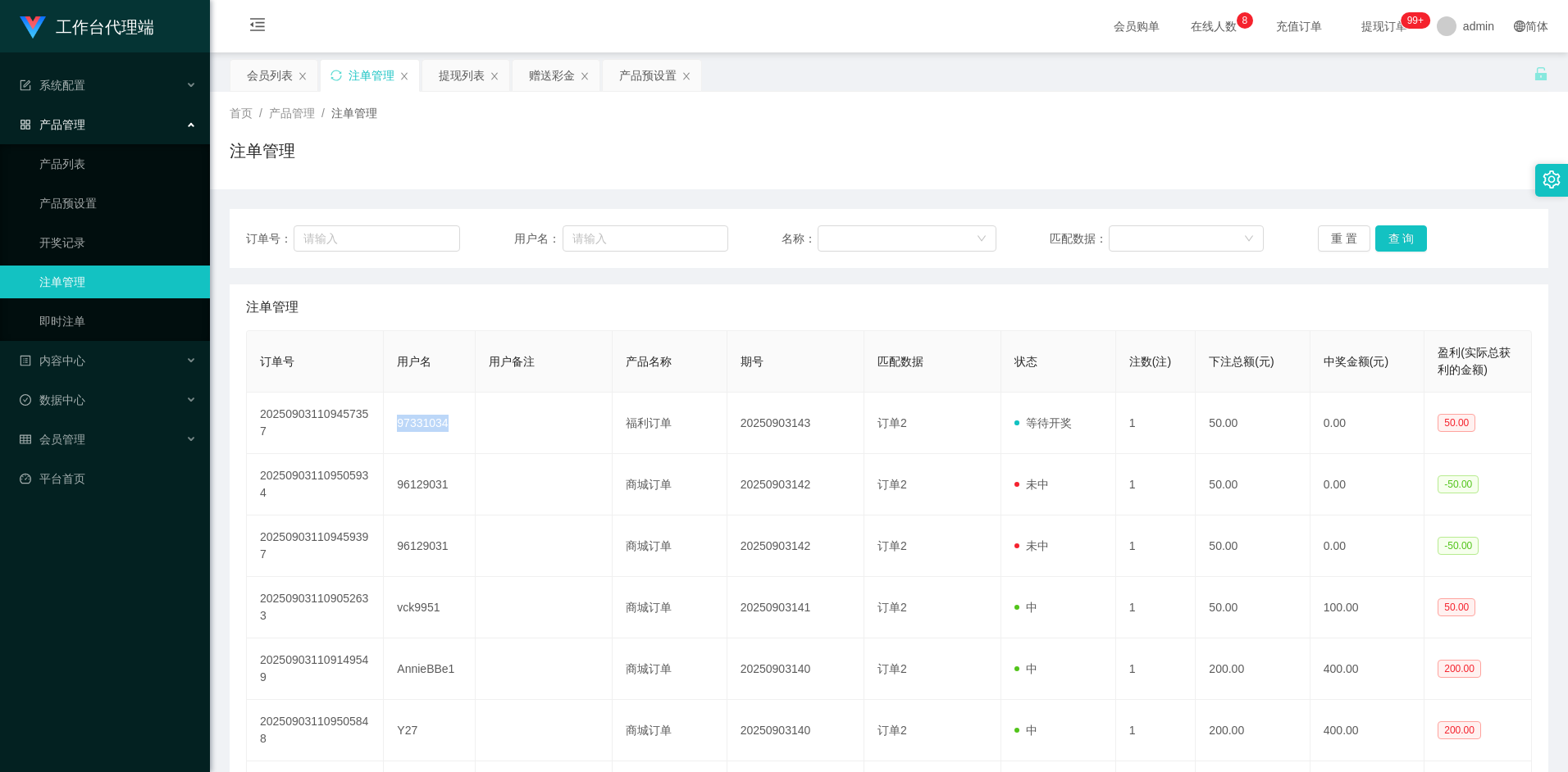
click at [276, 73] on div "会员列表" at bounding box center [270, 76] width 46 height 31
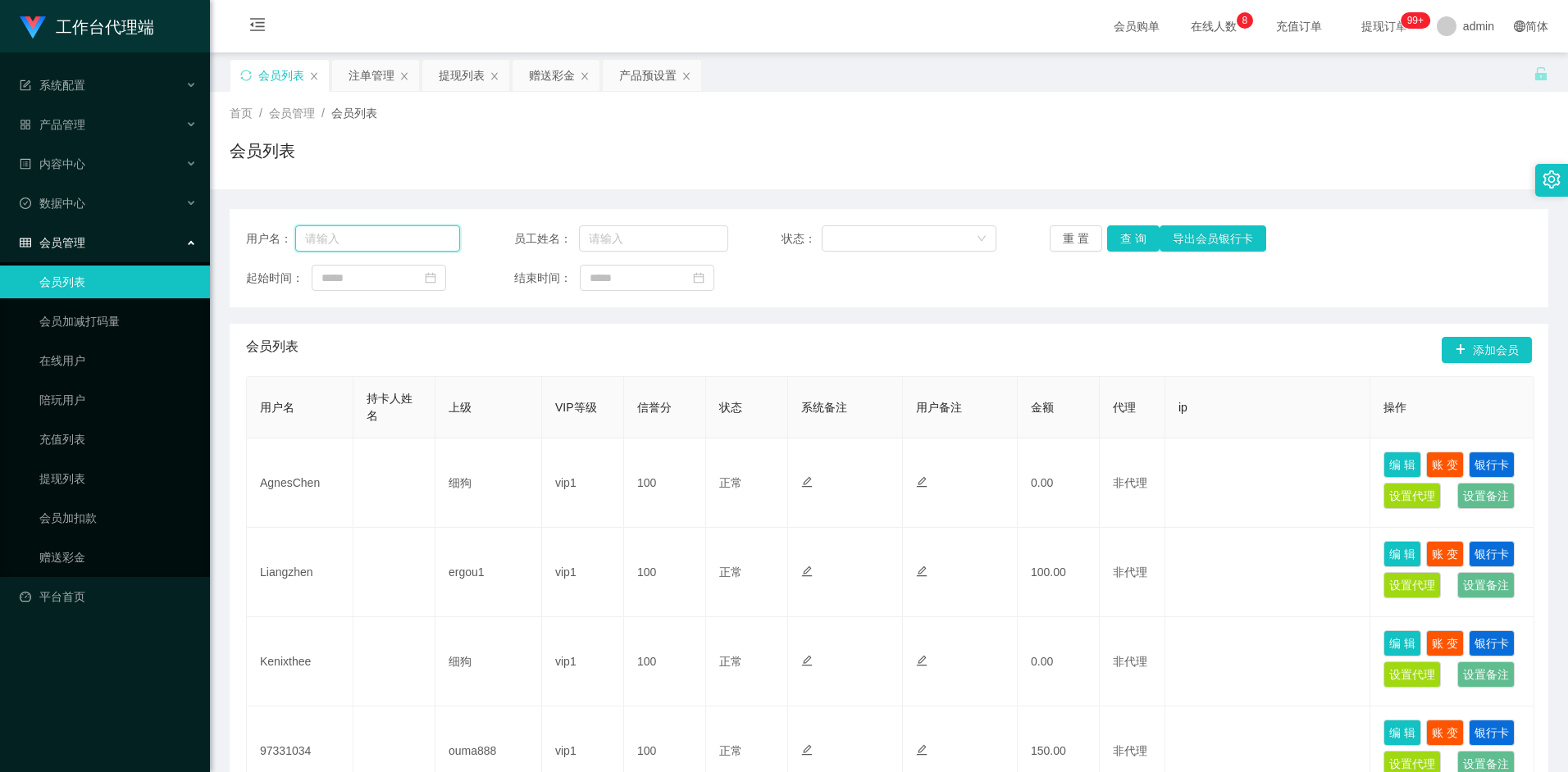
click at [376, 242] on input "text" at bounding box center [377, 239] width 165 height 26
paste input "97331034"
click at [1132, 236] on button "查 询" at bounding box center [1133, 239] width 53 height 26
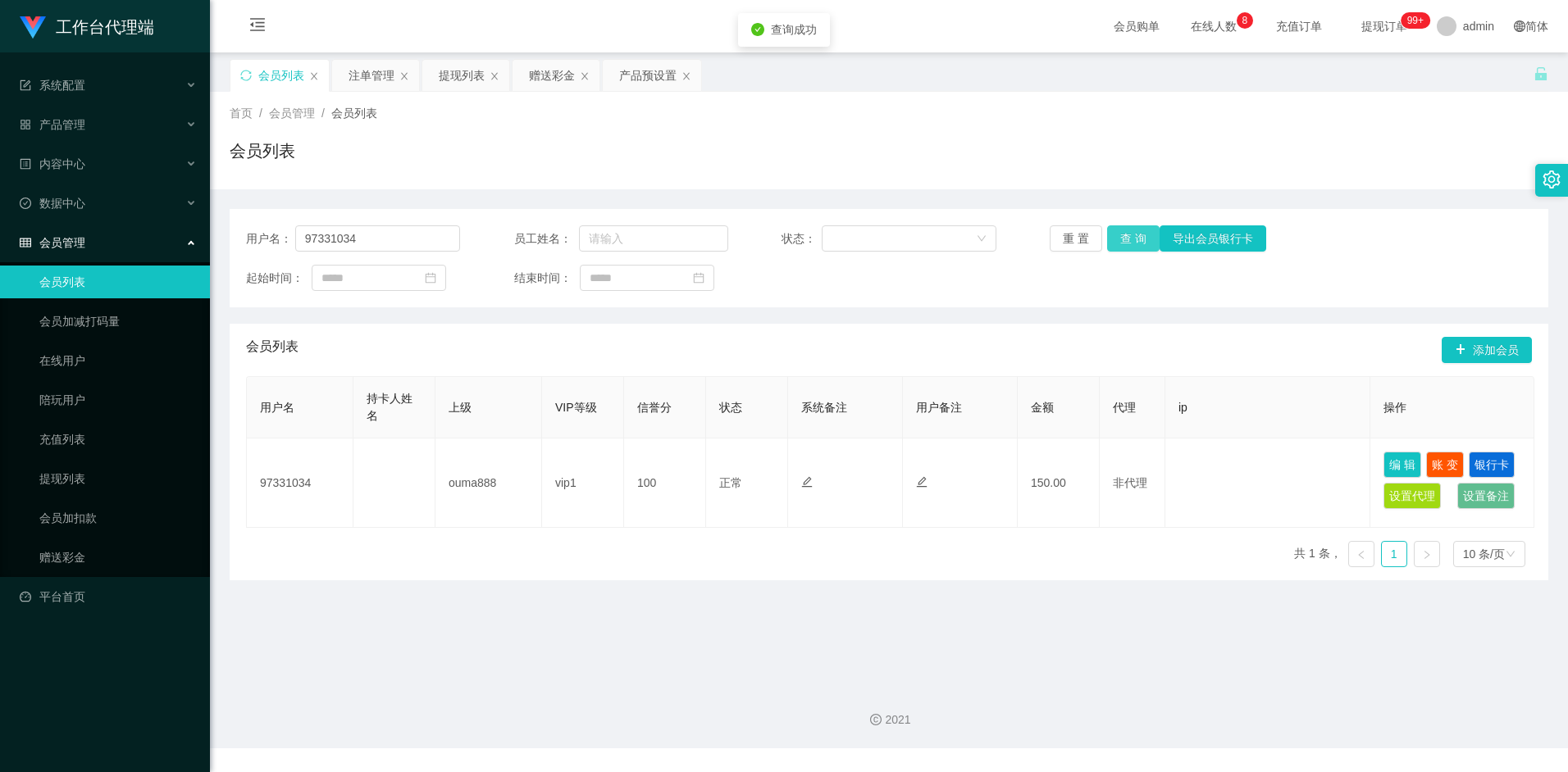
click at [1124, 243] on button "查 询" at bounding box center [1133, 239] width 53 height 26
click at [1138, 243] on button "查 询" at bounding box center [1133, 239] width 53 height 26
click at [404, 239] on input "97331034" at bounding box center [377, 239] width 165 height 26
click at [1146, 240] on button "查 询" at bounding box center [1133, 239] width 53 height 26
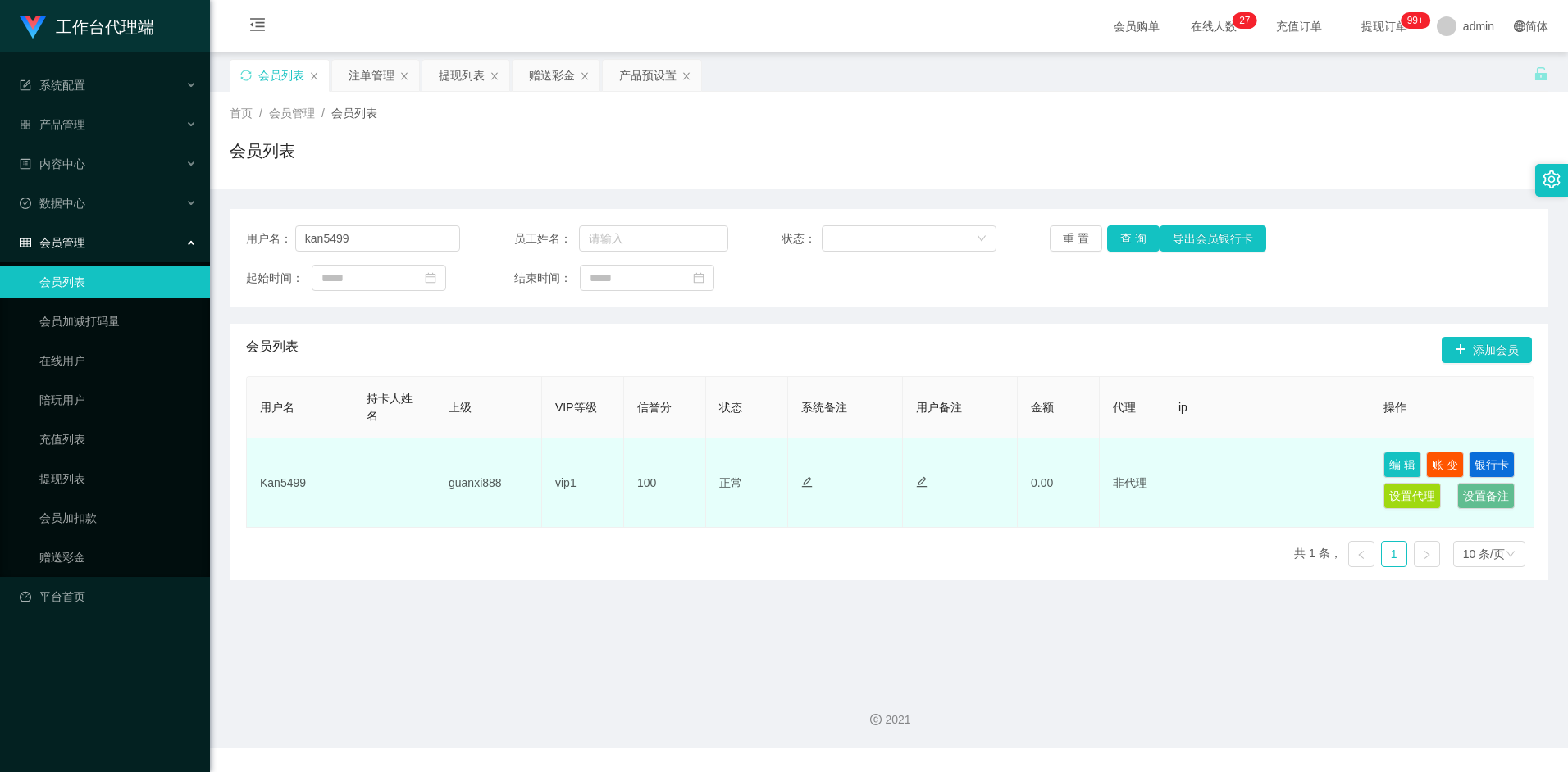
click at [277, 487] on td "Kan5499" at bounding box center [300, 483] width 106 height 90
click at [278, 484] on td "Kan5499" at bounding box center [300, 483] width 106 height 90
click at [281, 479] on td "Kan5499" at bounding box center [300, 483] width 106 height 90
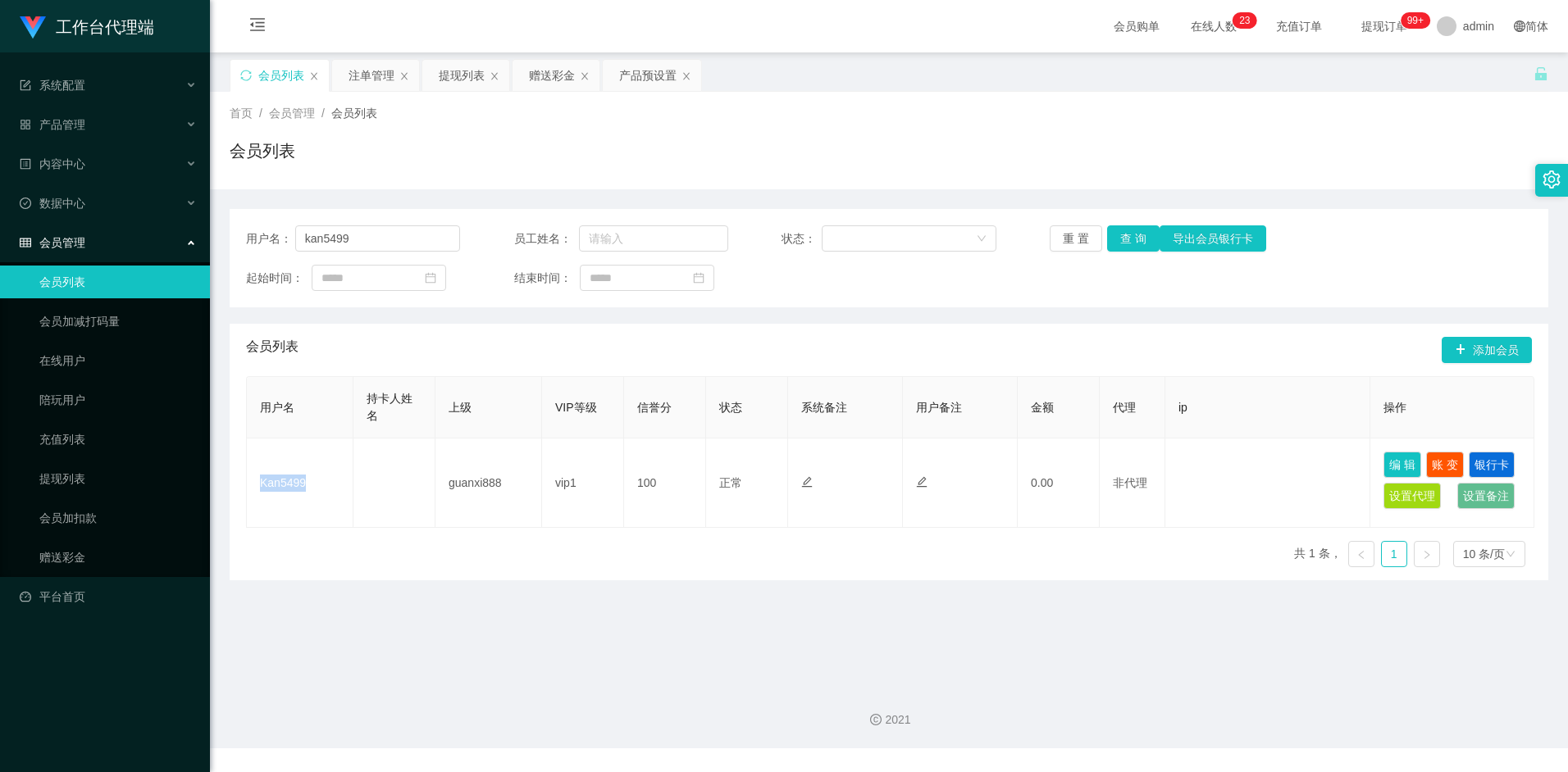
copy td "Kan5499"
click at [364, 236] on input "kan5499" at bounding box center [377, 239] width 165 height 26
click at [365, 236] on input "kan5499" at bounding box center [377, 239] width 165 height 26
paste input "K"
type input "Kan5499"
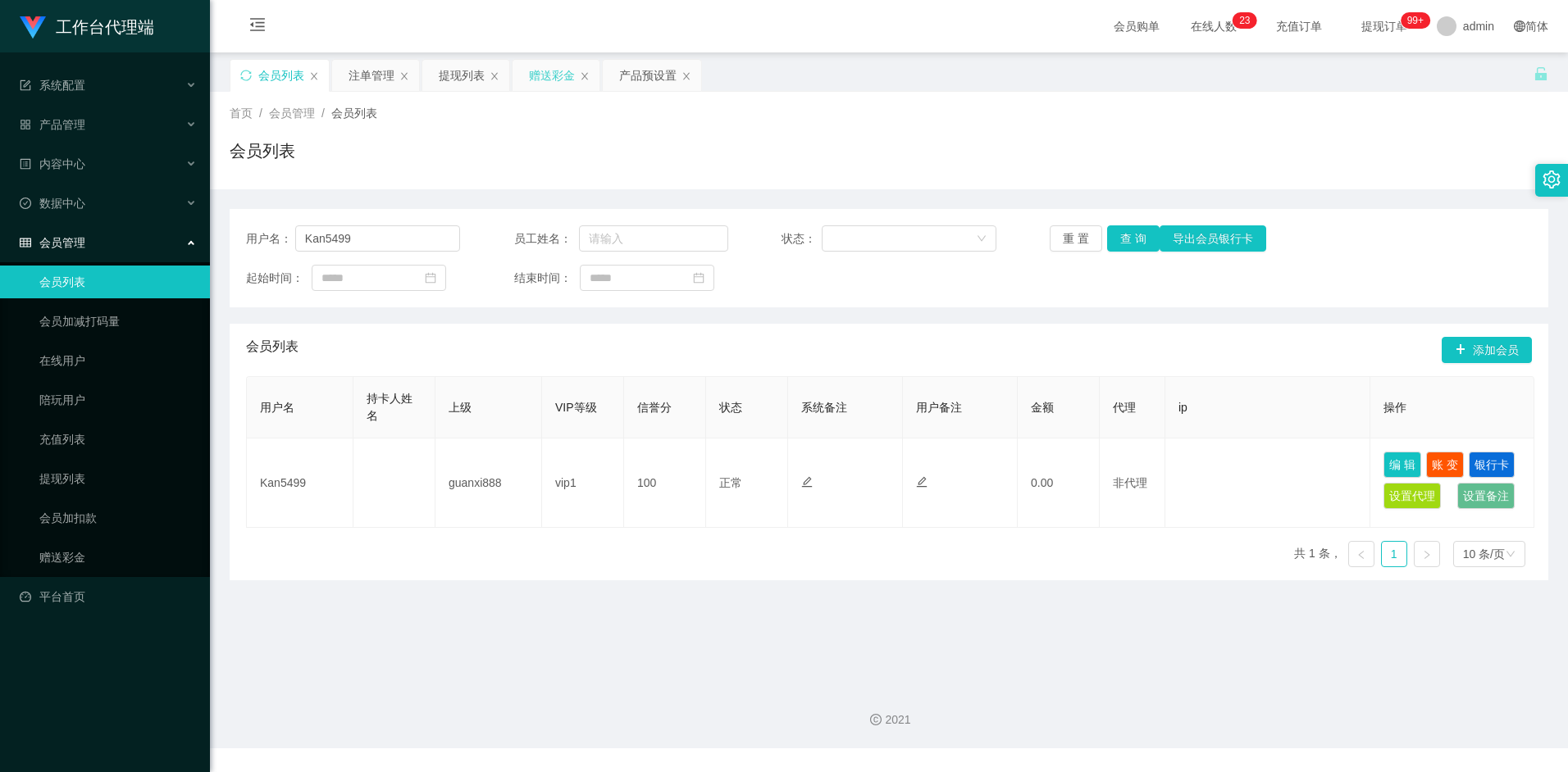
click at [554, 80] on div "赠送彩金" at bounding box center [552, 76] width 46 height 31
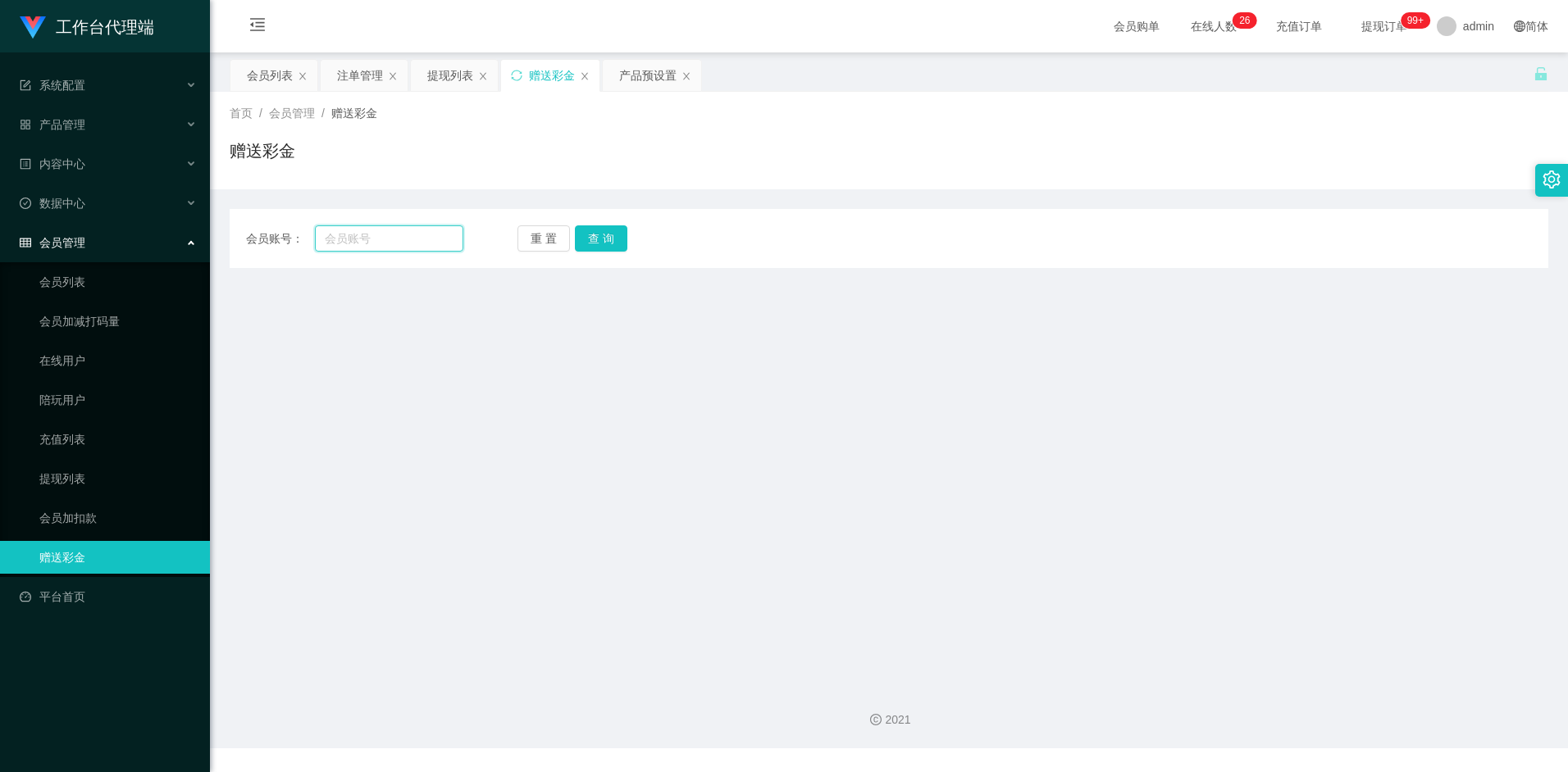
click at [397, 240] on input "text" at bounding box center [389, 239] width 148 height 26
paste input "Kan5499"
type input "Kan5499"
click at [614, 238] on button "查 询" at bounding box center [601, 239] width 53 height 26
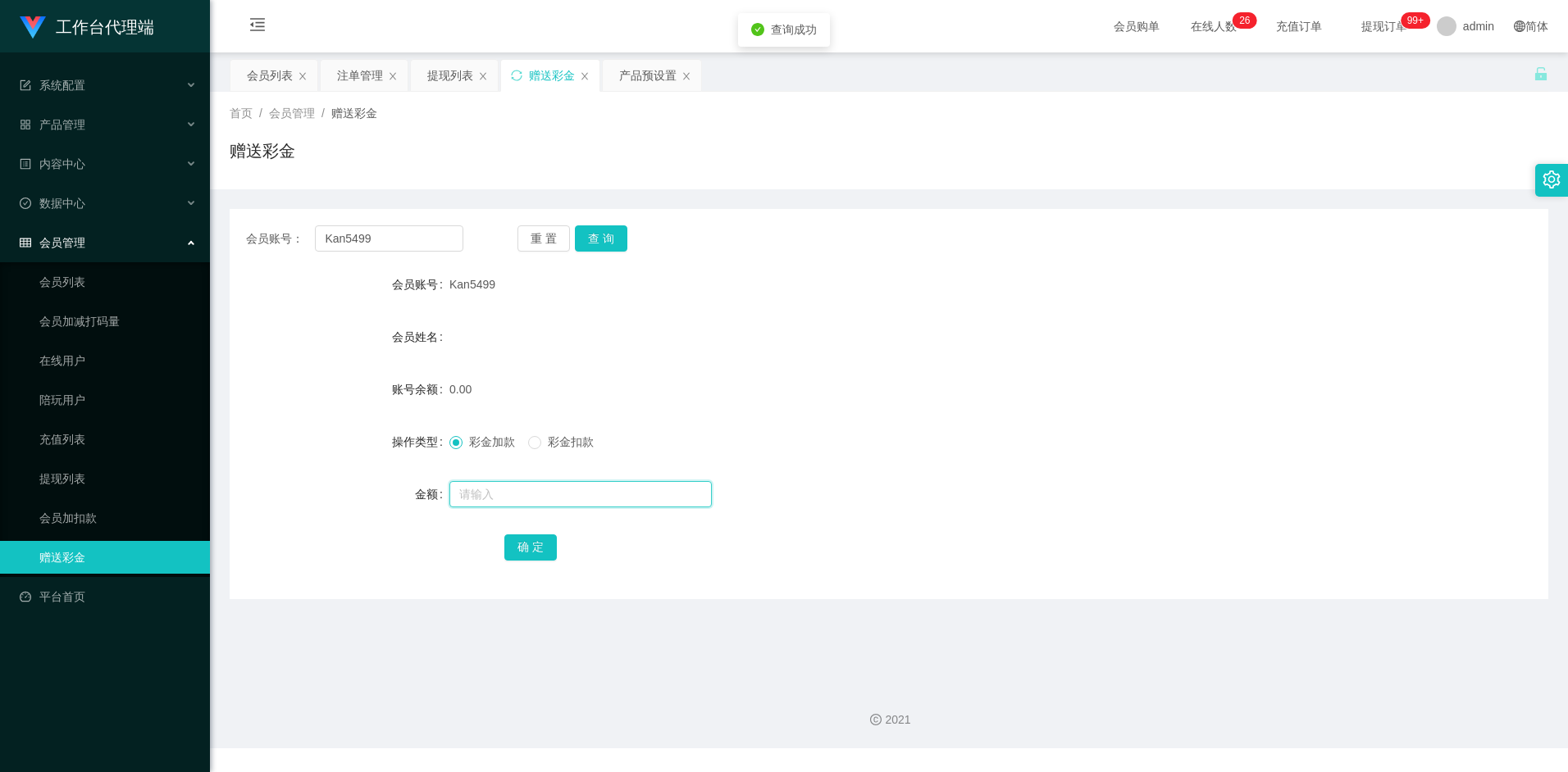
click at [488, 484] on input "text" at bounding box center [581, 495] width 263 height 26
type input "100"
click at [542, 543] on button "确 定" at bounding box center [530, 547] width 53 height 26
click at [724, 366] on form "会员账号 Kan5499 会员姓名 账号余额 100.00 操作类型 彩金加款 彩金扣款 金额 确 定" at bounding box center [888, 415] width 1318 height 295
click at [395, 235] on input "Kan5499" at bounding box center [389, 239] width 148 height 26
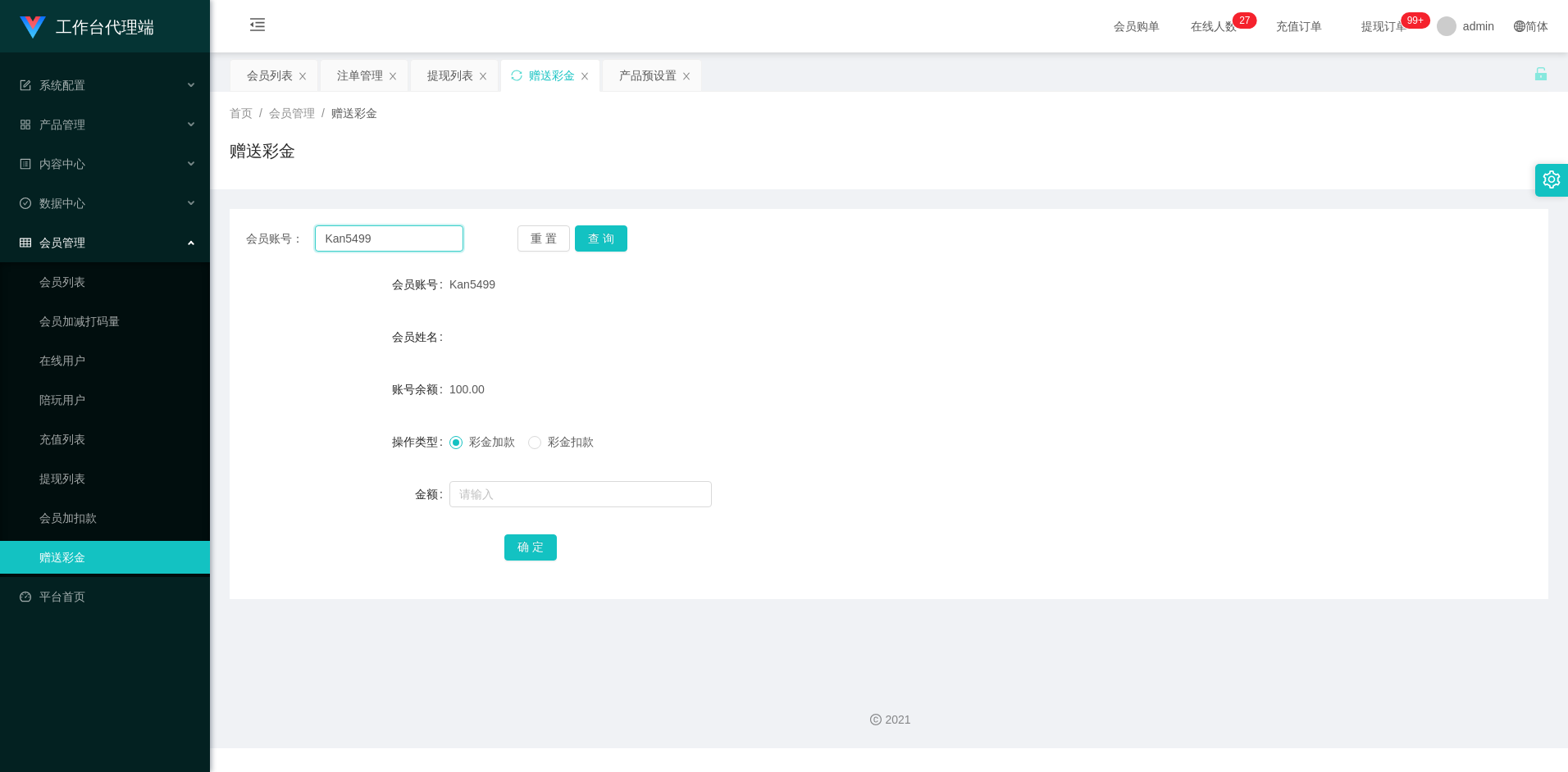
drag, startPoint x: 395, startPoint y: 235, endPoint x: 308, endPoint y: 236, distance: 87.0
click at [308, 236] on div "会员账号： Kan5499" at bounding box center [354, 239] width 217 height 26
click at [627, 75] on div "产品预设置" at bounding box center [648, 76] width 57 height 31
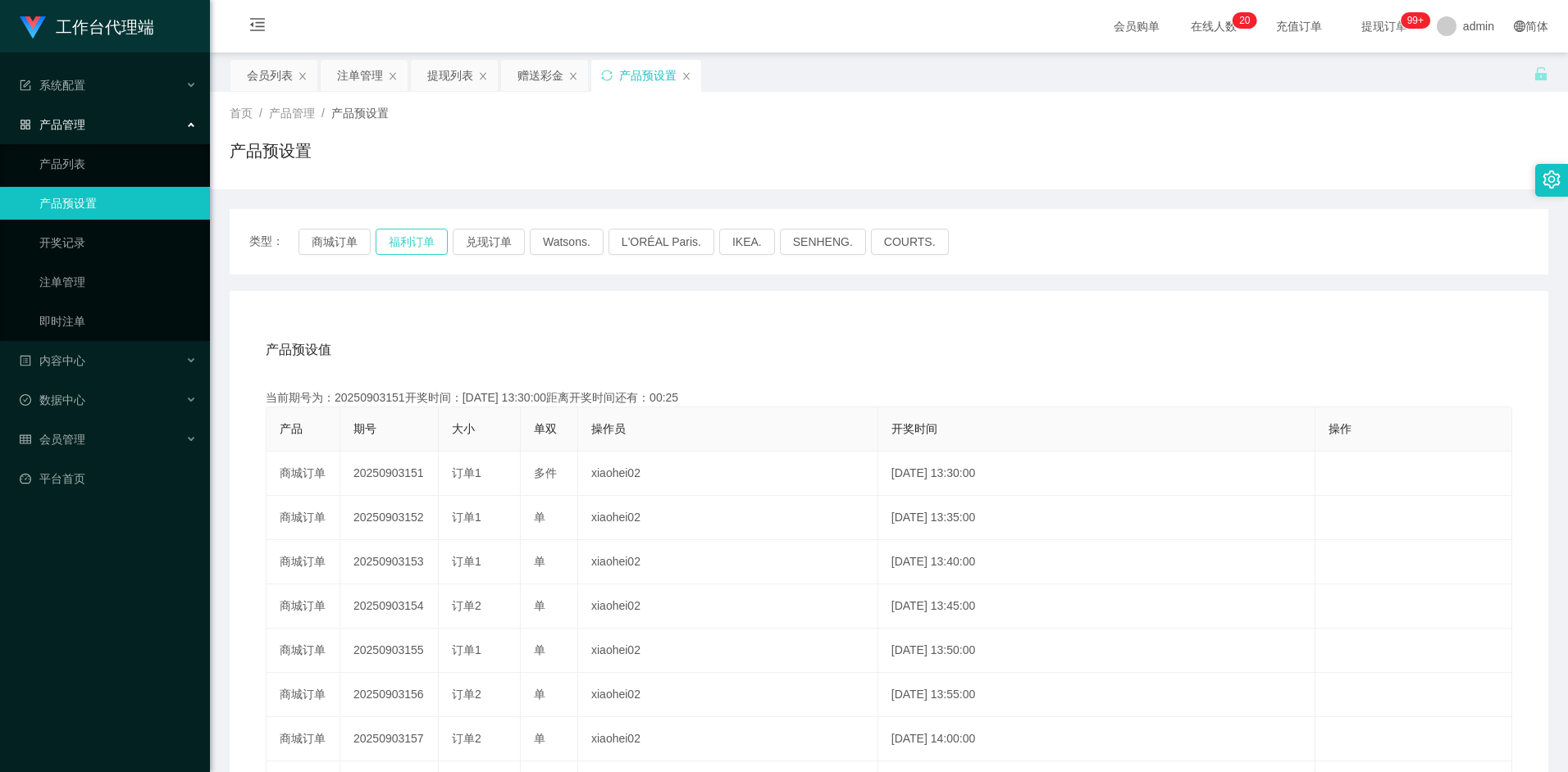
click at [395, 242] on button "福利订单" at bounding box center [411, 241] width 72 height 26
click at [420, 242] on button "福利订单" at bounding box center [411, 241] width 72 height 26
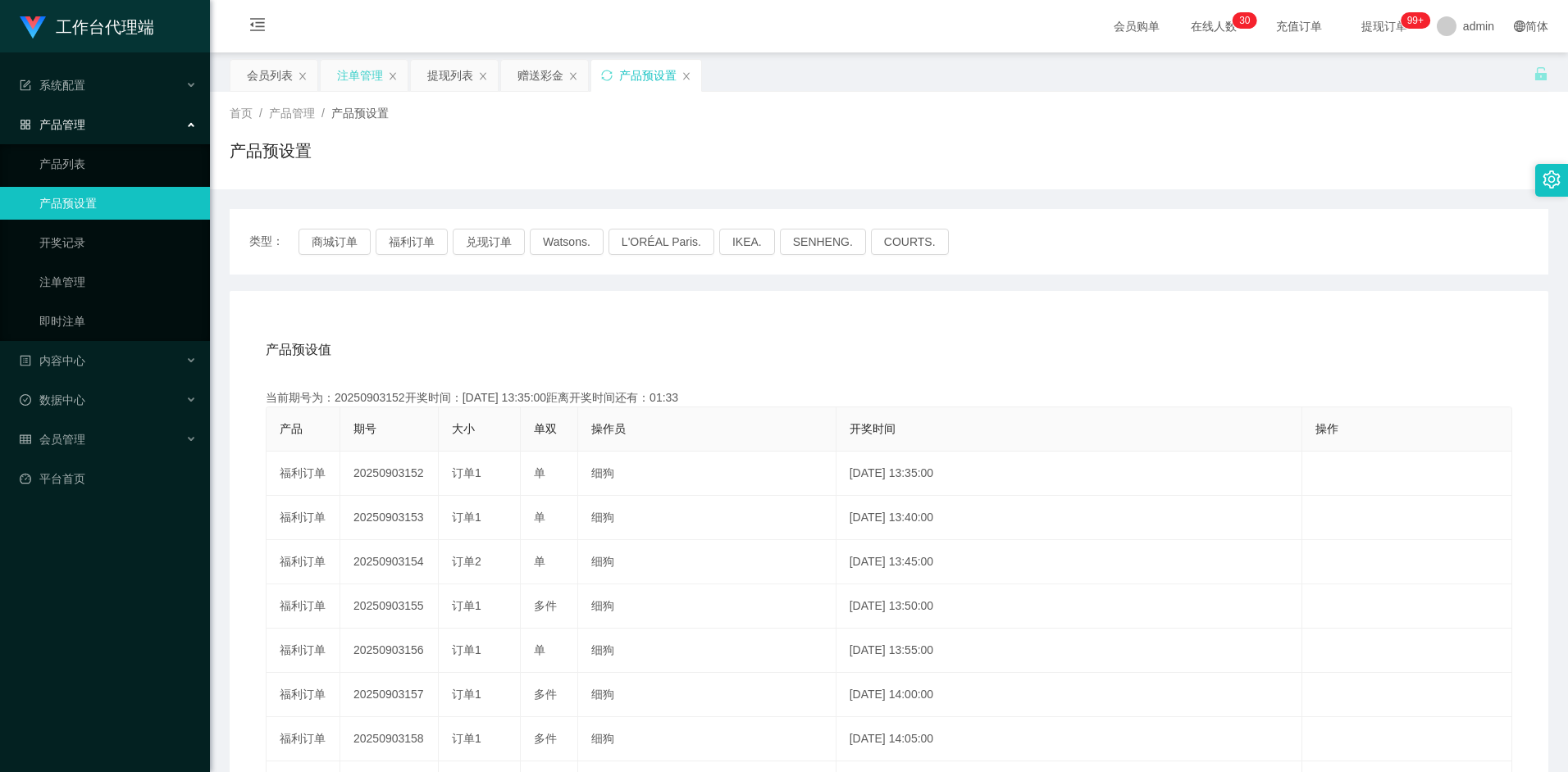
click at [359, 72] on div "注单管理" at bounding box center [360, 76] width 46 height 31
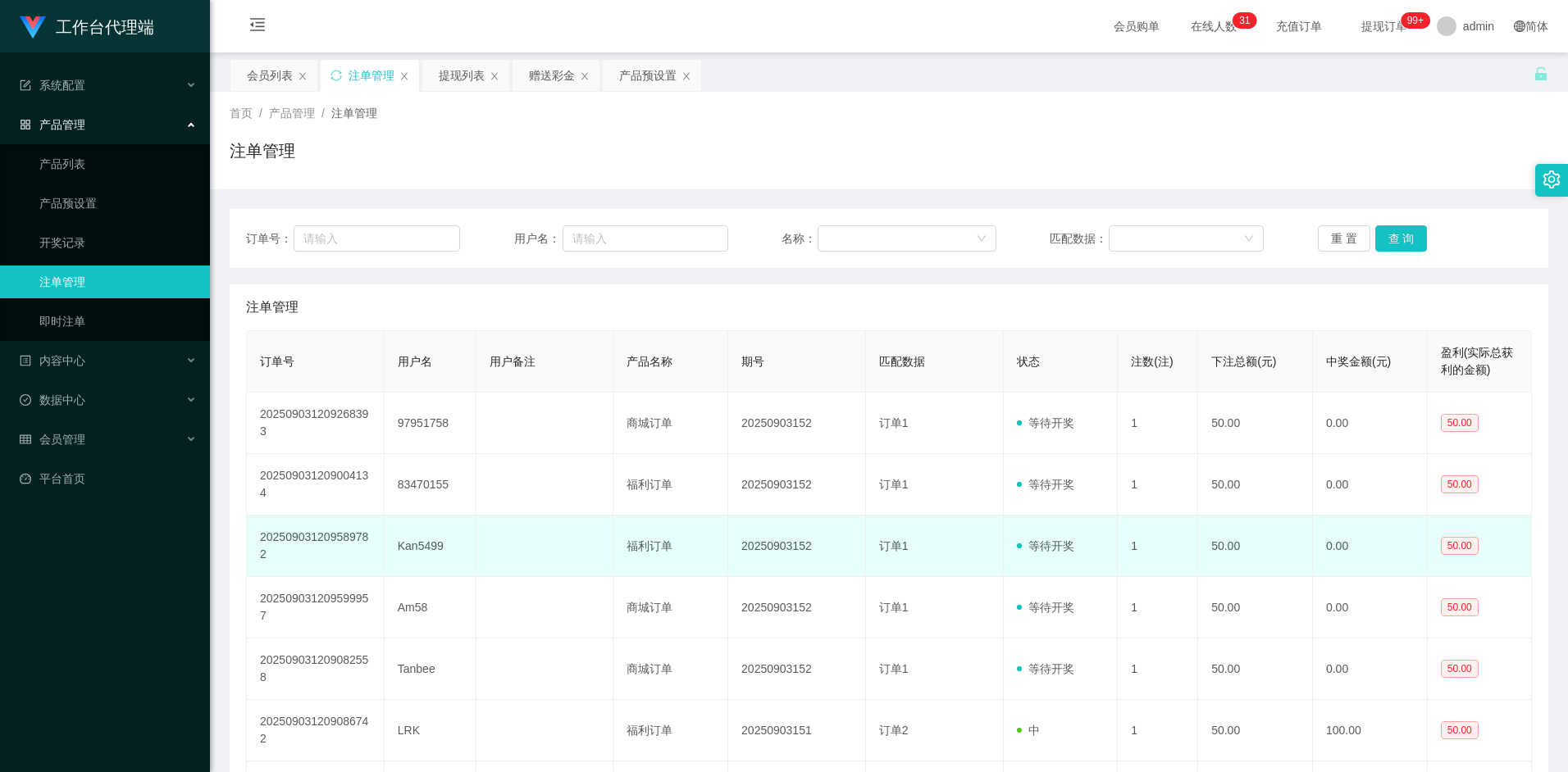
click at [410, 541] on td "Kan5499" at bounding box center [430, 546] width 92 height 62
drag, startPoint x: 397, startPoint y: 546, endPoint x: 457, endPoint y: 545, distance: 60.0
click at [457, 545] on td "Kan5499" at bounding box center [430, 546] width 92 height 62
copy td "Kan5499"
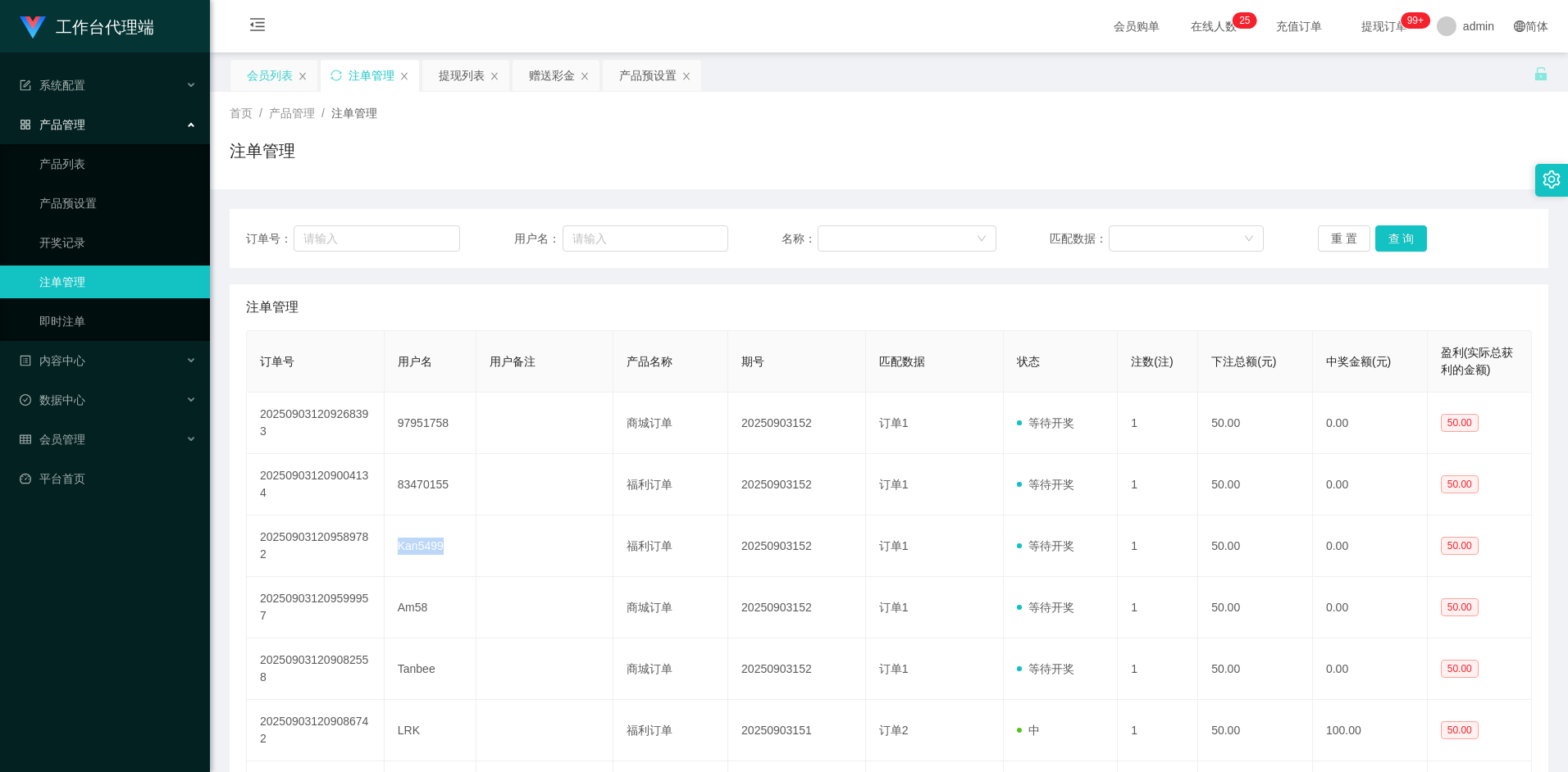
click at [273, 73] on div "会员列表" at bounding box center [270, 76] width 46 height 31
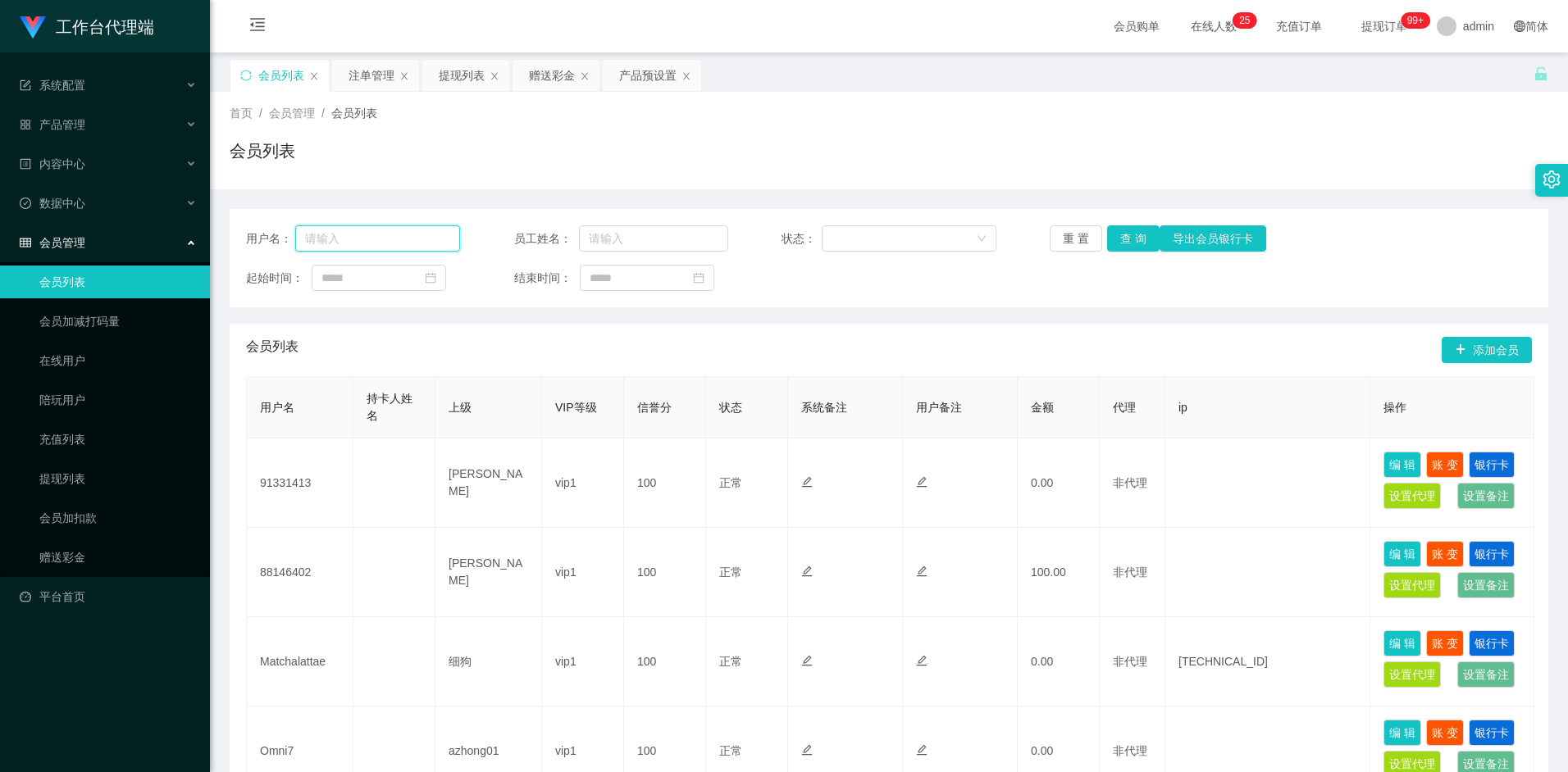
click at [386, 244] on input "text" at bounding box center [377, 239] width 165 height 26
paste input "Kan5499"
type input "Kan5499"
click at [1142, 243] on button "查 询" at bounding box center [1133, 239] width 53 height 26
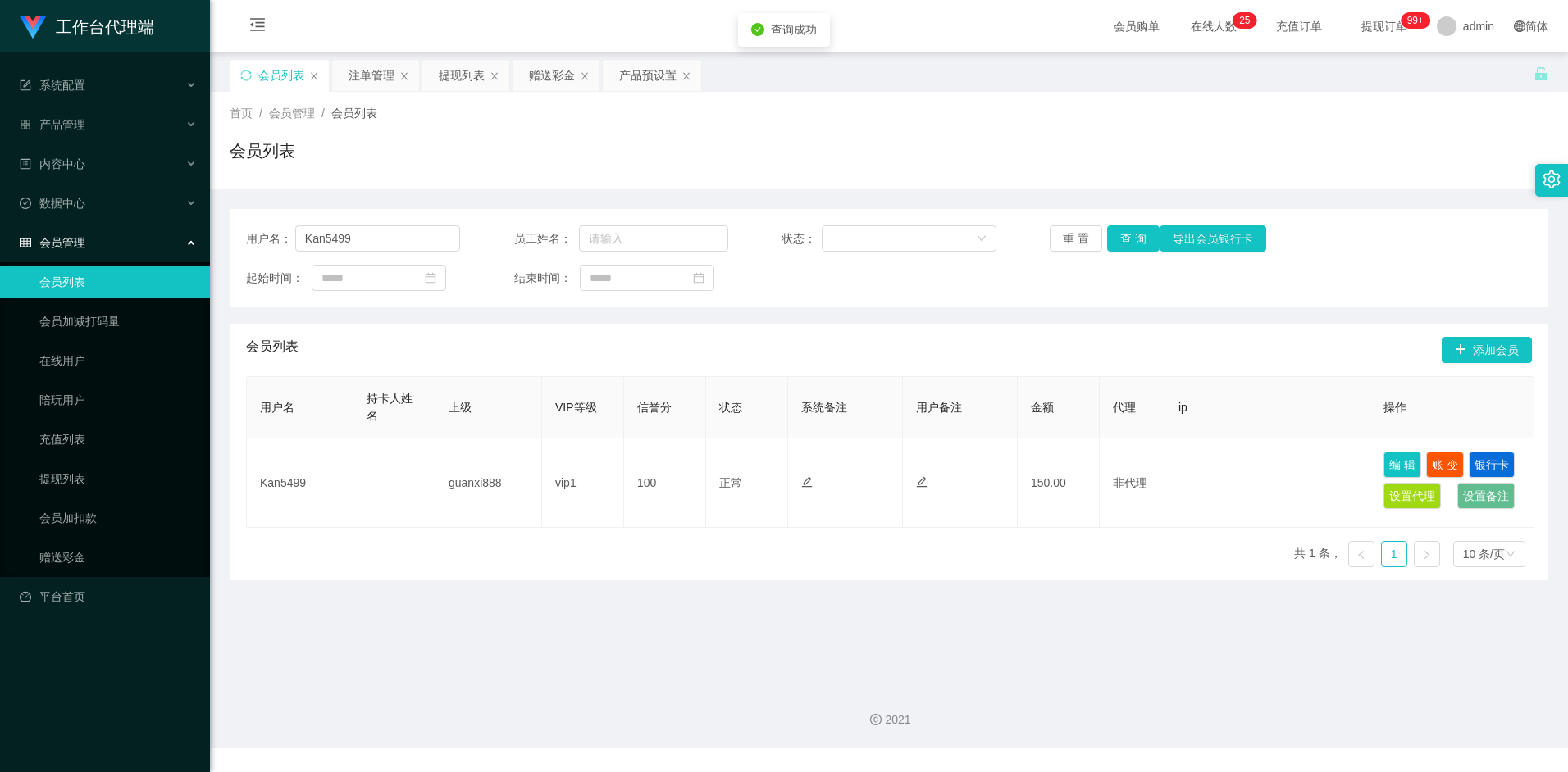
drag, startPoint x: 1014, startPoint y: 591, endPoint x: 1020, endPoint y: 575, distance: 17.1
click at [1014, 591] on main "关闭左侧 关闭右侧 关闭其它 刷新页面 会员列表 注单管理 提现列表 赠送彩金 产品预设置 首页 / 会员管理 / 会员列表 / 会员列表 用户名： Kan5…" at bounding box center [888, 362] width 1358 height 619
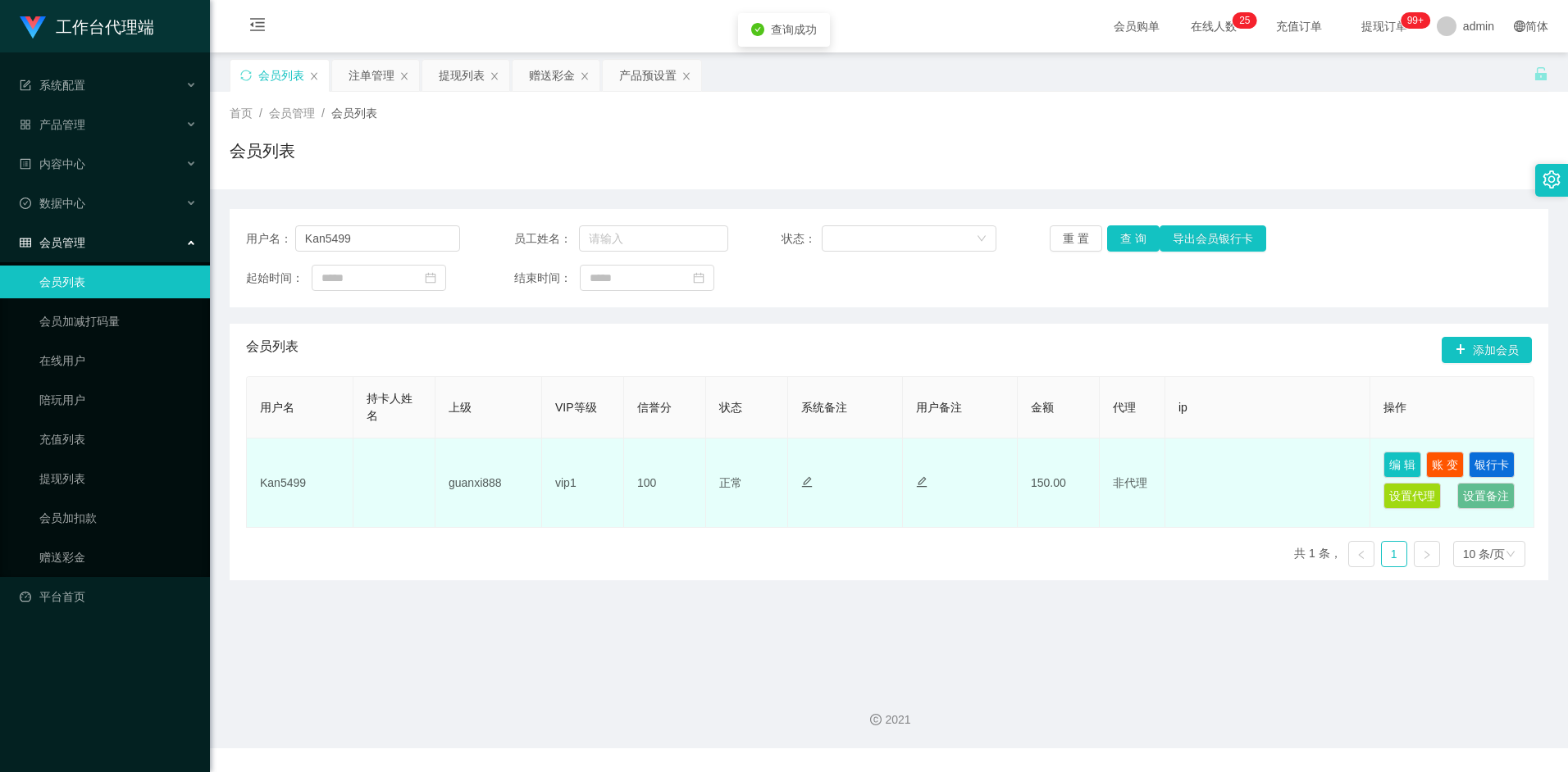
click at [1047, 478] on td "150.00" at bounding box center [1059, 483] width 82 height 90
click at [1436, 462] on button "账 变" at bounding box center [1444, 465] width 38 height 26
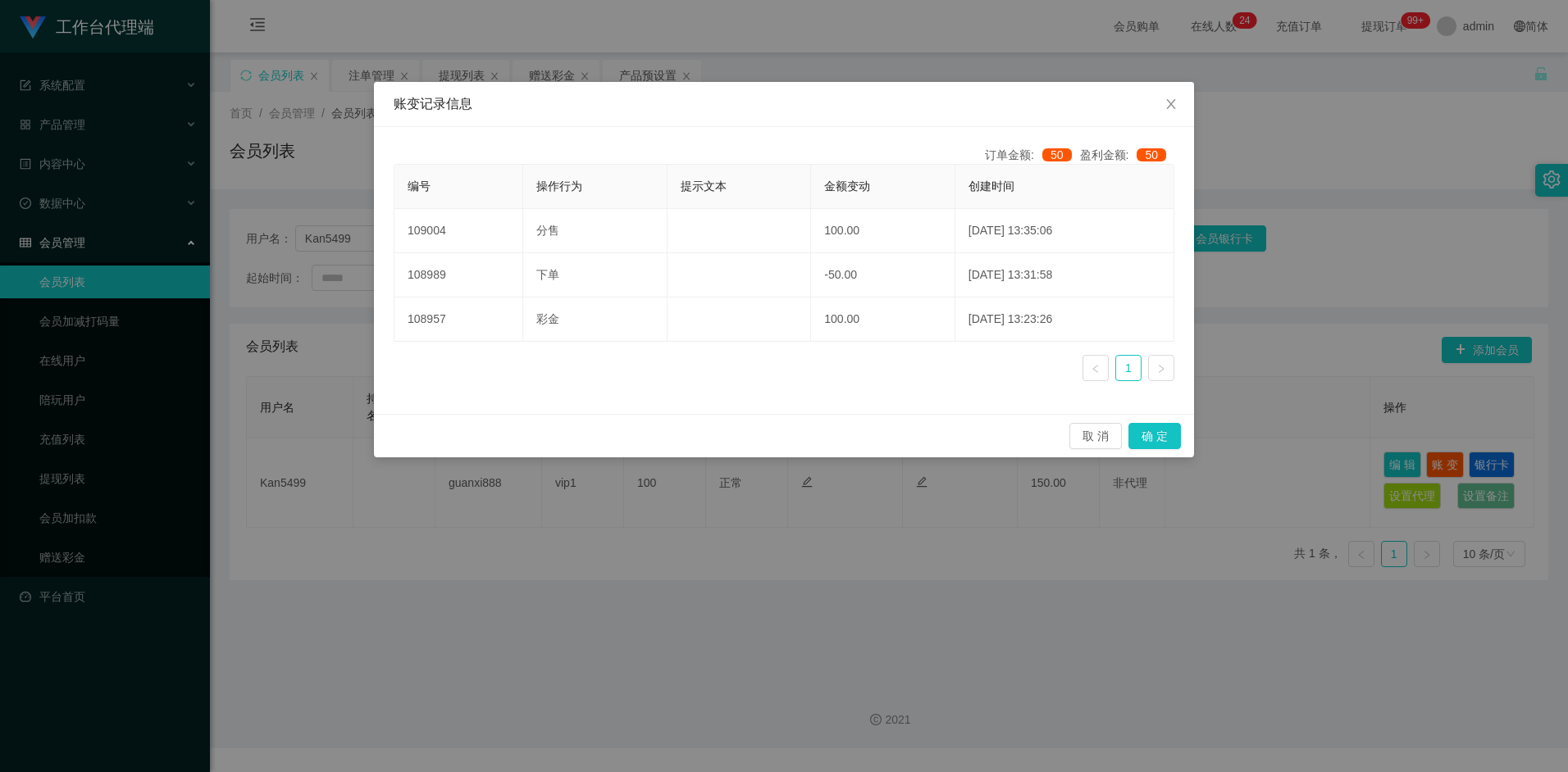
click at [946, 617] on div "账变记录信息 订单金额: 50 盈利金额: 50 编号 操作行为 提示文本 金额变动 创建时间 109004 分售 100.00 2025-09-03 13:…" at bounding box center [784, 386] width 1568 height 772
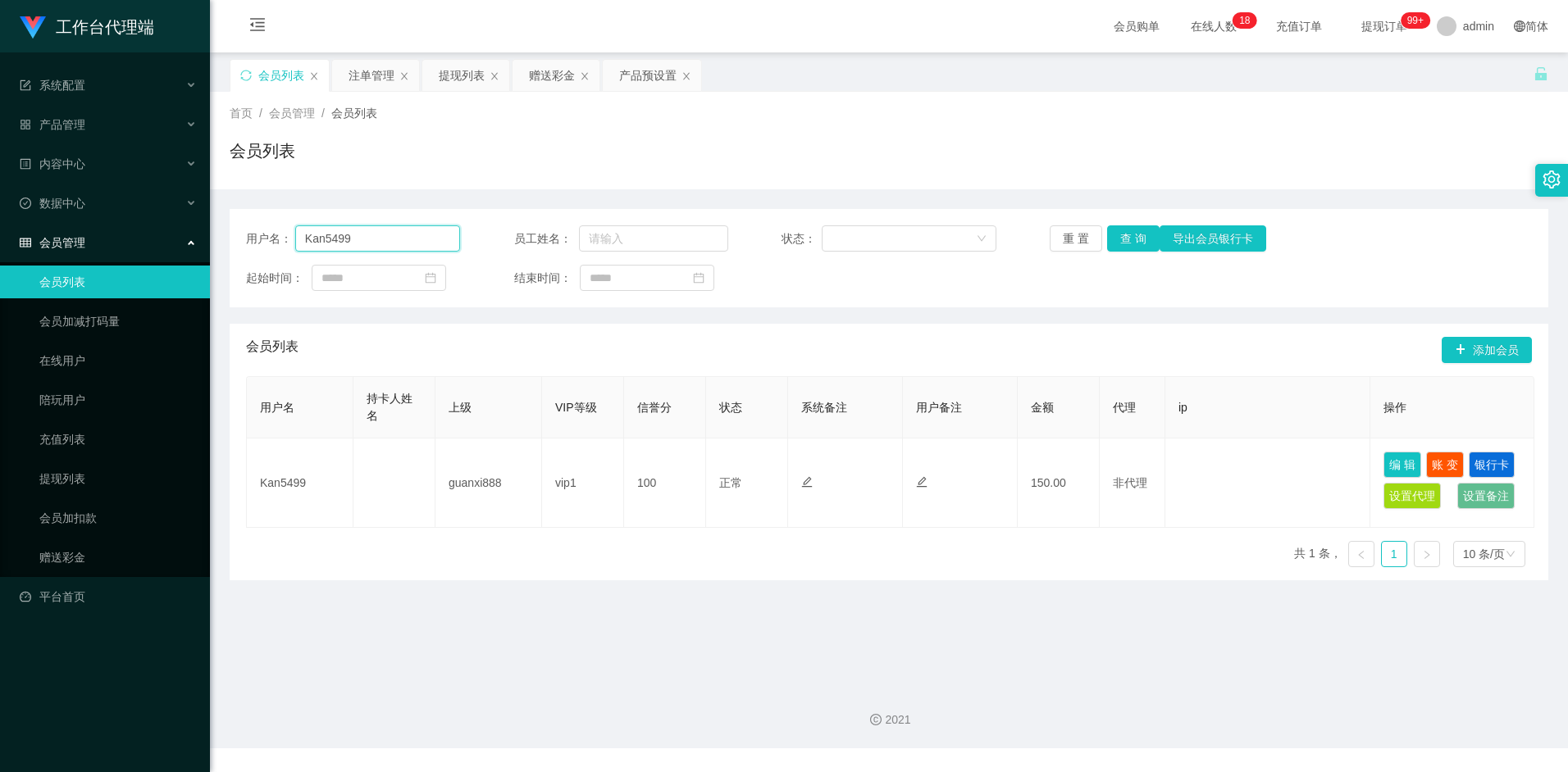
drag, startPoint x: 359, startPoint y: 236, endPoint x: 275, endPoint y: 231, distance: 84.1
click at [275, 231] on div "用户名： Kan5499" at bounding box center [352, 239] width 214 height 26
click at [367, 242] on input "Kan5499" at bounding box center [377, 239] width 165 height 26
drag, startPoint x: 386, startPoint y: 242, endPoint x: 202, endPoint y: 243, distance: 184.0
click at [202, 243] on section "工作台代理端 系统配置 产品管理 产品列表 产品预设置 开奖记录 注单管理 即时注单 内容中心 数据中心 会员管理 会员列表 会员加减打码量 在线用户 陪玩用…" at bounding box center [784, 374] width 1568 height 749
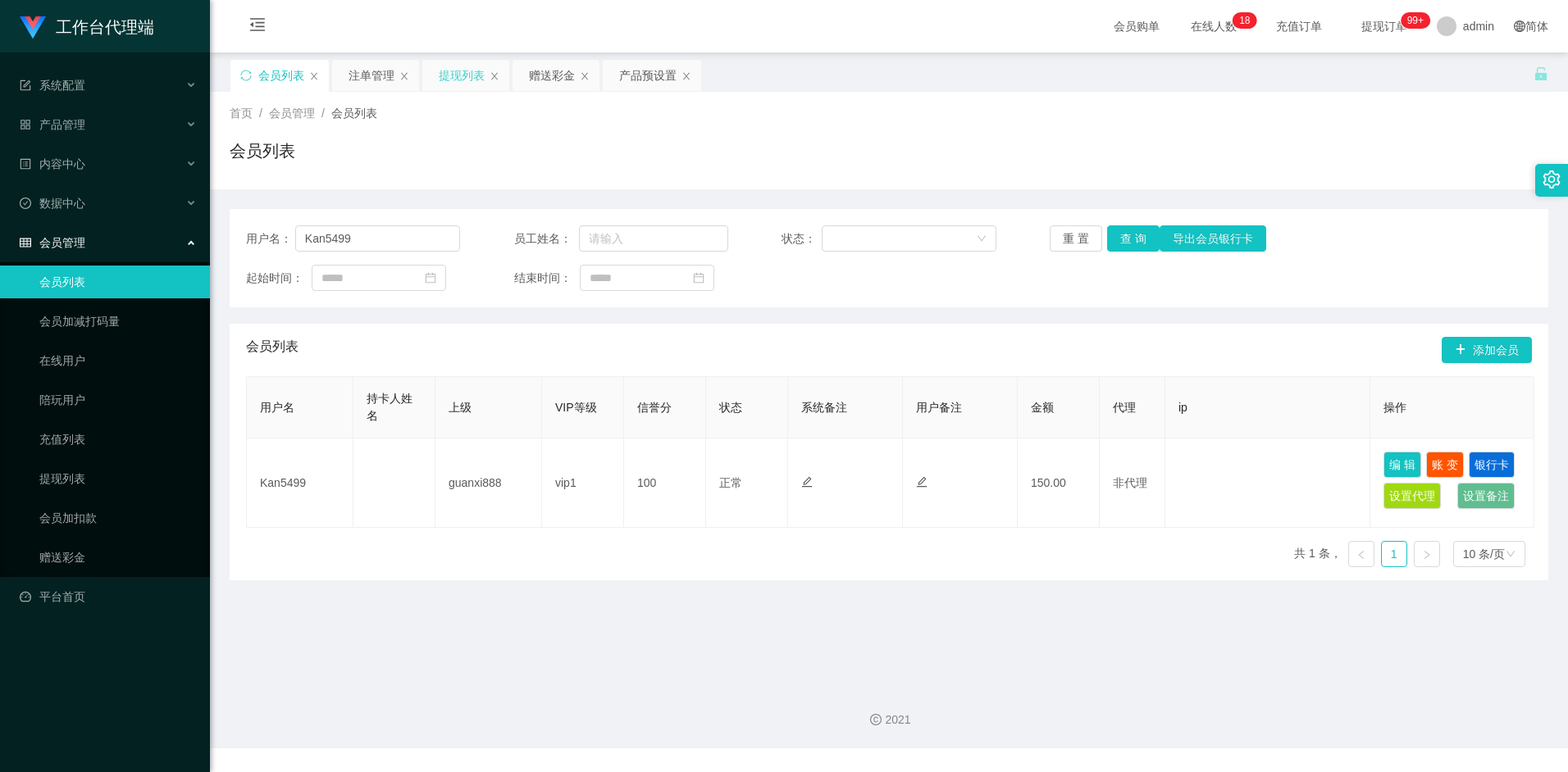
click at [479, 77] on div "提现列表" at bounding box center [461, 76] width 46 height 31
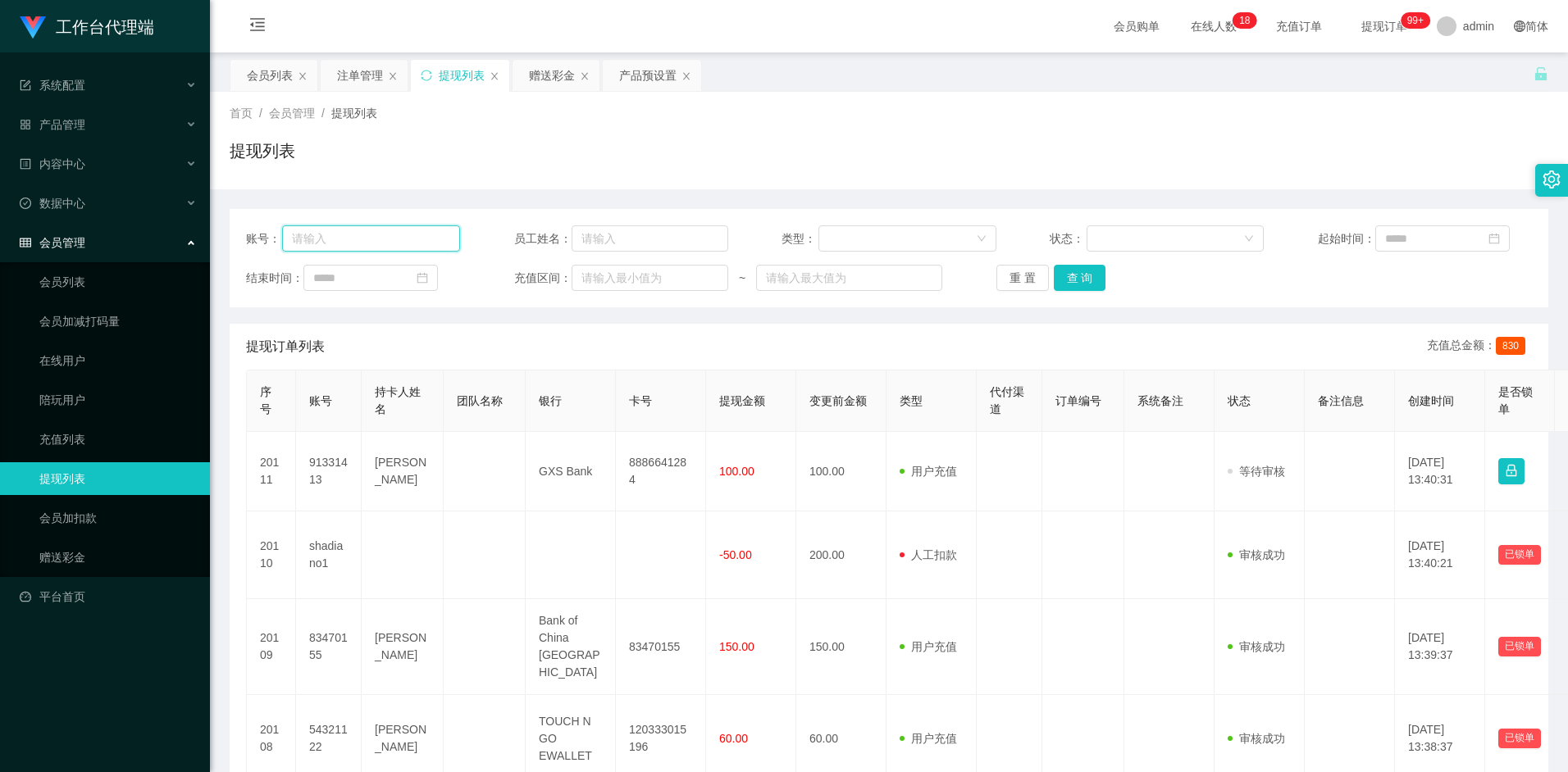
click at [386, 247] on input "text" at bounding box center [371, 239] width 178 height 26
paste input "Kan5499"
type input "Kan5499"
click at [1095, 280] on button "查 询" at bounding box center [1080, 277] width 53 height 26
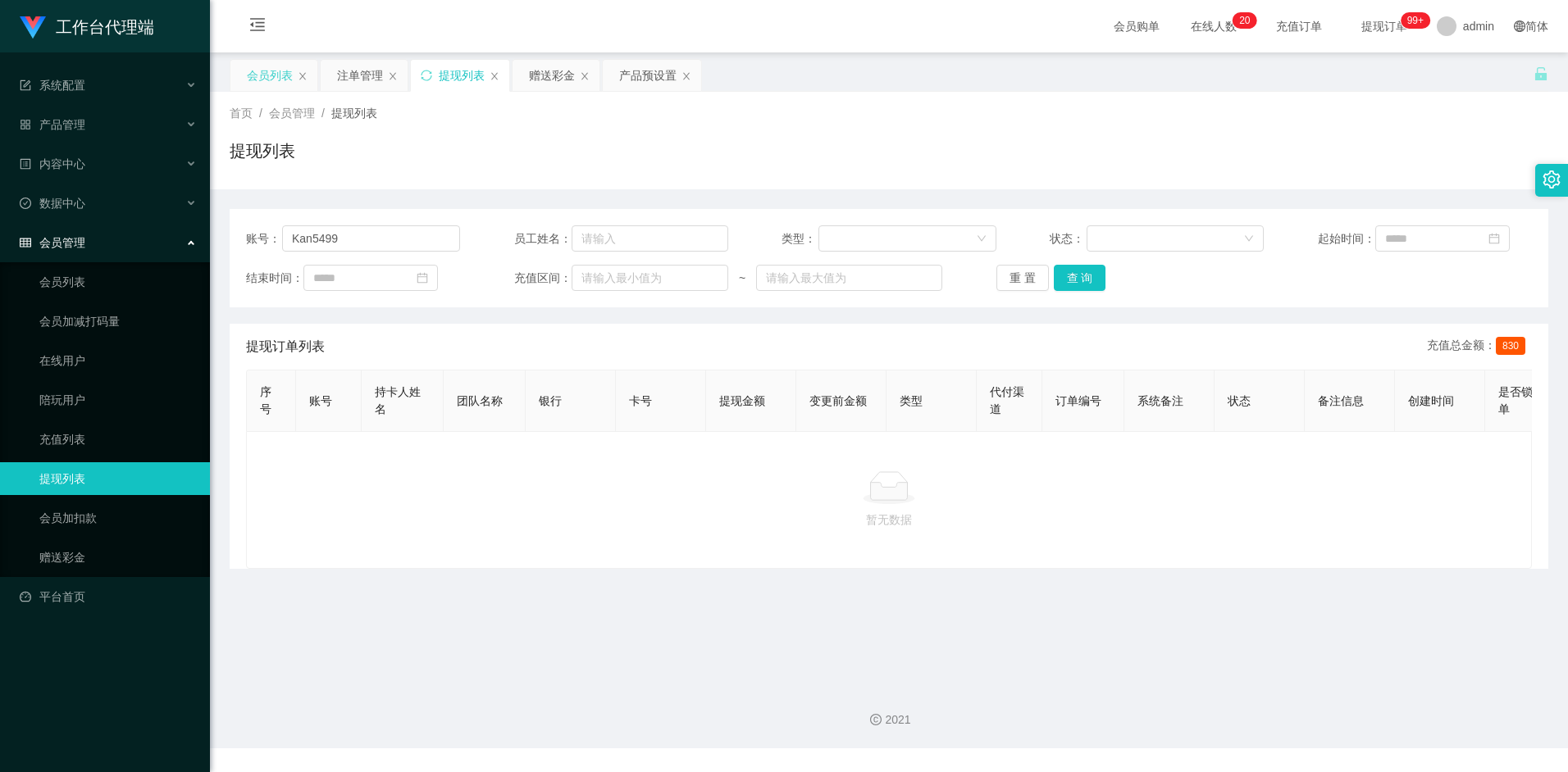
click at [263, 74] on div "会员列表" at bounding box center [270, 76] width 46 height 31
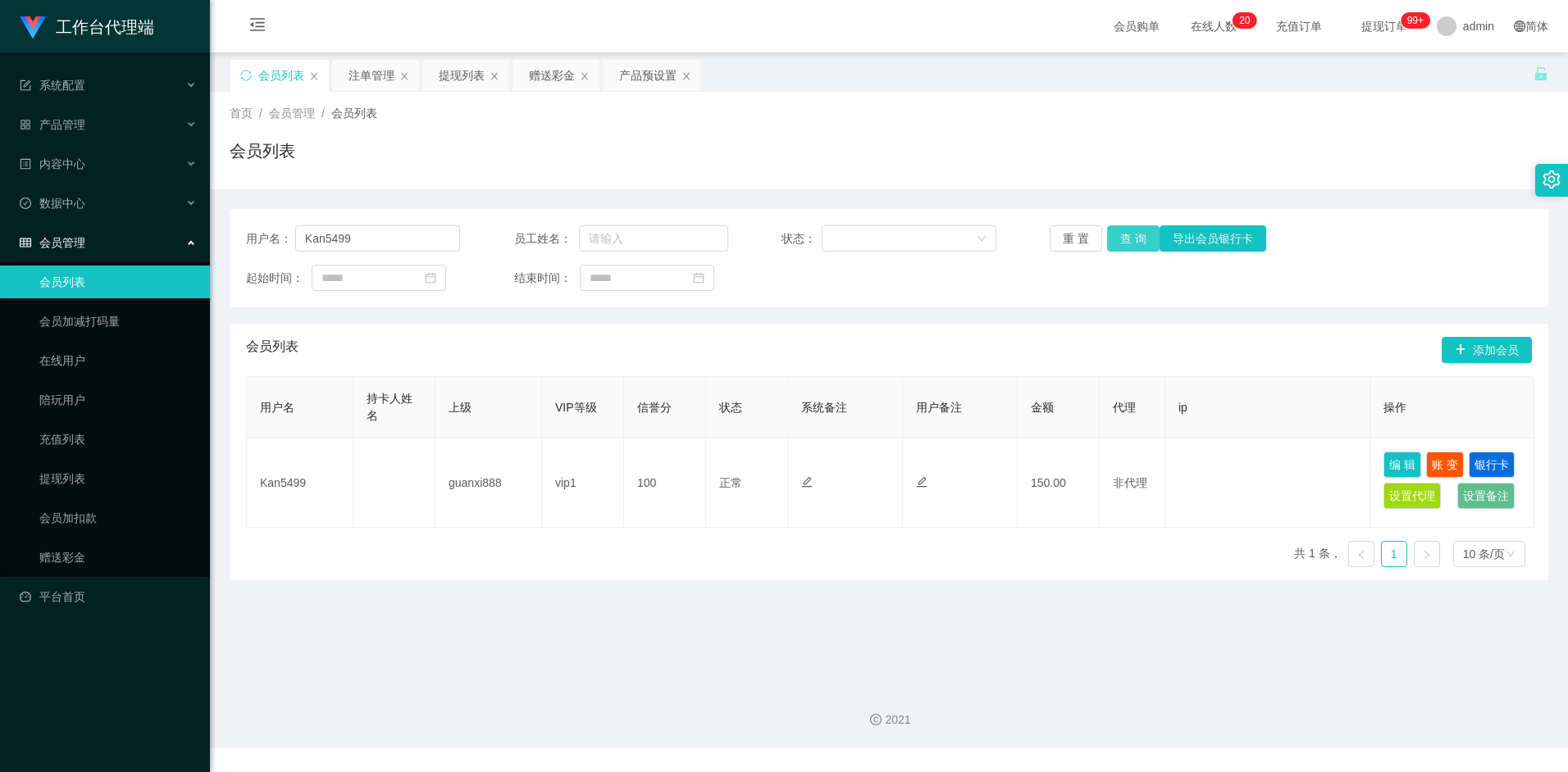
click at [1126, 230] on button "查 询" at bounding box center [1133, 239] width 53 height 26
click at [1126, 235] on button "查 询" at bounding box center [1133, 239] width 53 height 26
drag, startPoint x: 361, startPoint y: 236, endPoint x: 243, endPoint y: 231, distance: 118.1
click at [243, 231] on div "用户名： Kan5499 员工姓名： 状态： 重 置 查 询 导出会员银行卡 起始时间： 结束时间：" at bounding box center [888, 258] width 1318 height 98
paste input "Aa656112233"
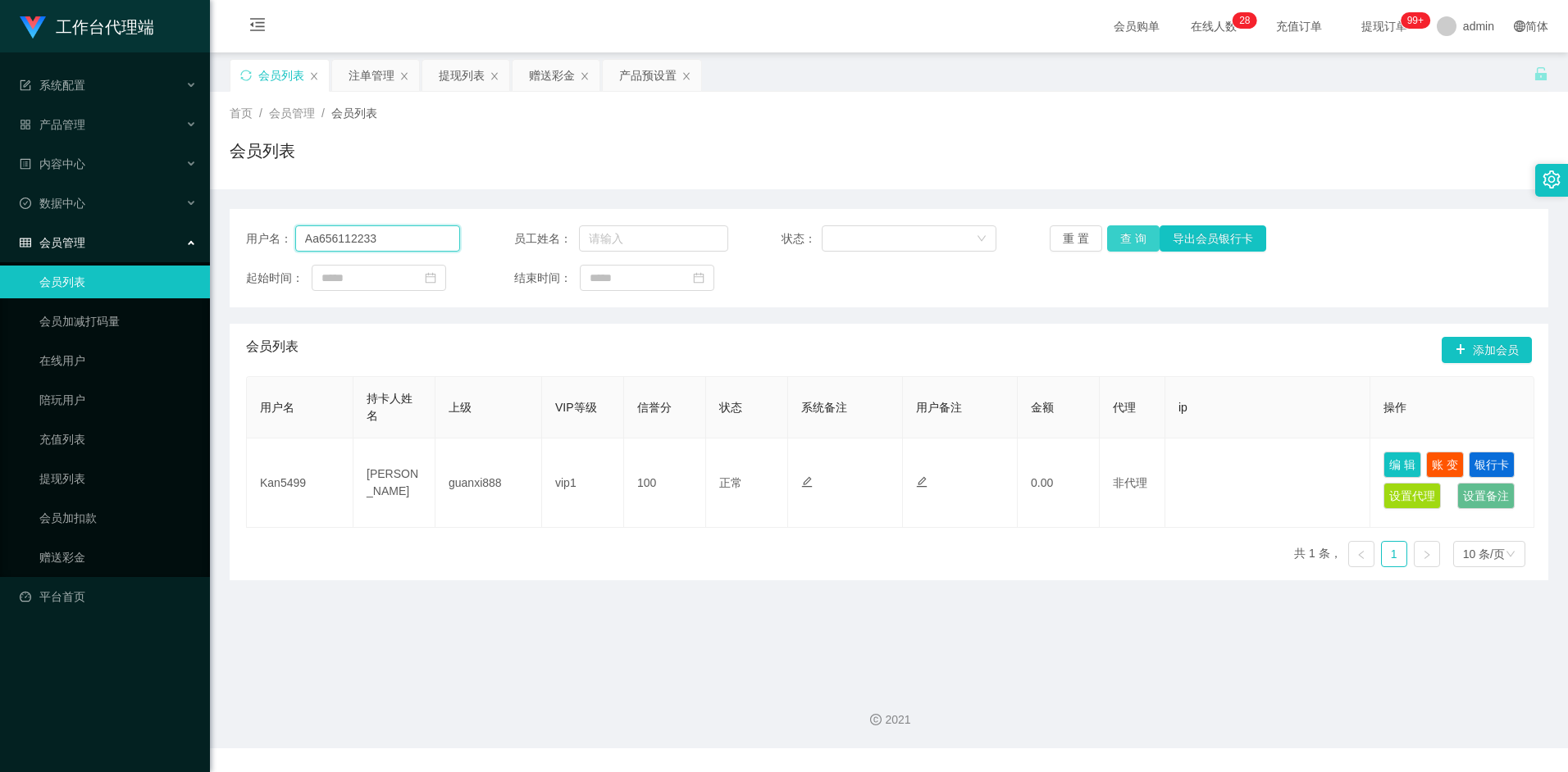
type input "Aa656112233"
click at [1130, 241] on button "查 询" at bounding box center [1133, 239] width 53 height 26
click at [1135, 238] on button "查 询" at bounding box center [1133, 239] width 53 height 26
click at [475, 80] on div "提现列表" at bounding box center [461, 76] width 46 height 31
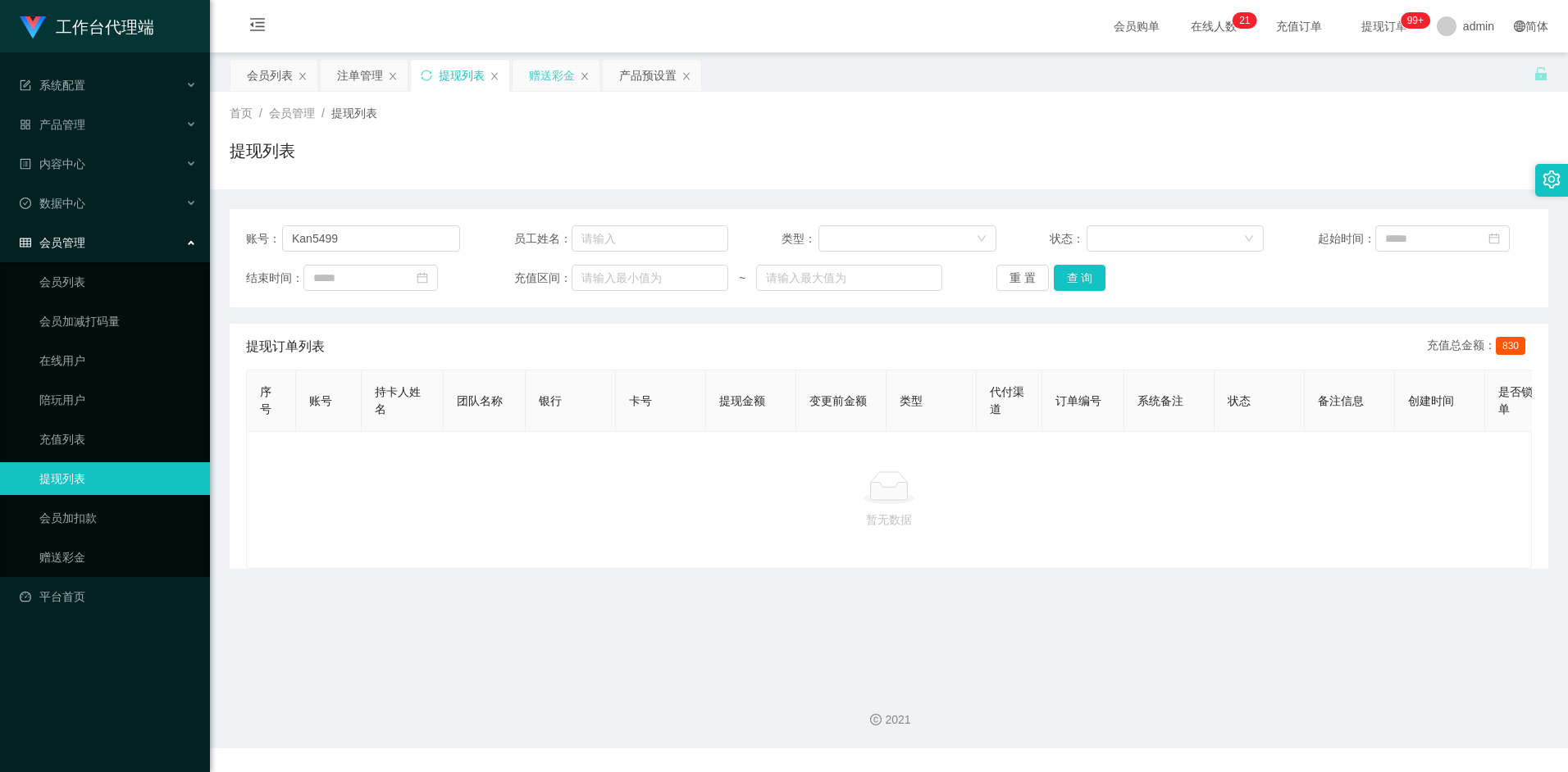
click at [558, 76] on div "赠送彩金" at bounding box center [552, 76] width 46 height 31
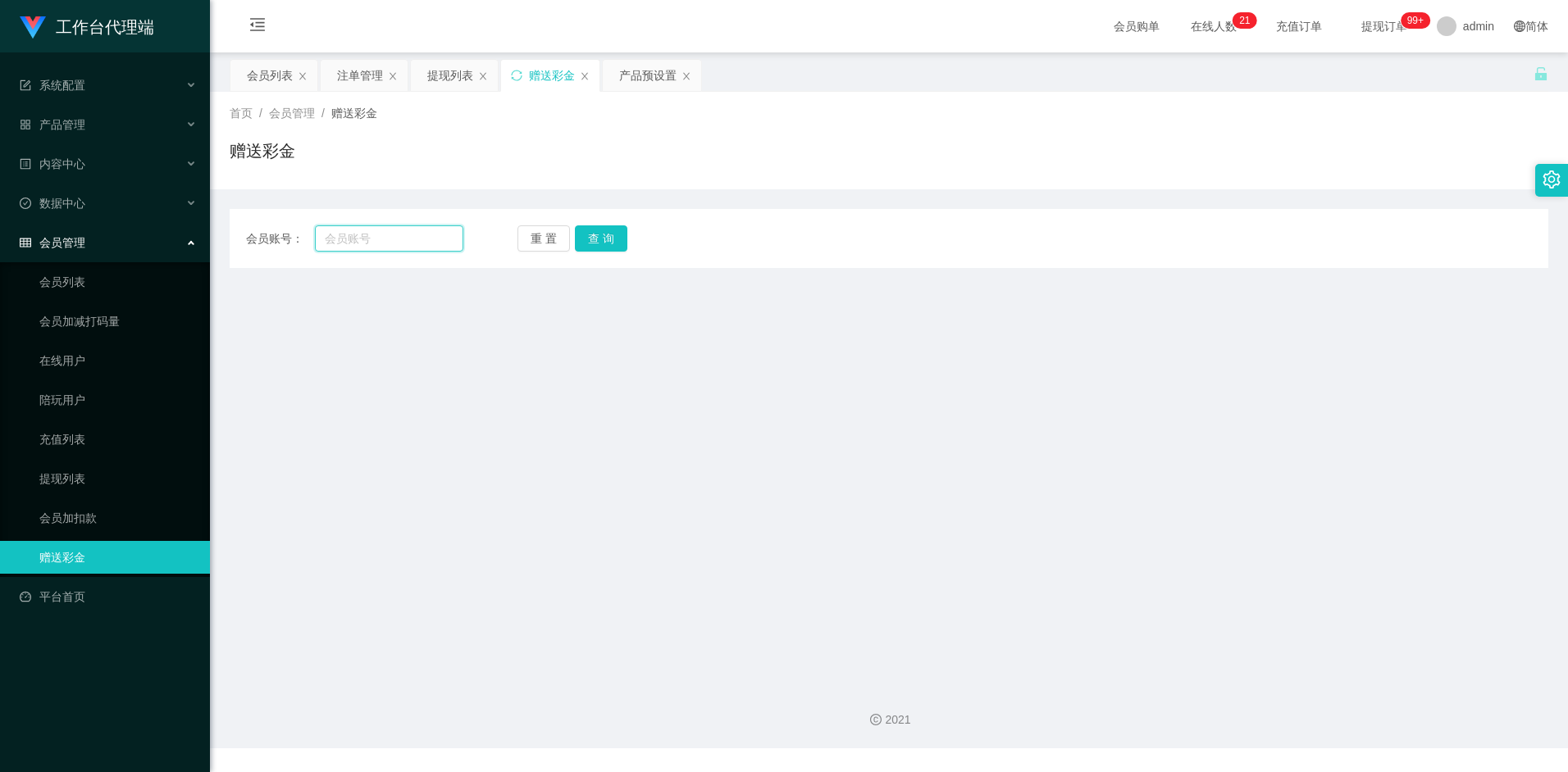
click at [373, 239] on input "text" at bounding box center [389, 239] width 148 height 26
paste input "Aa656112233"
type input "Aa656112233"
click at [615, 234] on button "查 询" at bounding box center [601, 239] width 53 height 26
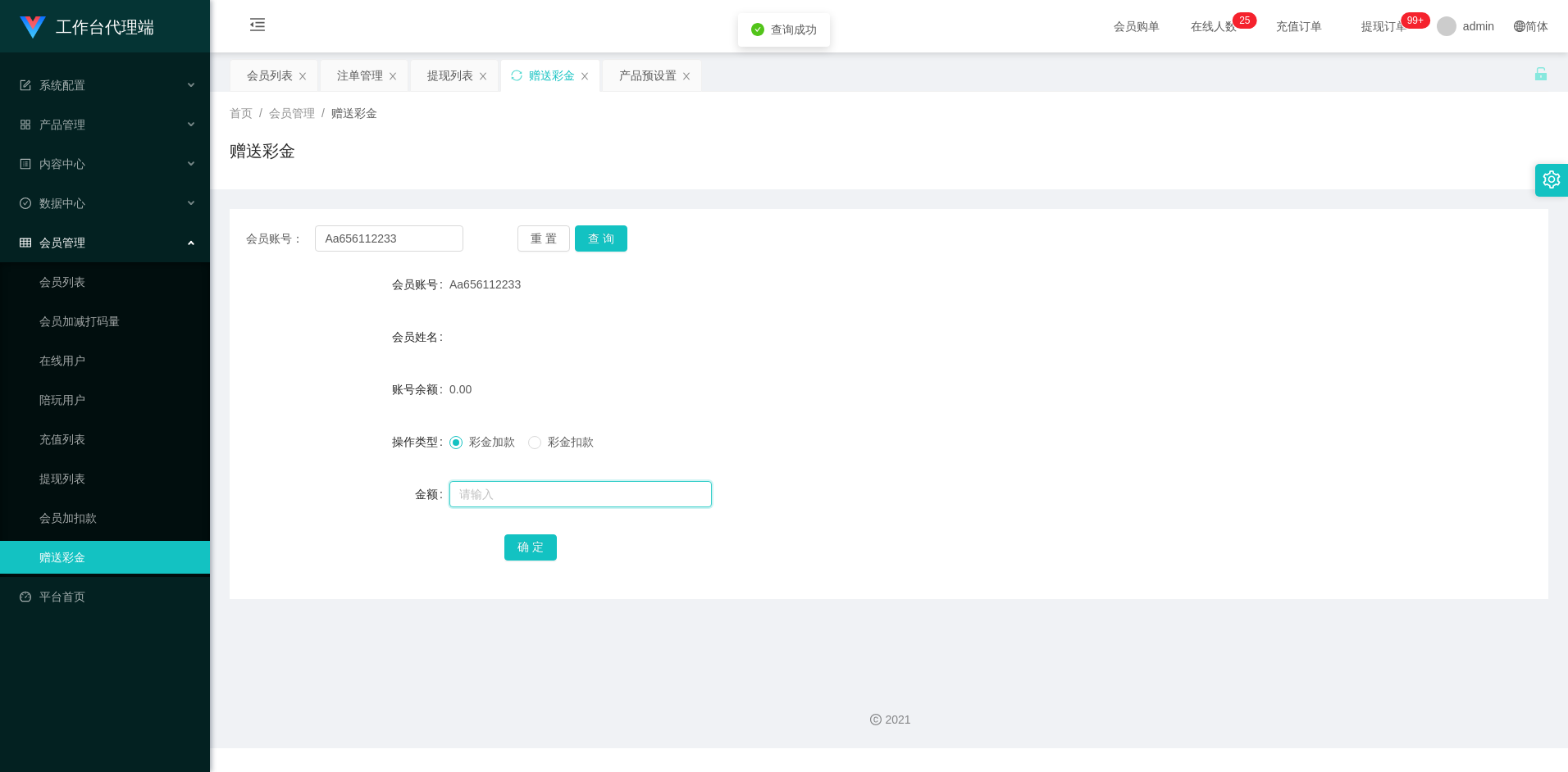
click at [505, 488] on input "text" at bounding box center [581, 495] width 263 height 26
type input "100"
drag, startPoint x: 518, startPoint y: 553, endPoint x: 538, endPoint y: 551, distance: 20.1
click at [518, 553] on button "确 定" at bounding box center [530, 547] width 53 height 26
click at [888, 386] on div "100.00" at bounding box center [834, 389] width 769 height 32
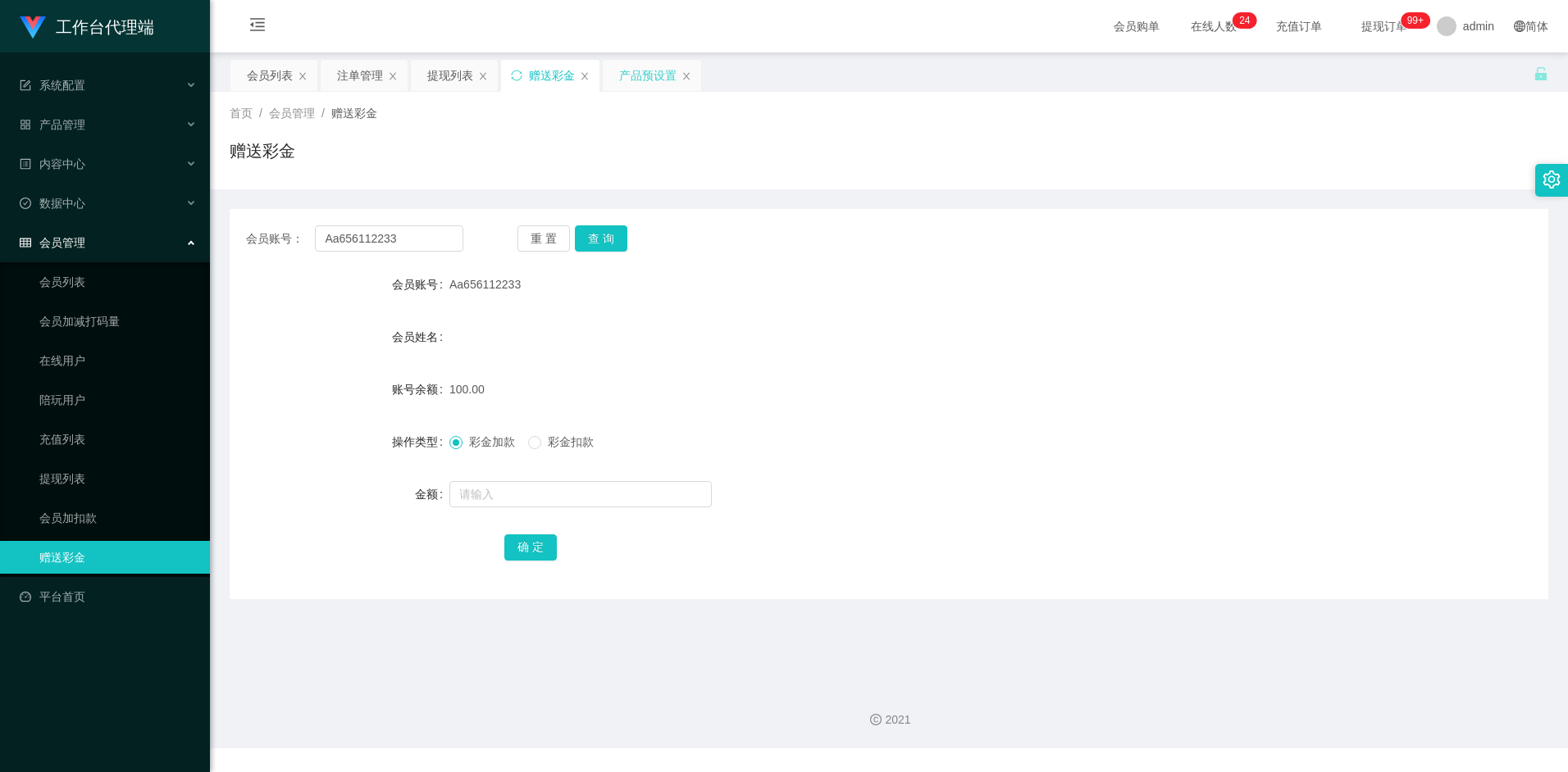
click at [642, 80] on div "产品预设置" at bounding box center [648, 76] width 57 height 31
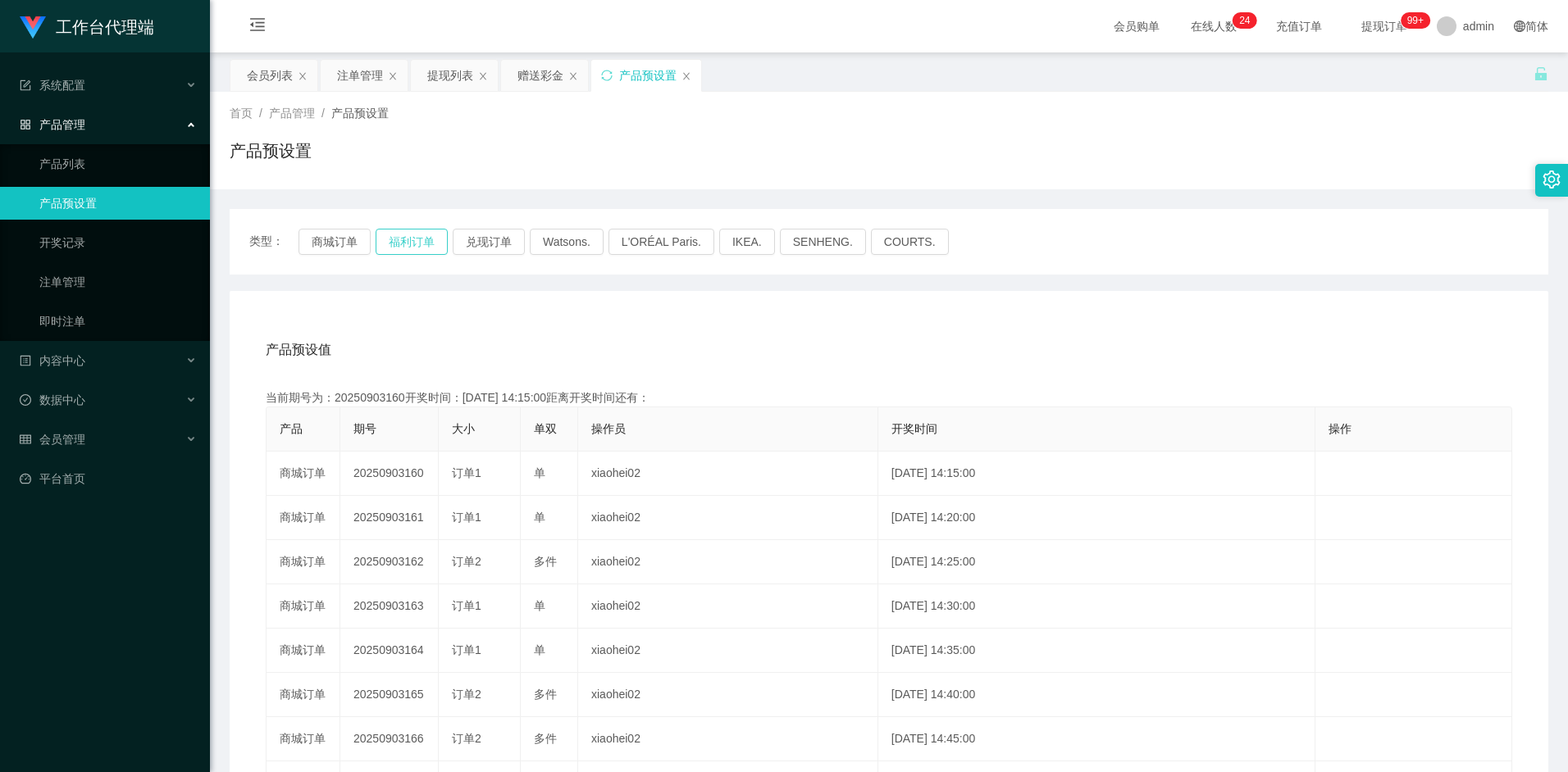
click at [417, 251] on button "福利订单" at bounding box center [411, 241] width 72 height 26
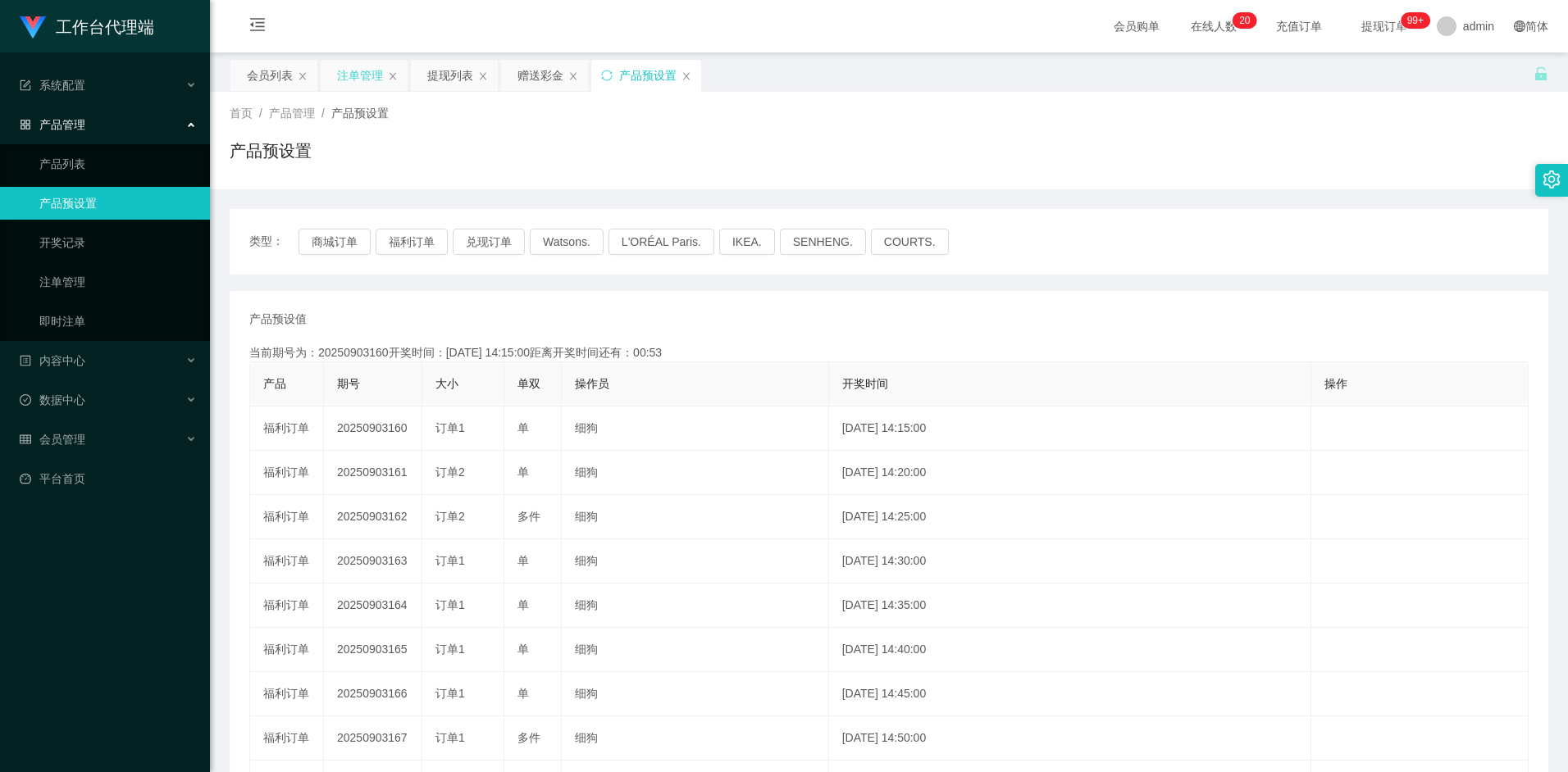
click at [352, 75] on div "注单管理" at bounding box center [360, 76] width 46 height 31
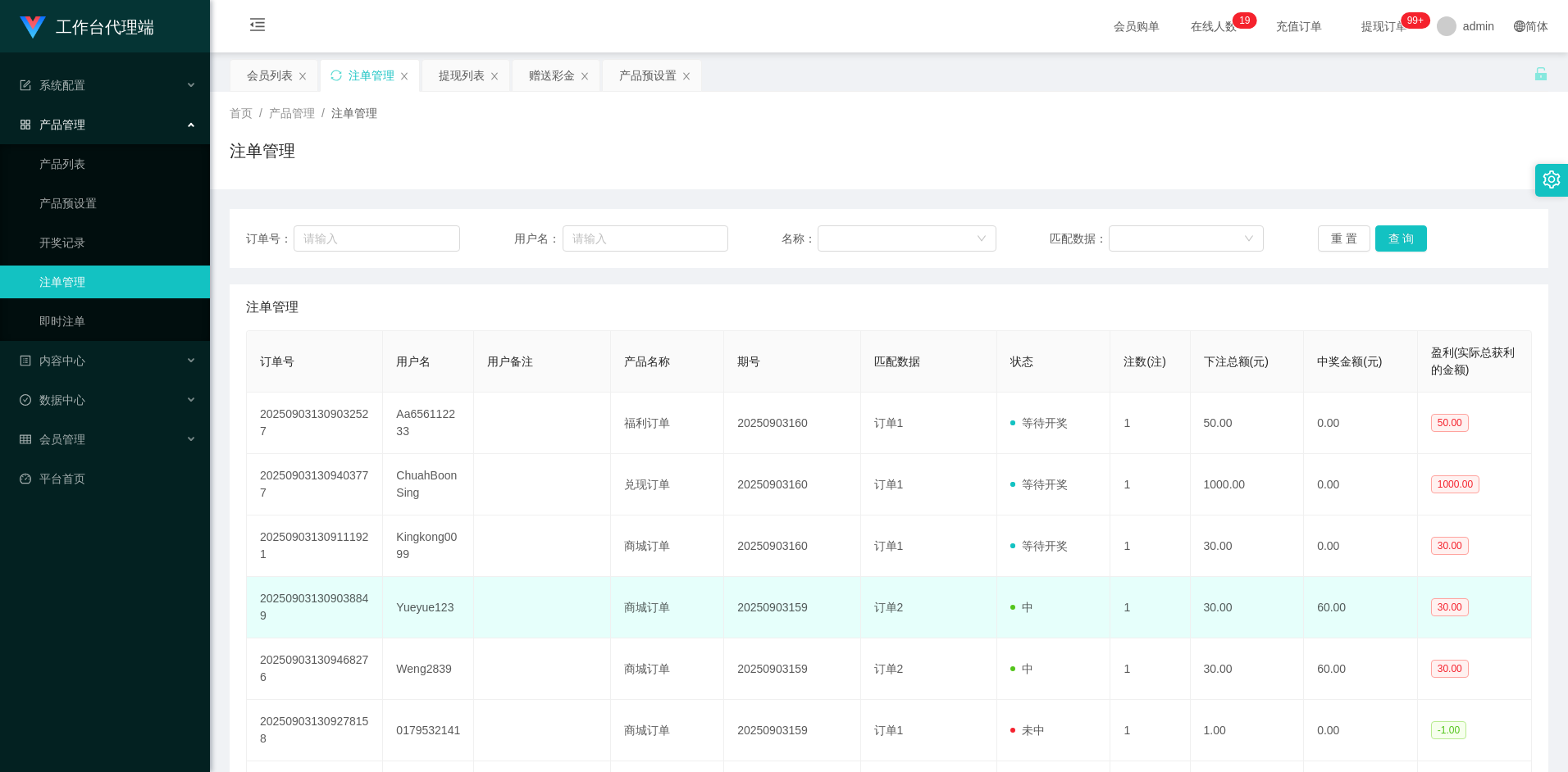
click at [882, 627] on td "订单2" at bounding box center [928, 607] width 136 height 62
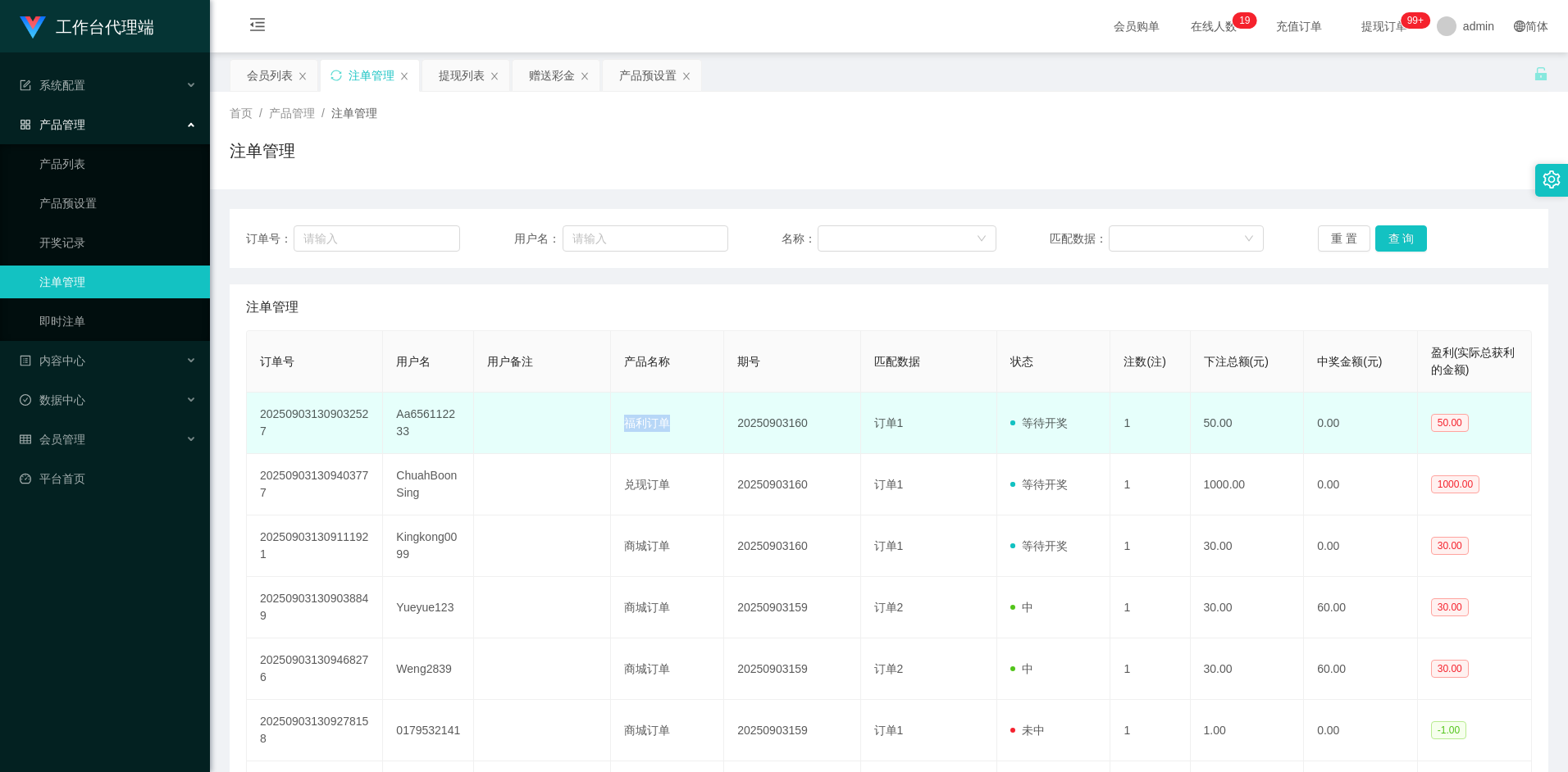
drag, startPoint x: 627, startPoint y: 420, endPoint x: 699, endPoint y: 424, distance: 72.1
click at [699, 424] on td "福利订单" at bounding box center [668, 423] width 114 height 62
click at [676, 428] on td "福利订单" at bounding box center [668, 423] width 114 height 62
drag, startPoint x: 398, startPoint y: 415, endPoint x: 425, endPoint y: 441, distance: 37.5
click at [425, 441] on td "Aa656112233" at bounding box center [428, 423] width 91 height 62
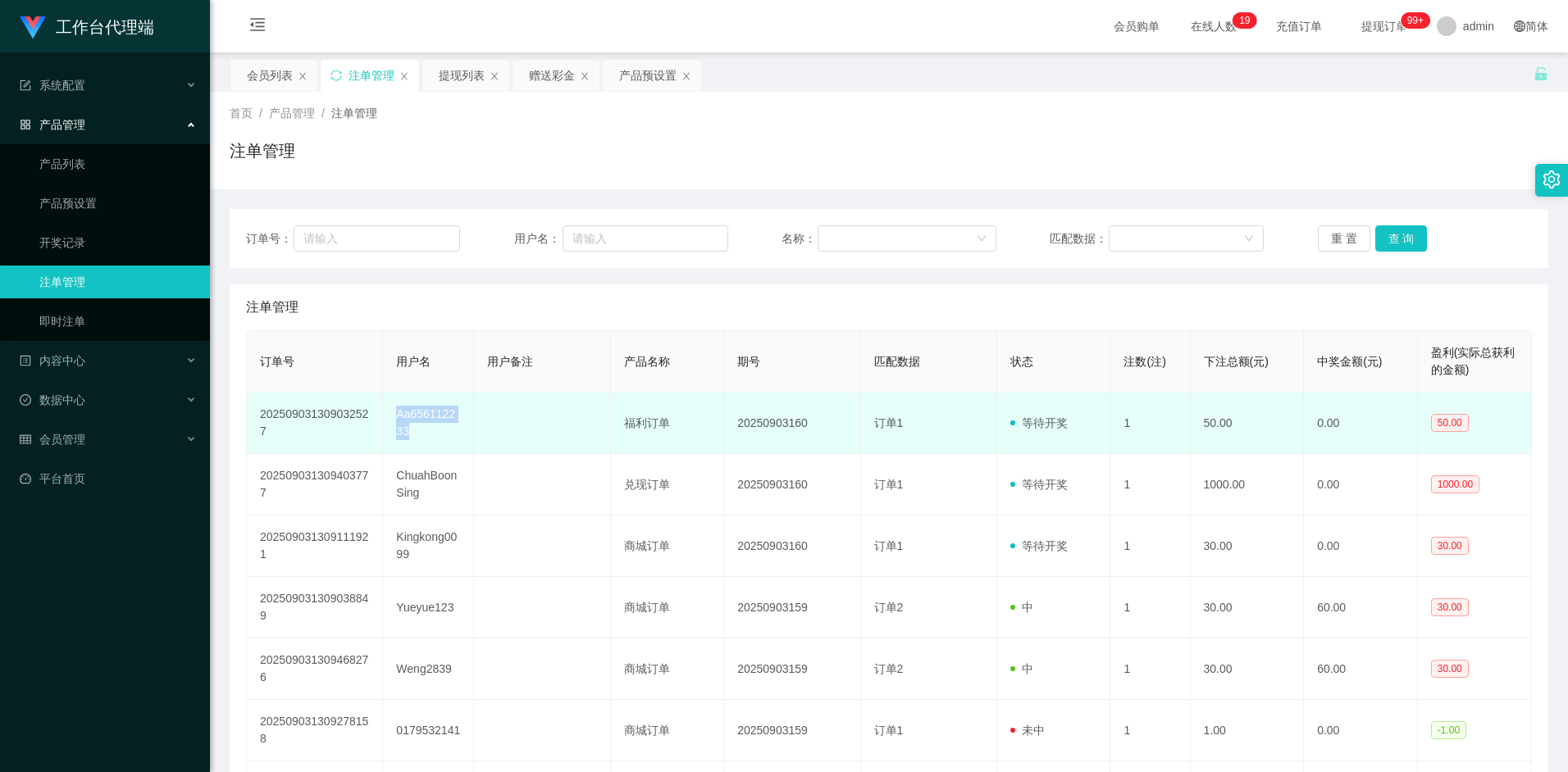
copy td "Aa656112233"
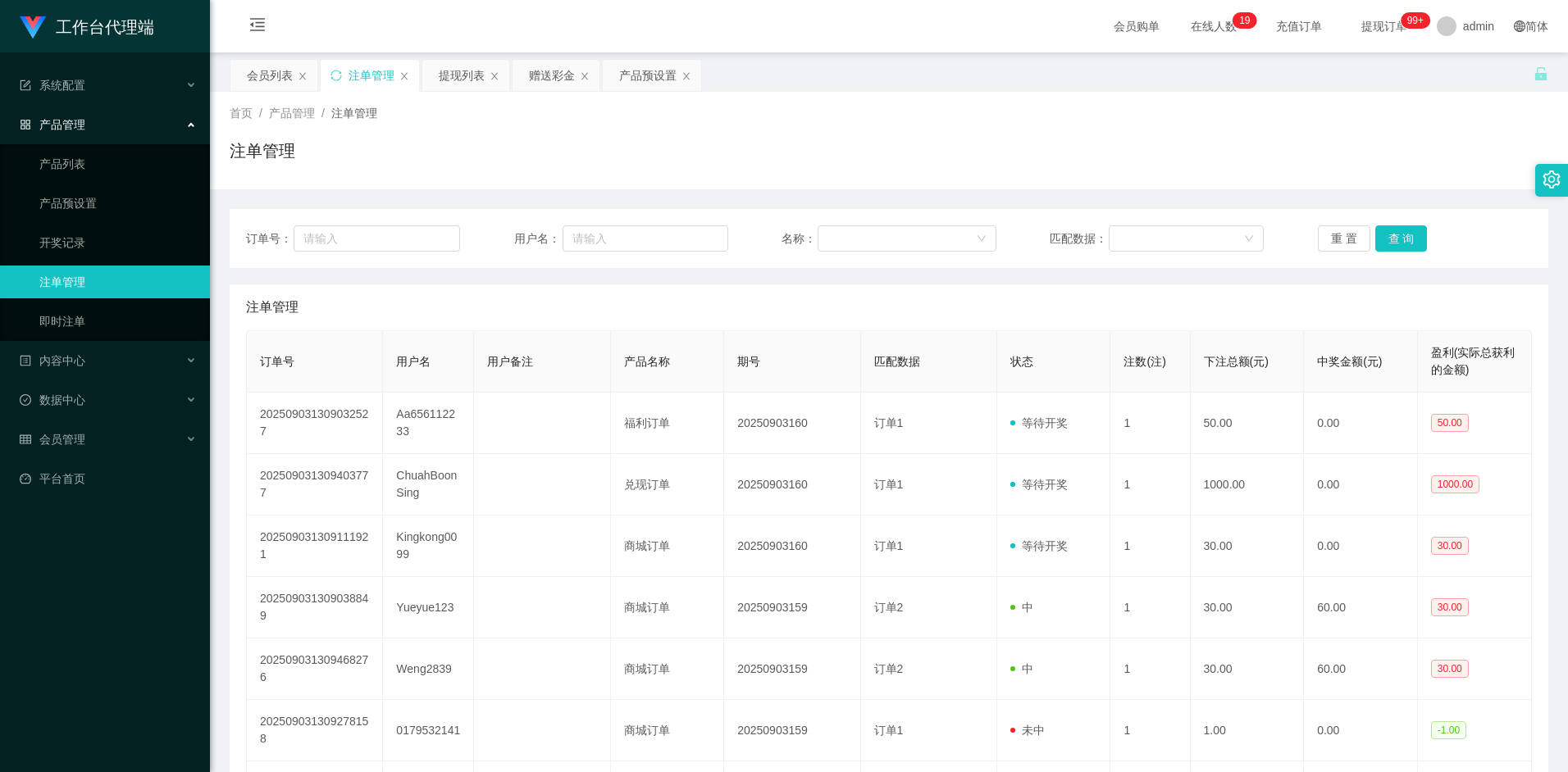
click at [828, 153] on div "注单管理" at bounding box center [888, 157] width 1318 height 38
click at [263, 71] on div "会员列表" at bounding box center [270, 76] width 46 height 31
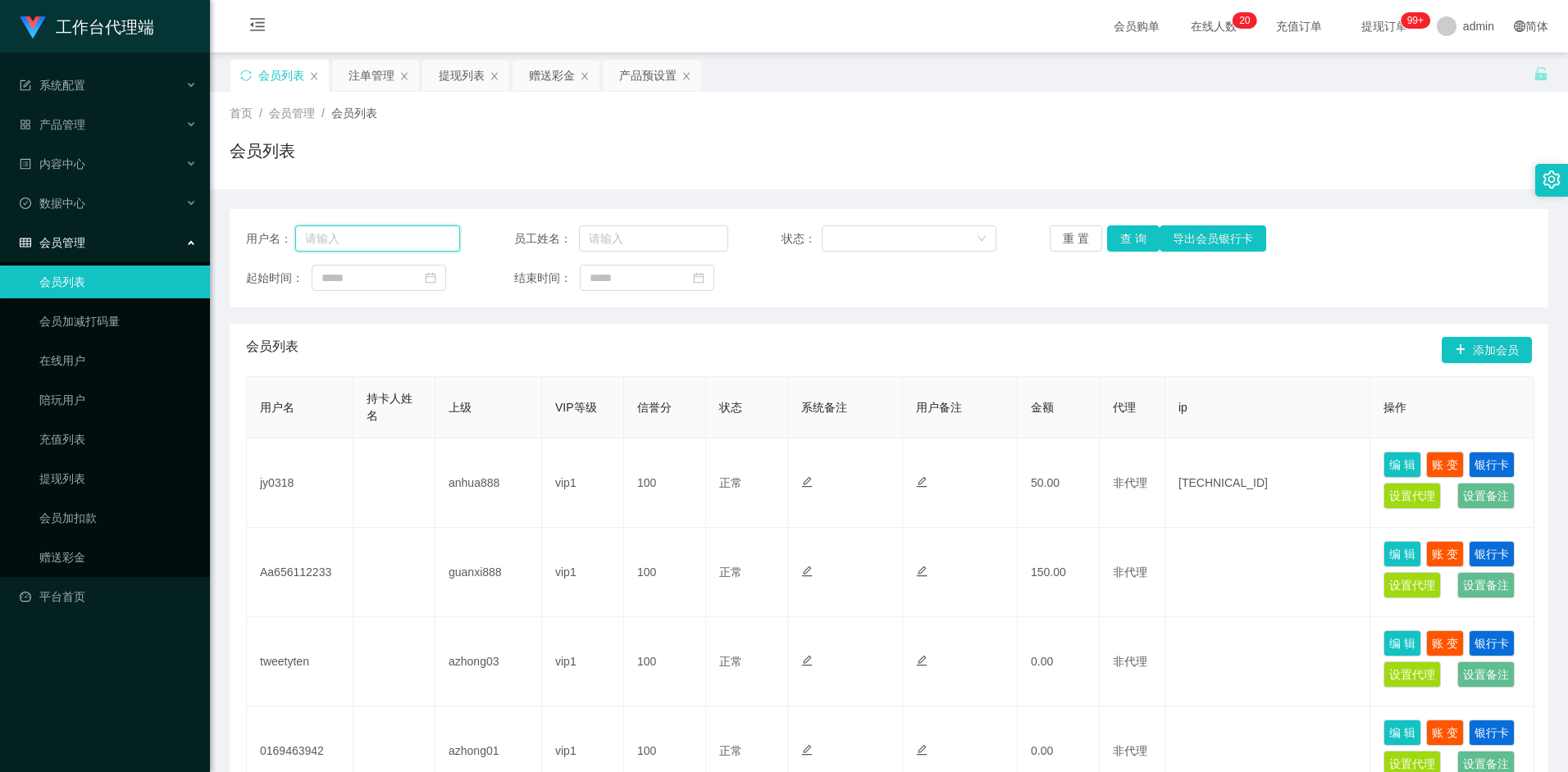
click at [380, 235] on input "text" at bounding box center [377, 239] width 165 height 26
paste input "Aa656112233"
type input "Aa656112233"
click at [1133, 246] on button "查 询" at bounding box center [1133, 239] width 53 height 26
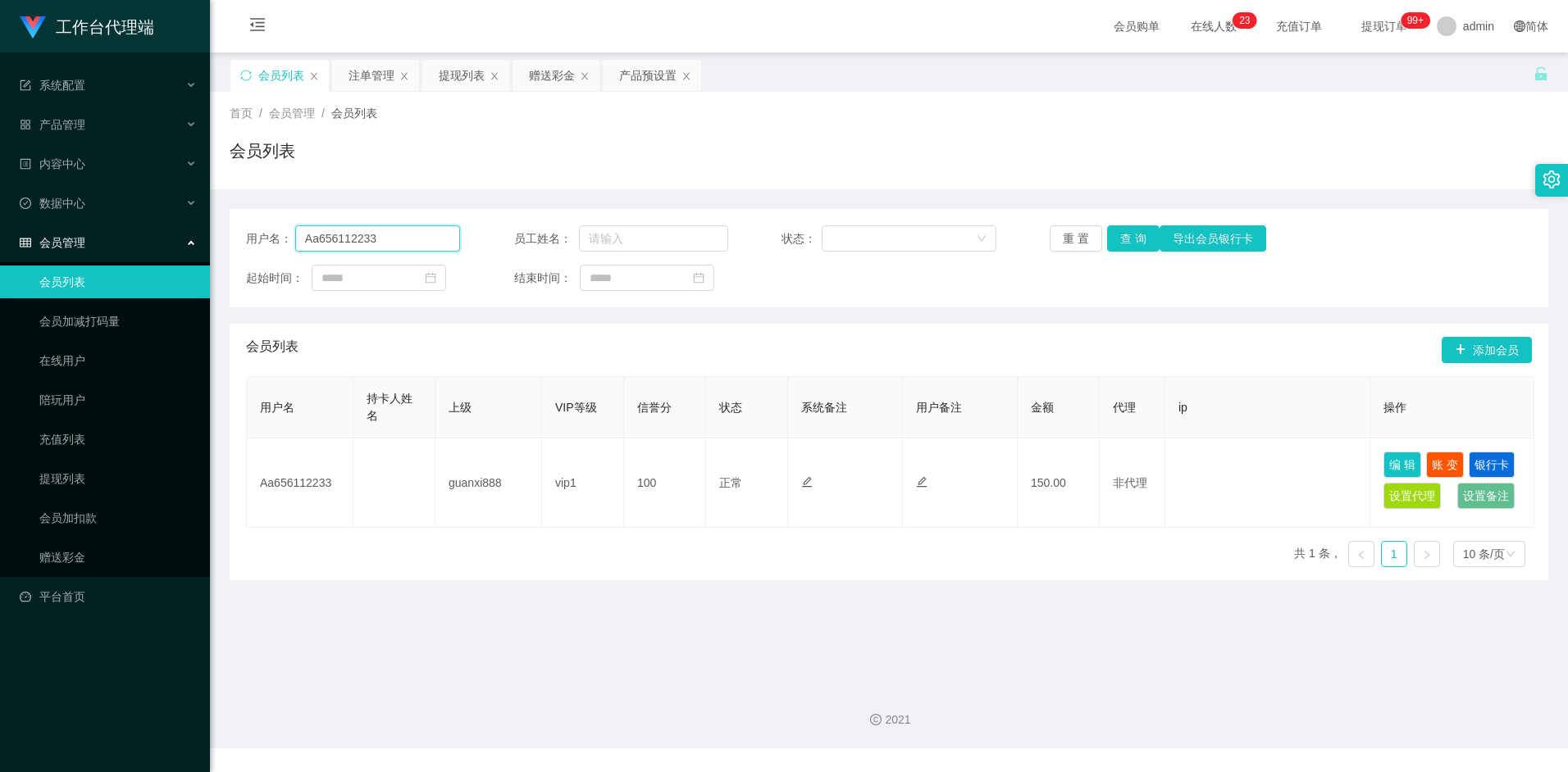
drag, startPoint x: 366, startPoint y: 247, endPoint x: 211, endPoint y: 231, distance: 155.8
click at [211, 231] on main "关闭左侧 关闭右侧 关闭其它 刷新页面 会员列表 注单管理 提现列表 赠送彩金 产品预设置 首页 / 会员管理 / 会员列表 / 会员列表 用户名： Aa65…" at bounding box center [888, 362] width 1358 height 619
click at [1139, 242] on button "查 询" at bounding box center [1133, 239] width 53 height 26
click at [458, 77] on div "提现列表" at bounding box center [461, 76] width 46 height 31
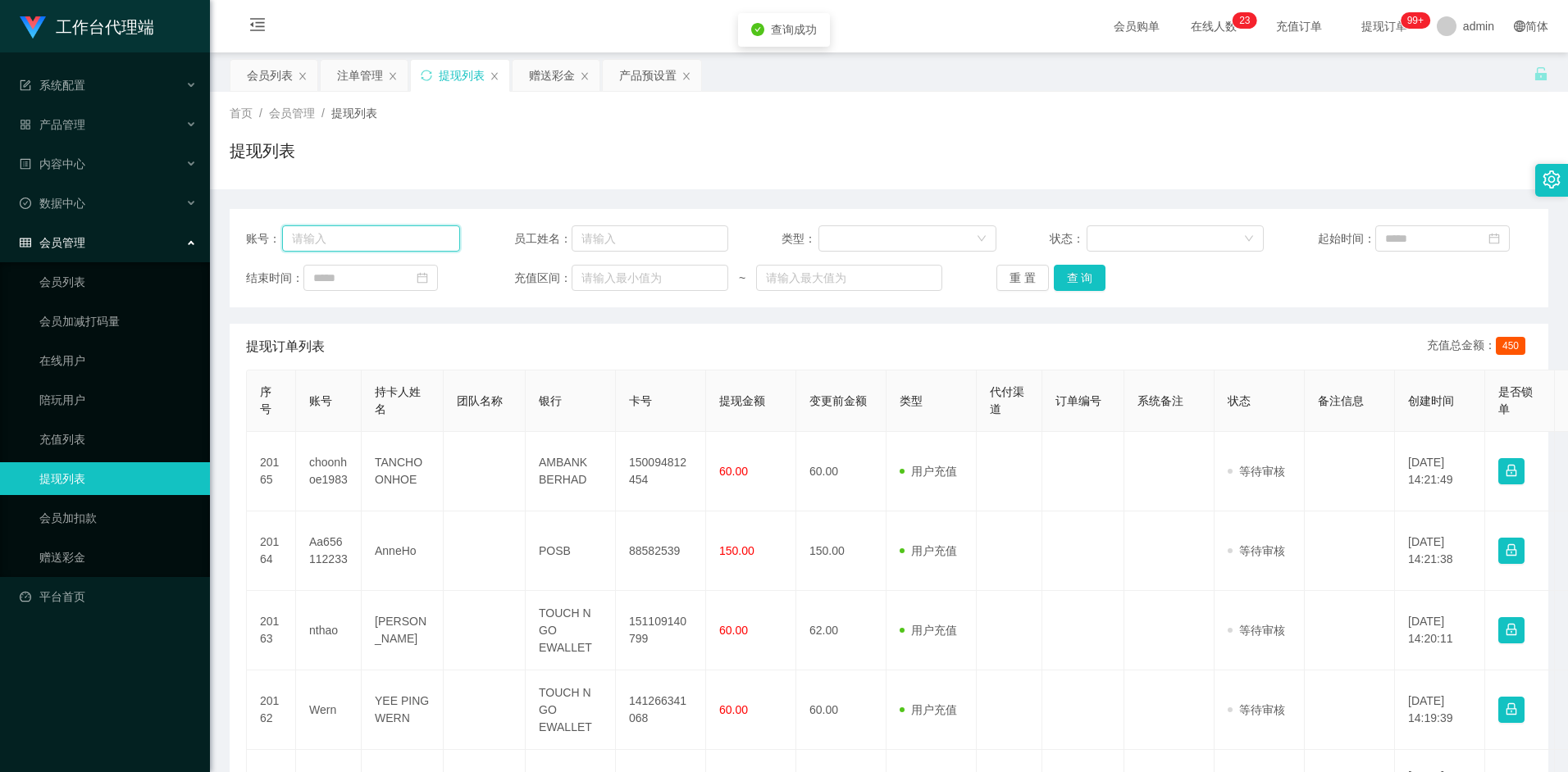
drag, startPoint x: 412, startPoint y: 239, endPoint x: 244, endPoint y: 236, distance: 168.0
click at [244, 236] on div "账号： 员工姓名： 类型： 状态： 起始时间： 结束时间： 充值区间： ~ 重 置 查 询" at bounding box center [888, 258] width 1318 height 98
paste input "Aa656112233"
type input "Aa656112233"
click at [1084, 279] on button "查 询" at bounding box center [1080, 277] width 53 height 26
